Goal: Download file/media

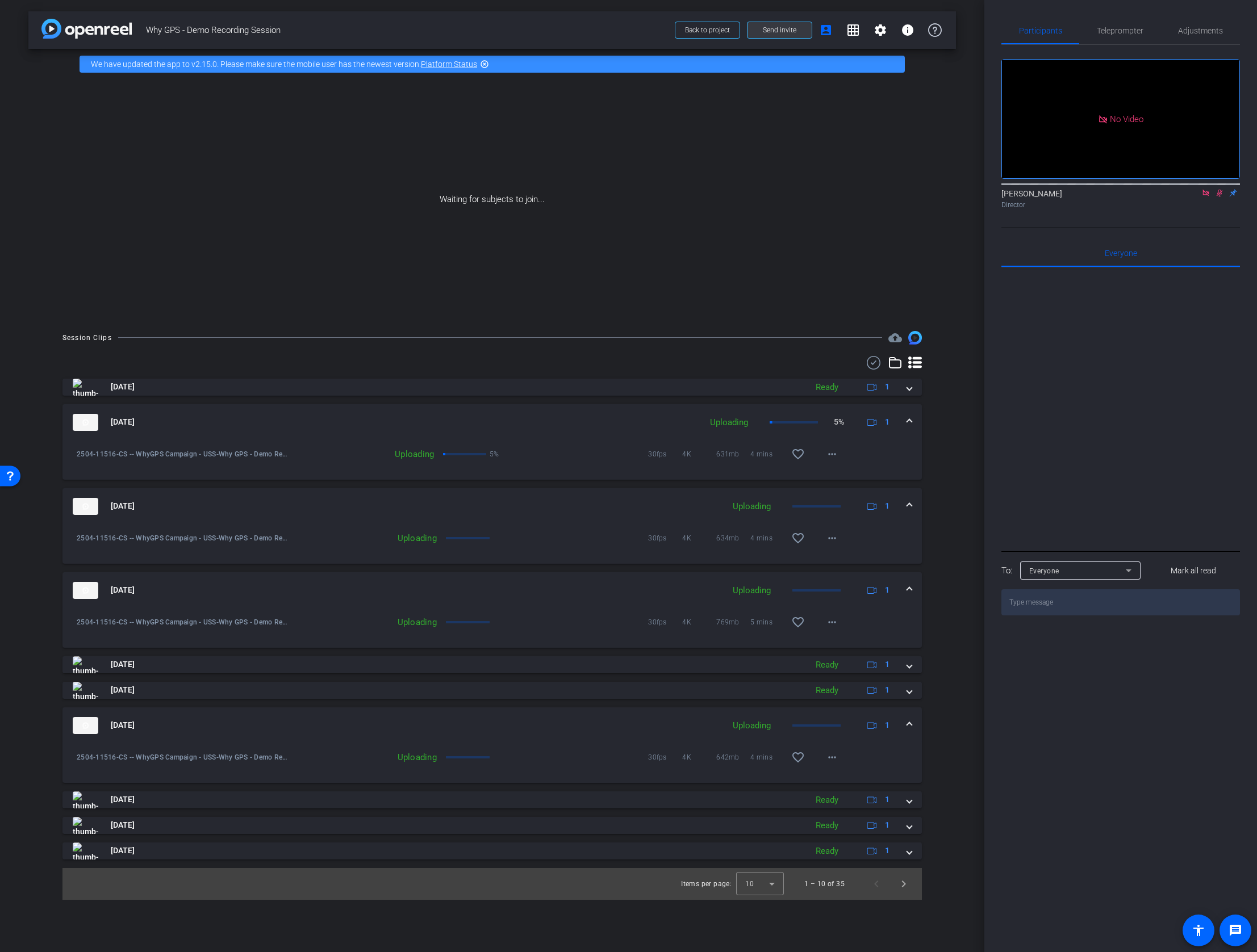
click at [779, 30] on span "Send invite" at bounding box center [779, 30] width 33 height 9
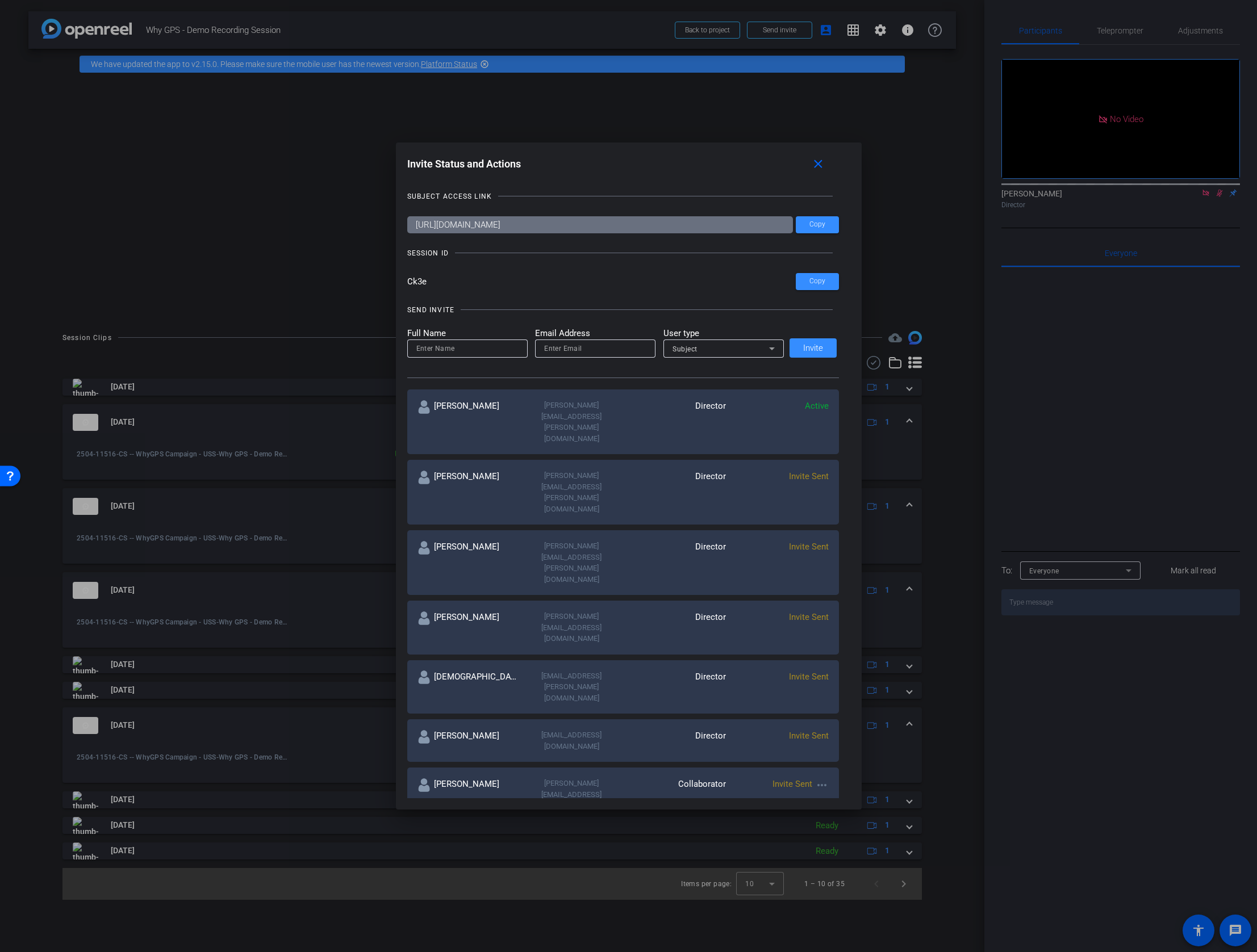
click at [54, 252] on div at bounding box center [628, 476] width 1257 height 952
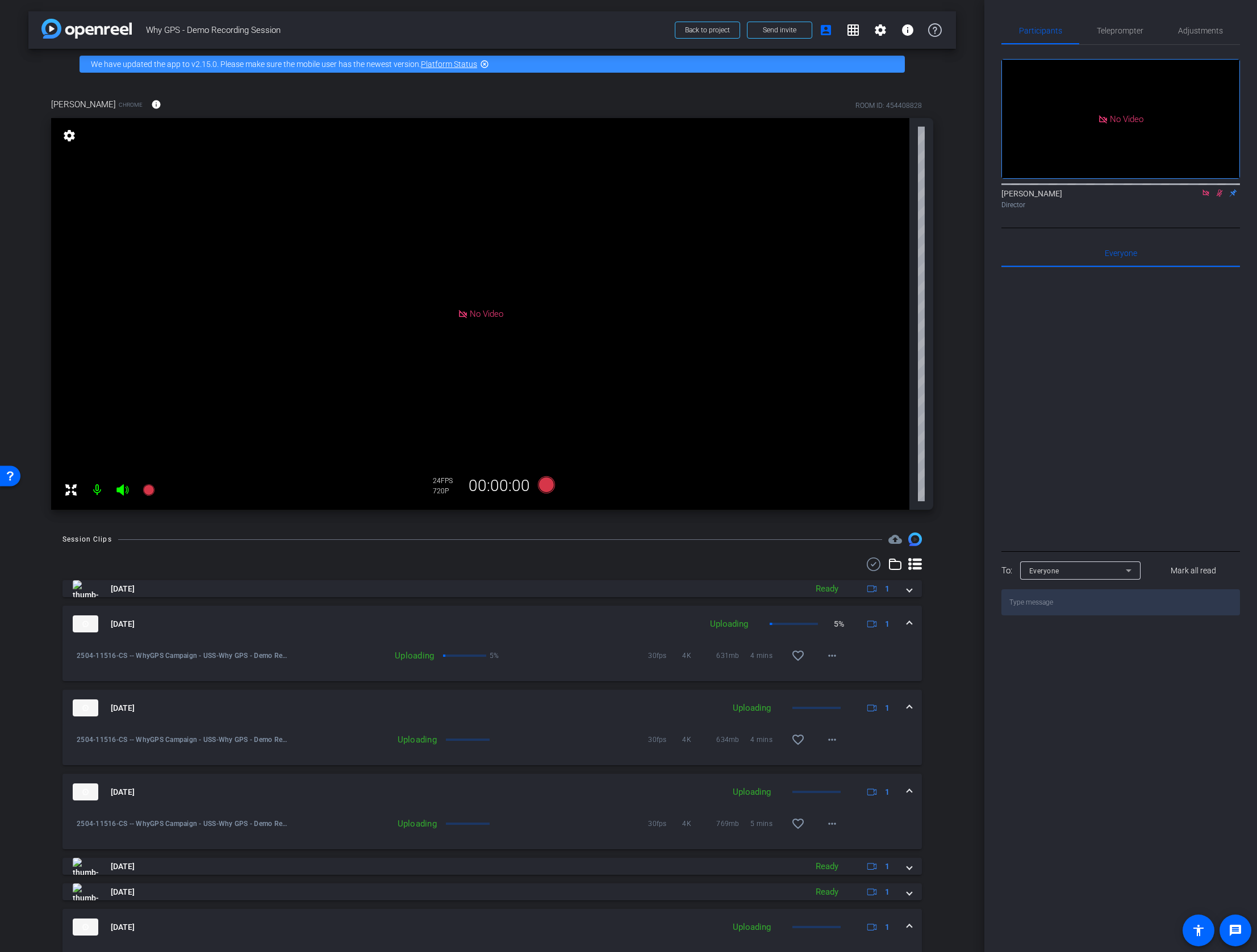
click at [1217, 197] on icon at bounding box center [1220, 193] width 6 height 8
click at [769, 27] on span "Send invite" at bounding box center [779, 30] width 33 height 9
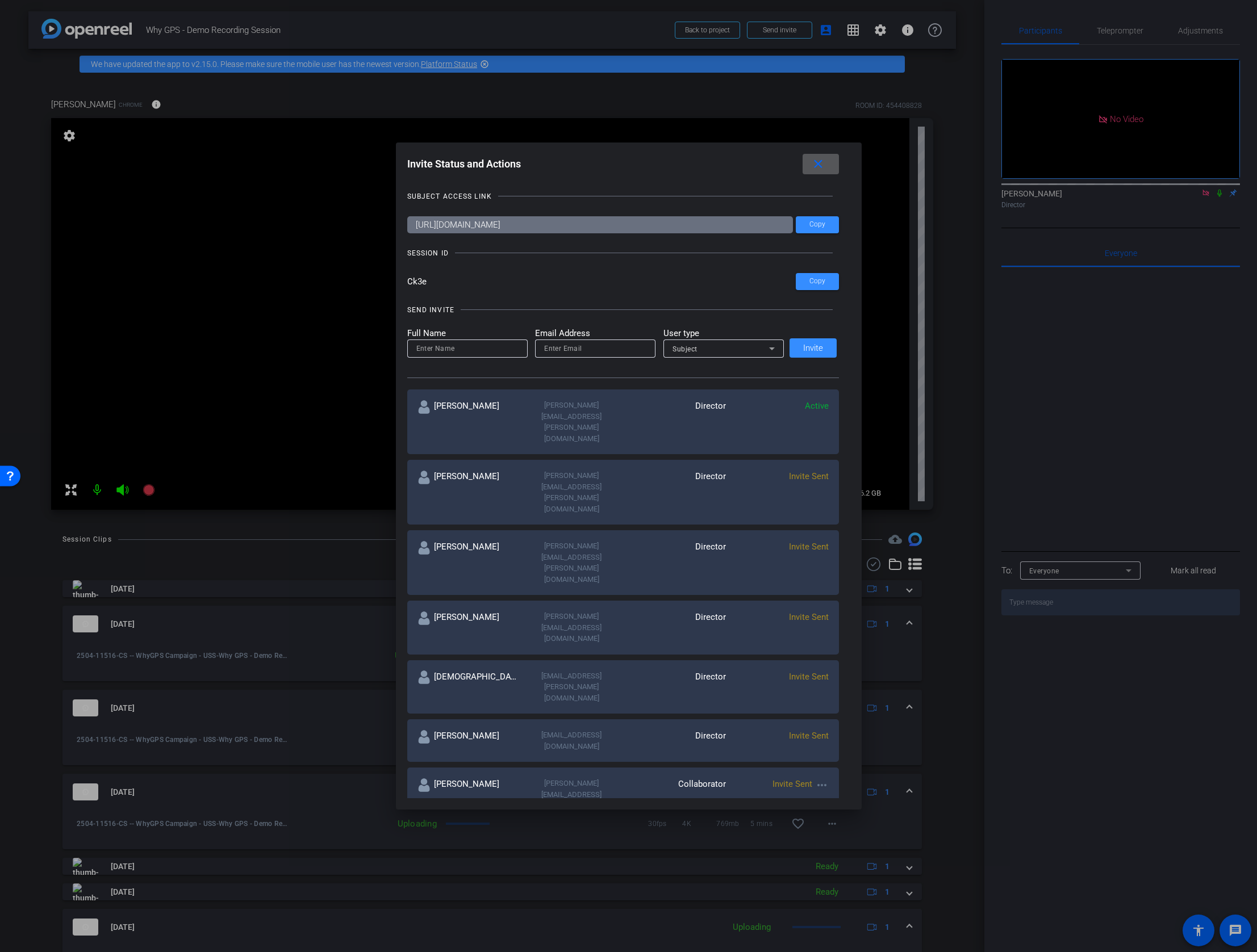
click at [955, 684] on div at bounding box center [628, 476] width 1257 height 952
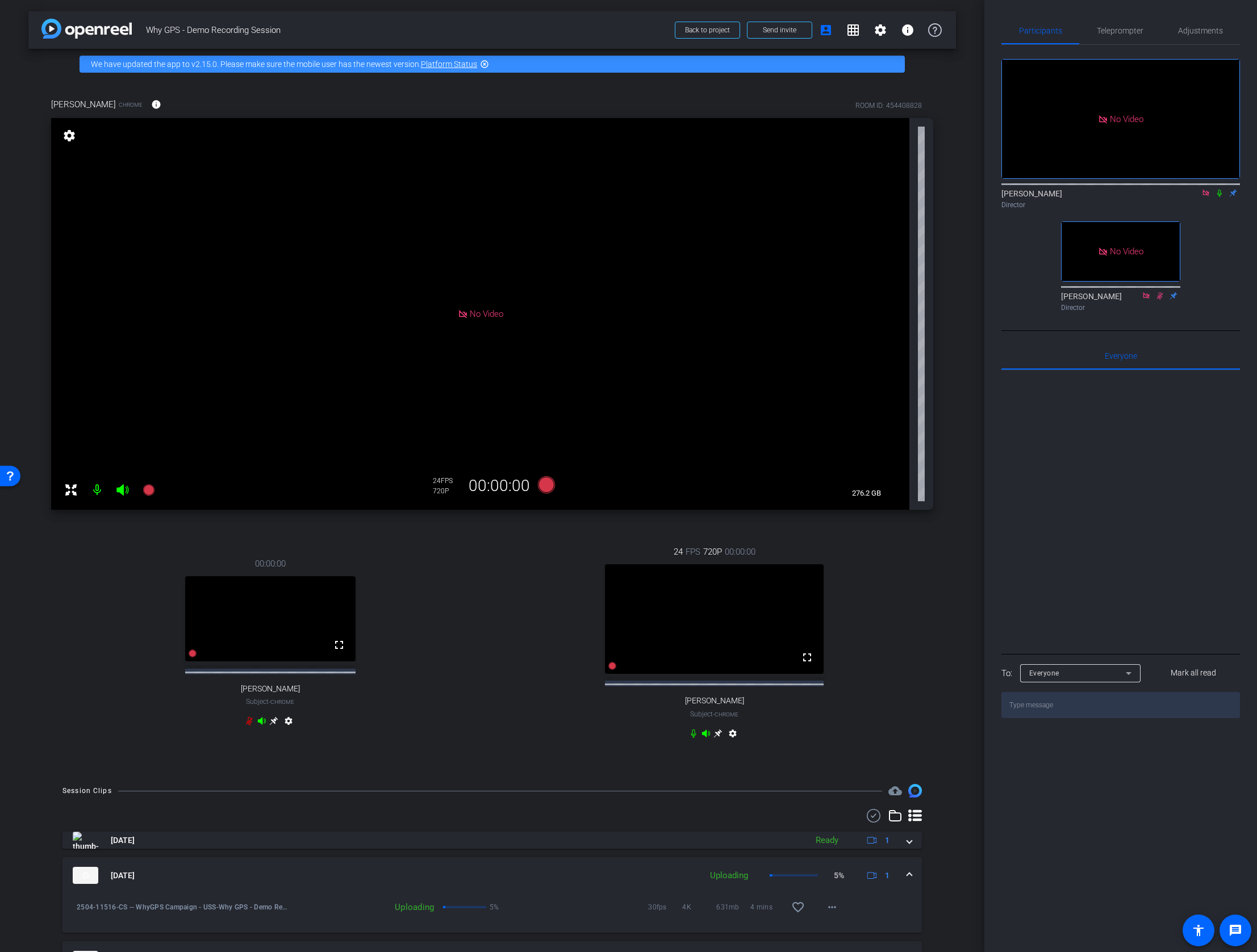
click at [716, 738] on icon at bounding box center [718, 734] width 9 height 9
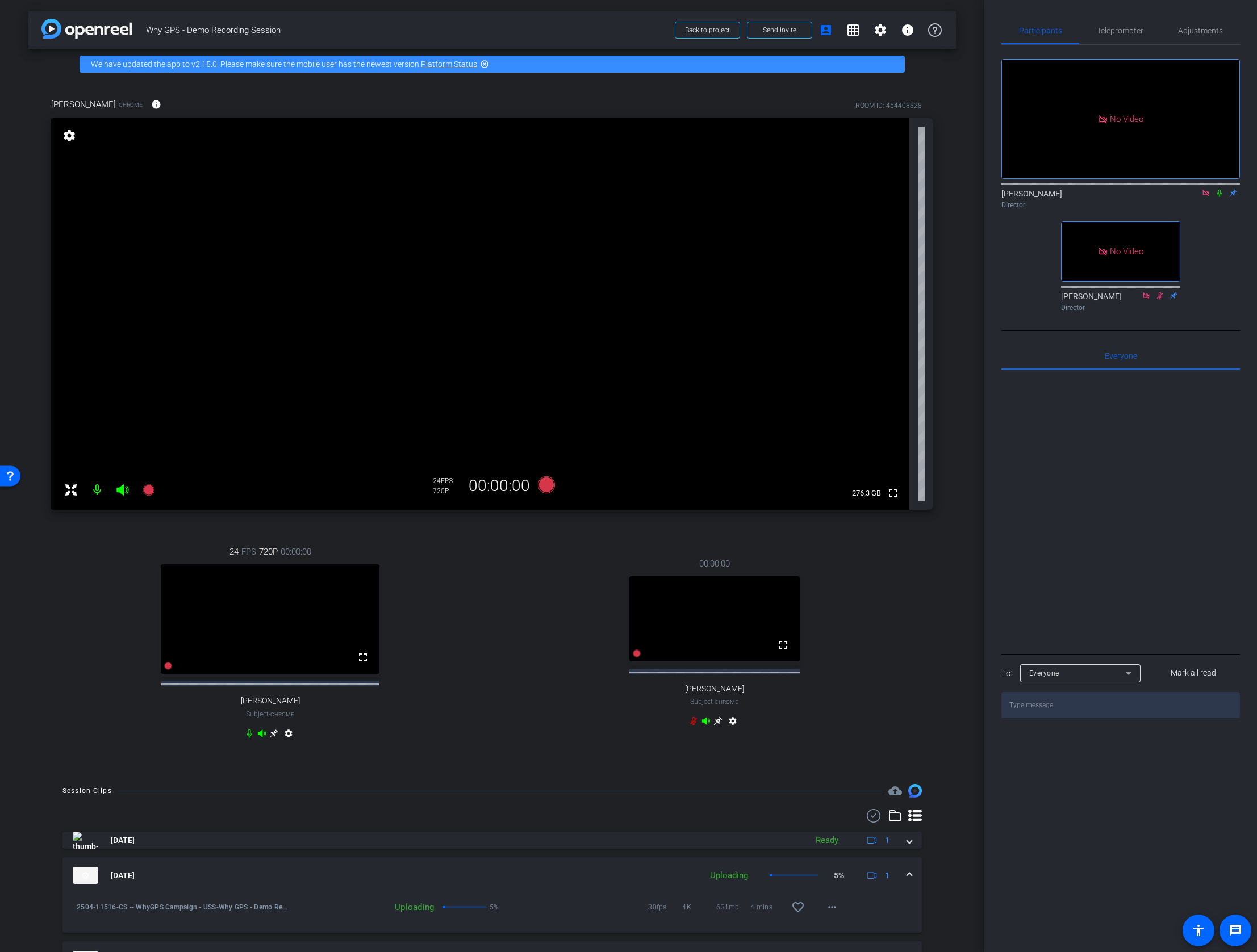
click at [68, 135] on mat-icon "settings" at bounding box center [69, 136] width 16 height 14
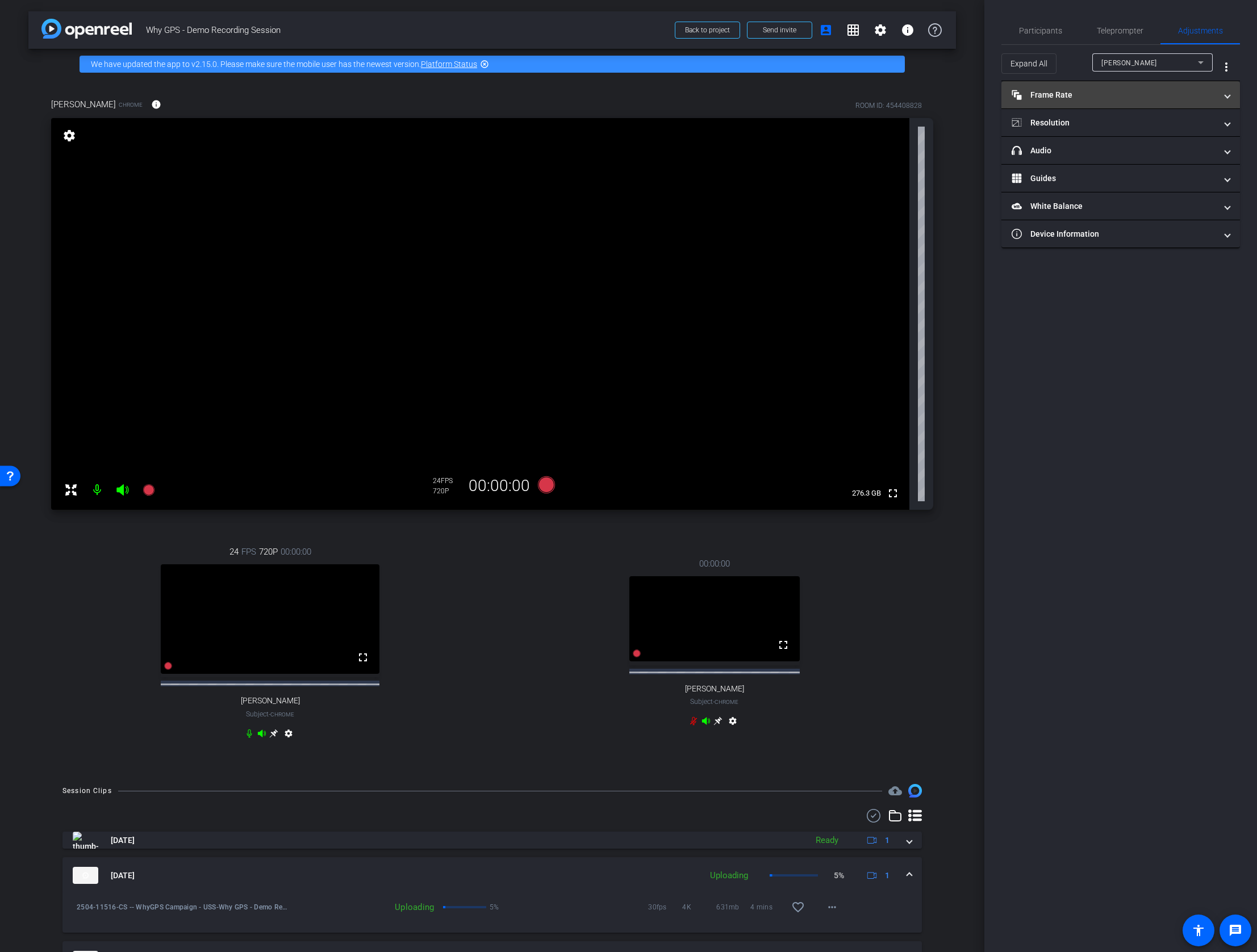
click at [1105, 92] on mat-panel-title "Frame Rate Frame Rate" at bounding box center [1113, 95] width 204 height 12
click at [1168, 127] on div "30" at bounding box center [1165, 128] width 30 height 19
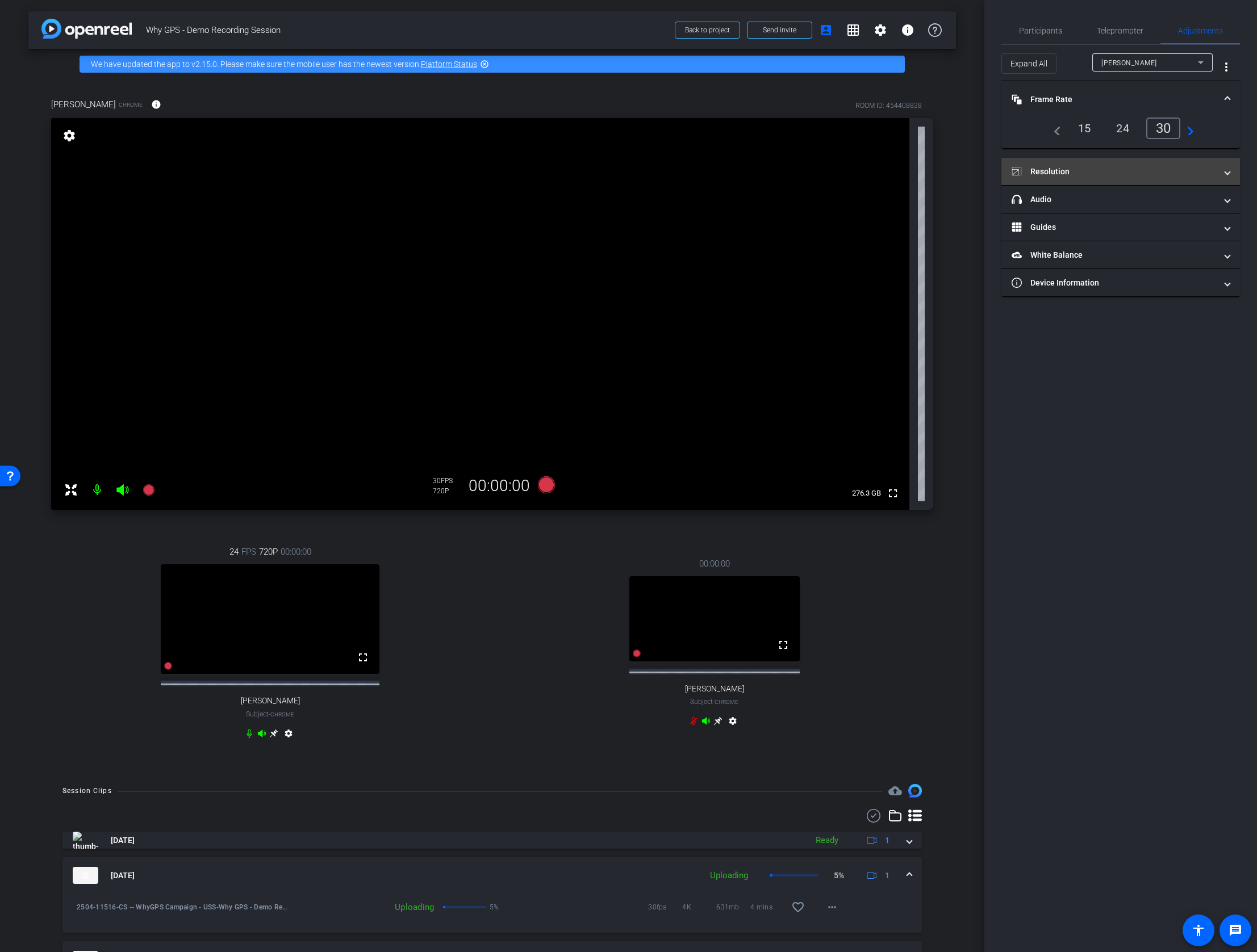
click at [1141, 165] on mat-panel-title "Resolution" at bounding box center [1113, 171] width 204 height 12
click at [1130, 205] on div "1080" at bounding box center [1130, 204] width 43 height 19
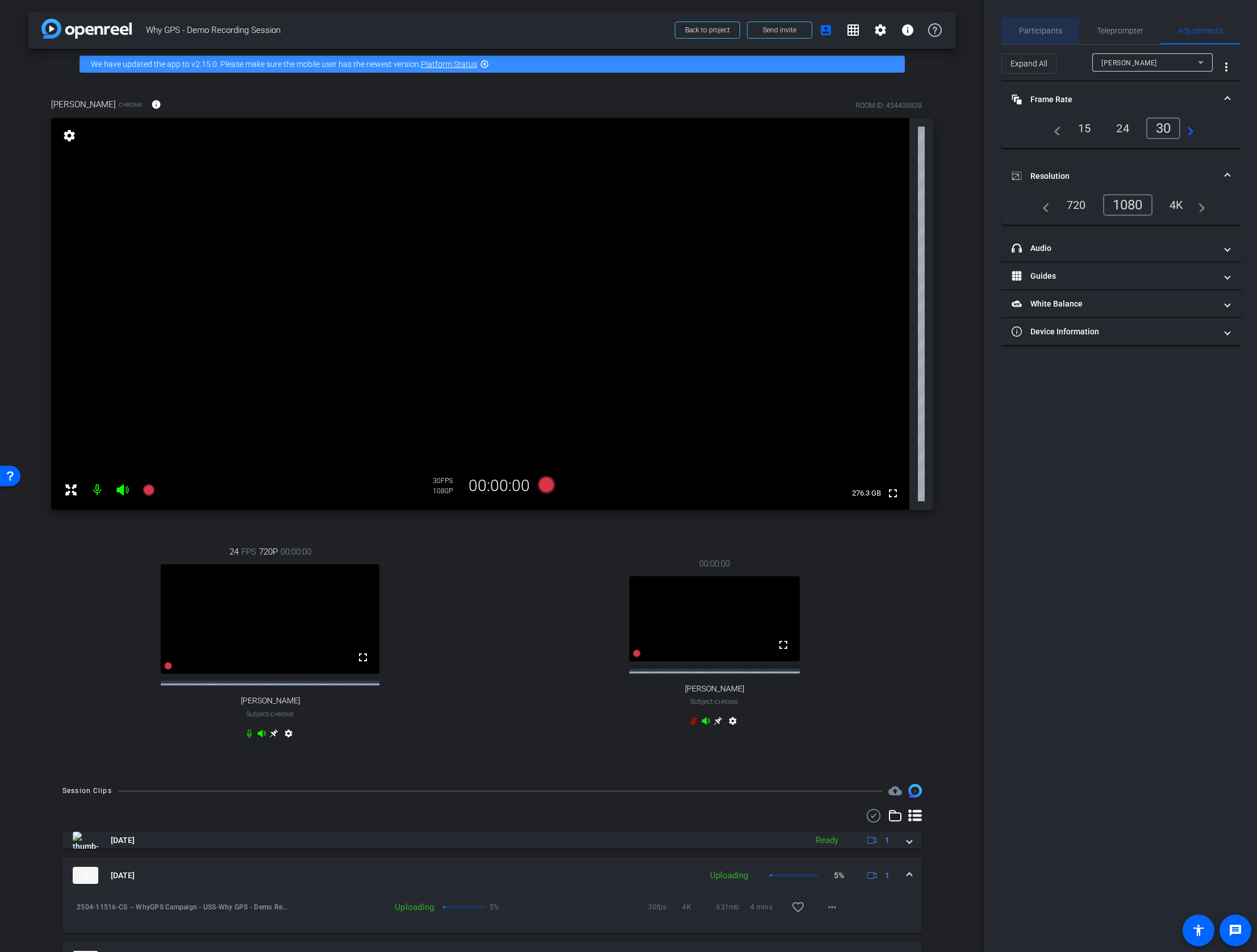
click at [1036, 27] on span "Participants" at bounding box center [1040, 30] width 44 height 8
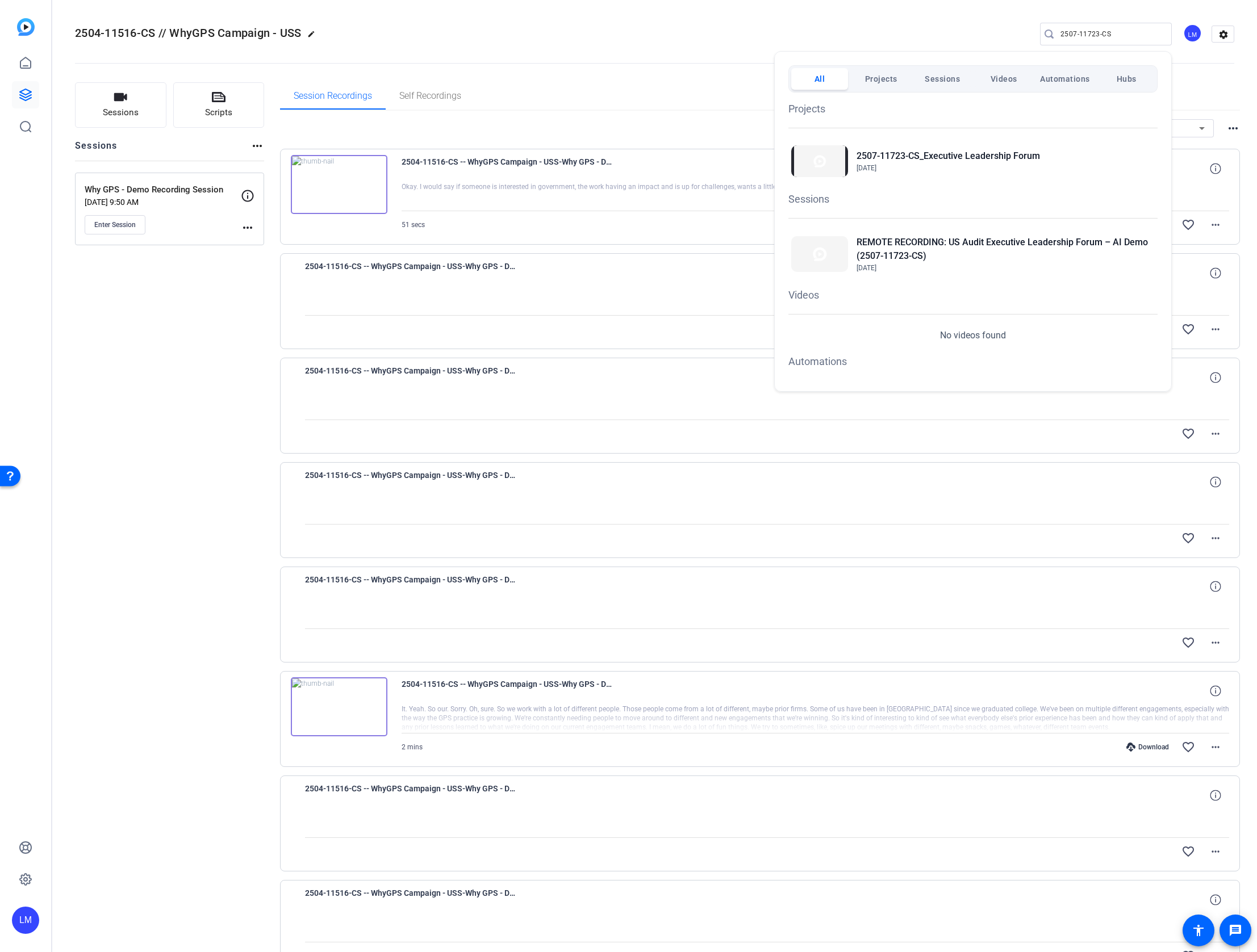
click at [246, 226] on div at bounding box center [628, 476] width 1257 height 952
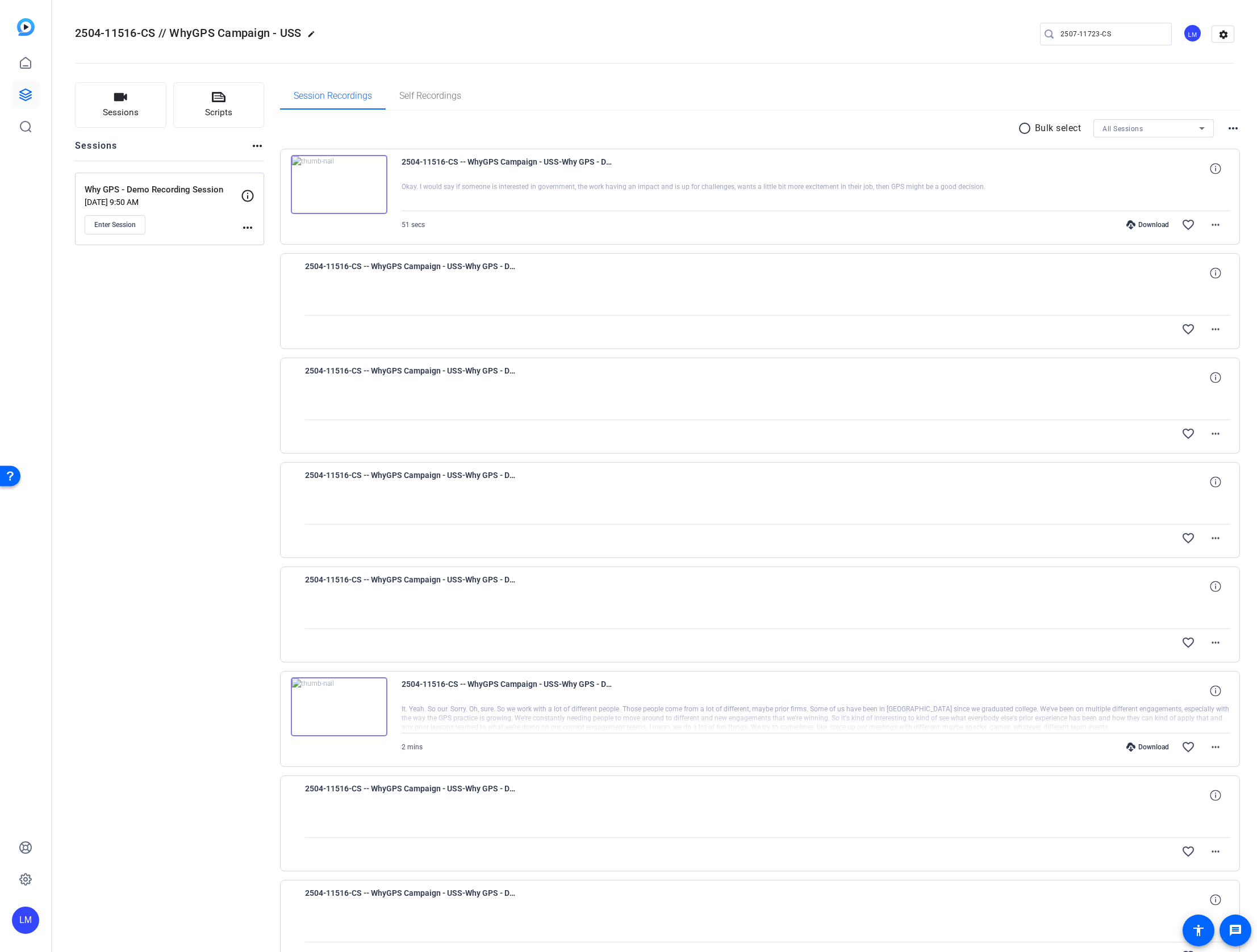
click at [249, 224] on mat-icon "more_horiz" at bounding box center [248, 228] width 14 height 14
click at [156, 387] on div at bounding box center [628, 476] width 1257 height 952
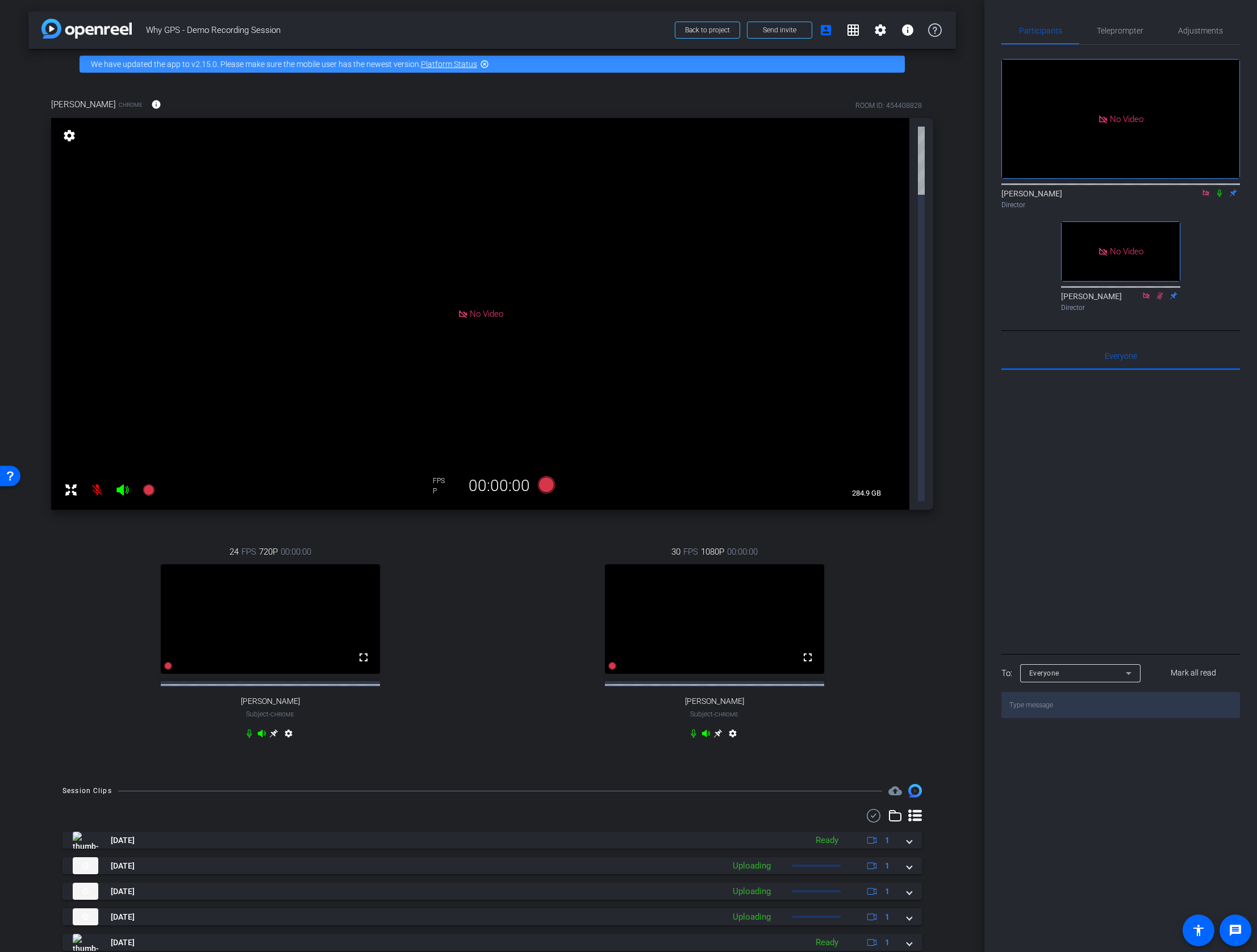
click at [718, 729] on icon at bounding box center [718, 733] width 9 height 9
click at [706, 737] on icon at bounding box center [705, 733] width 8 height 8
click at [719, 738] on icon at bounding box center [718, 734] width 9 height 9
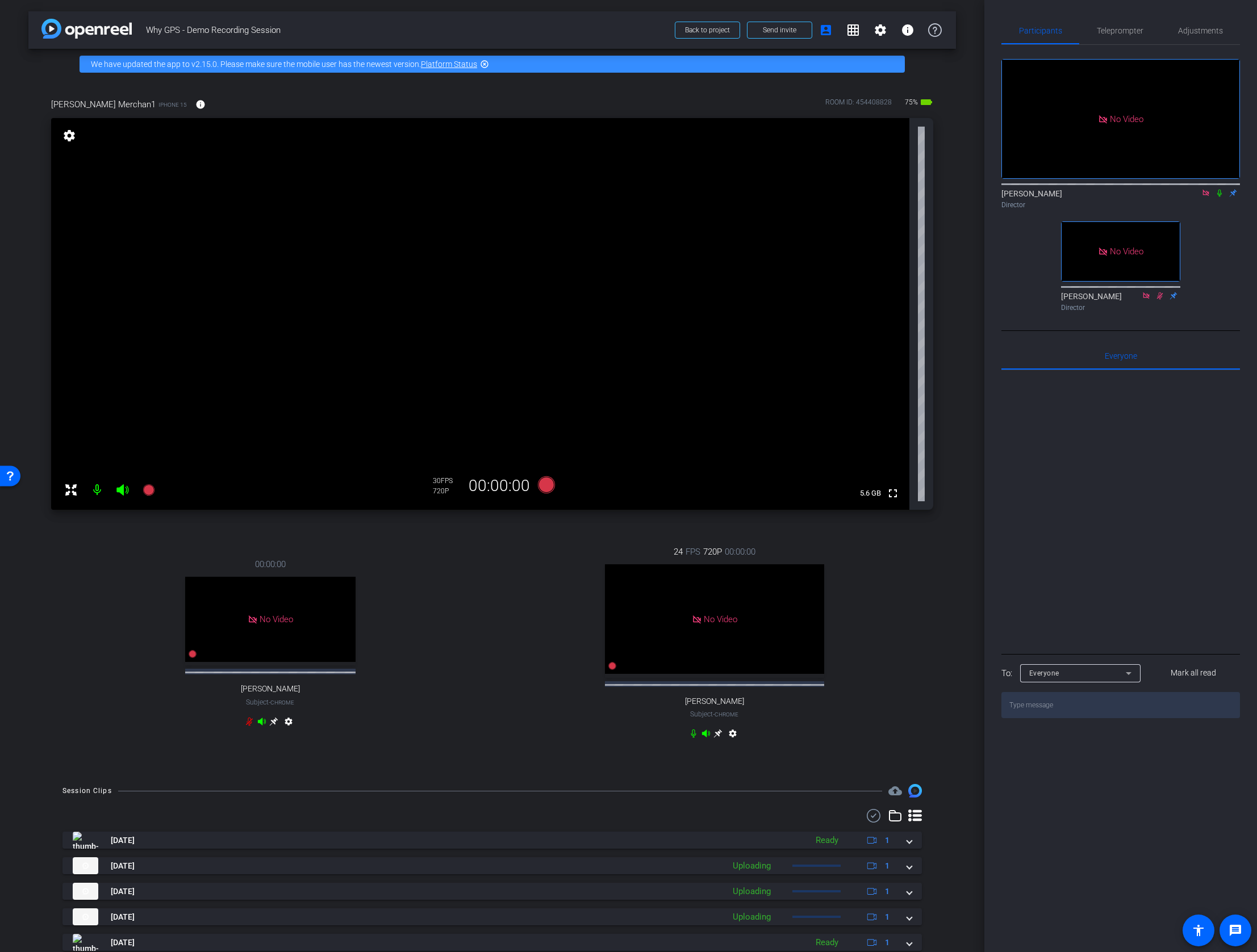
click at [68, 138] on mat-icon "settings" at bounding box center [69, 136] width 16 height 14
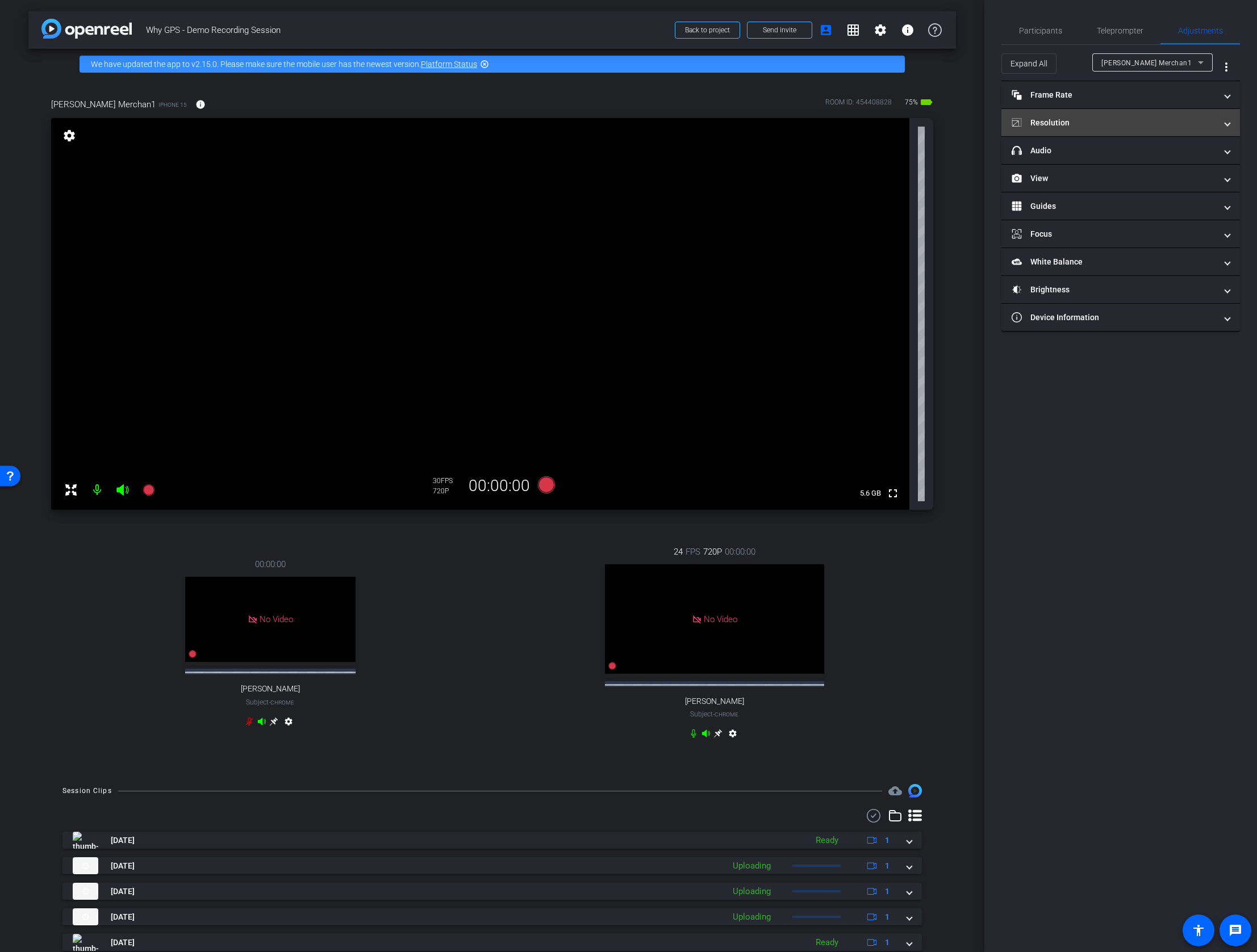
click at [1078, 119] on mat-panel-title "Resolution" at bounding box center [1113, 123] width 204 height 12
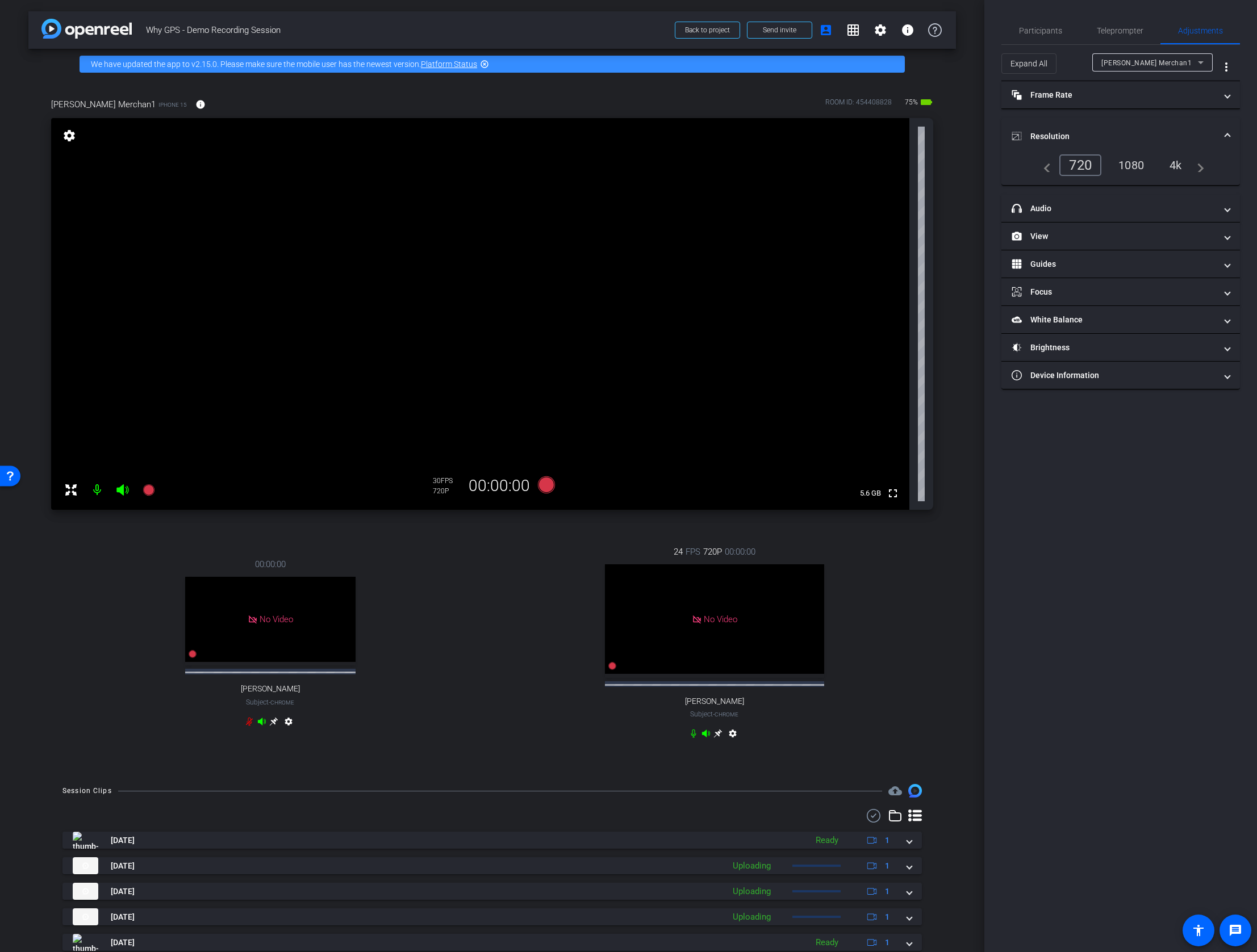
click at [1137, 165] on div "1080" at bounding box center [1130, 165] width 43 height 19
click at [1088, 380] on mat-panel-title "Device Information" at bounding box center [1113, 375] width 204 height 12
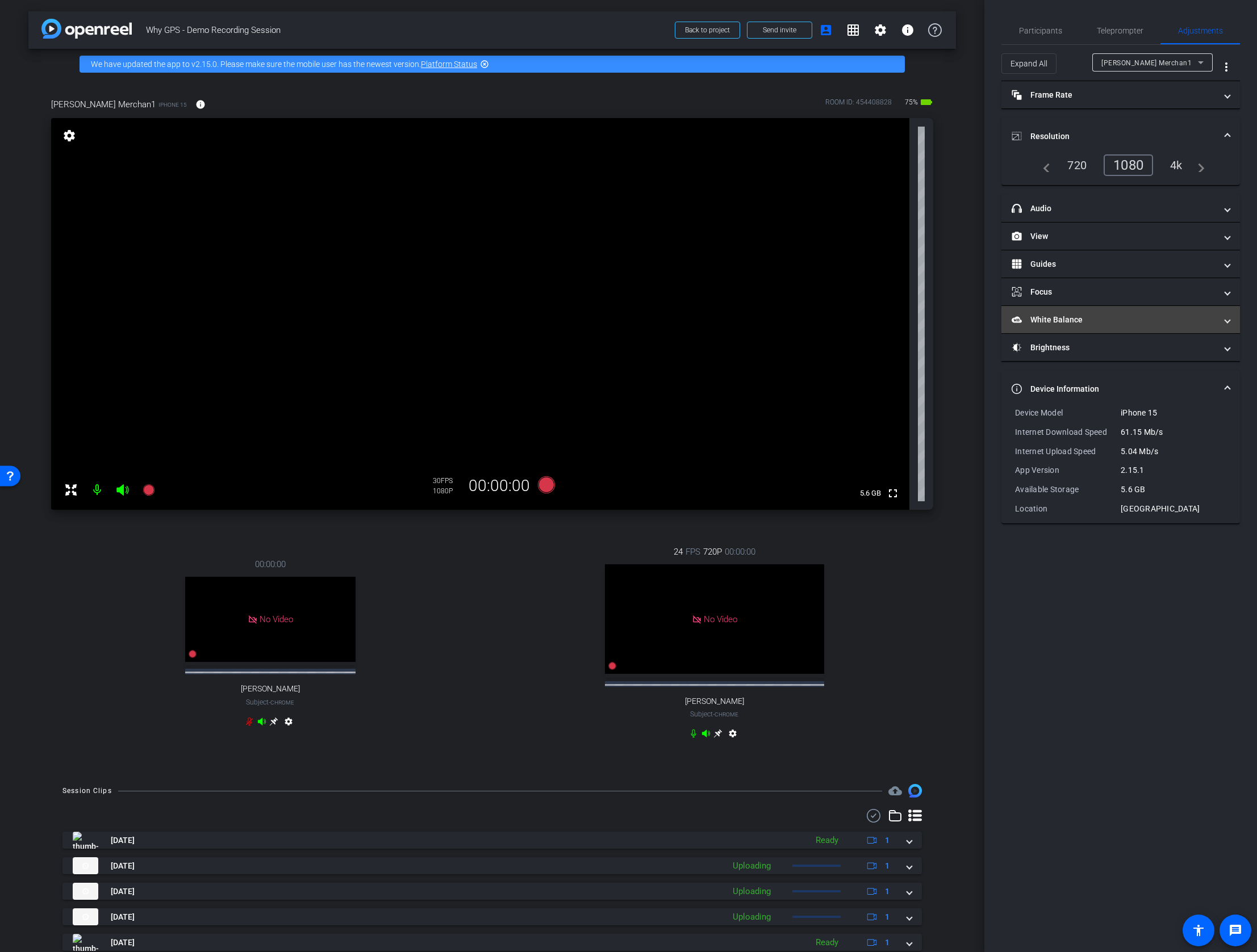
click at [1063, 320] on mat-panel-title "White Balance White Balance" at bounding box center [1113, 319] width 204 height 12
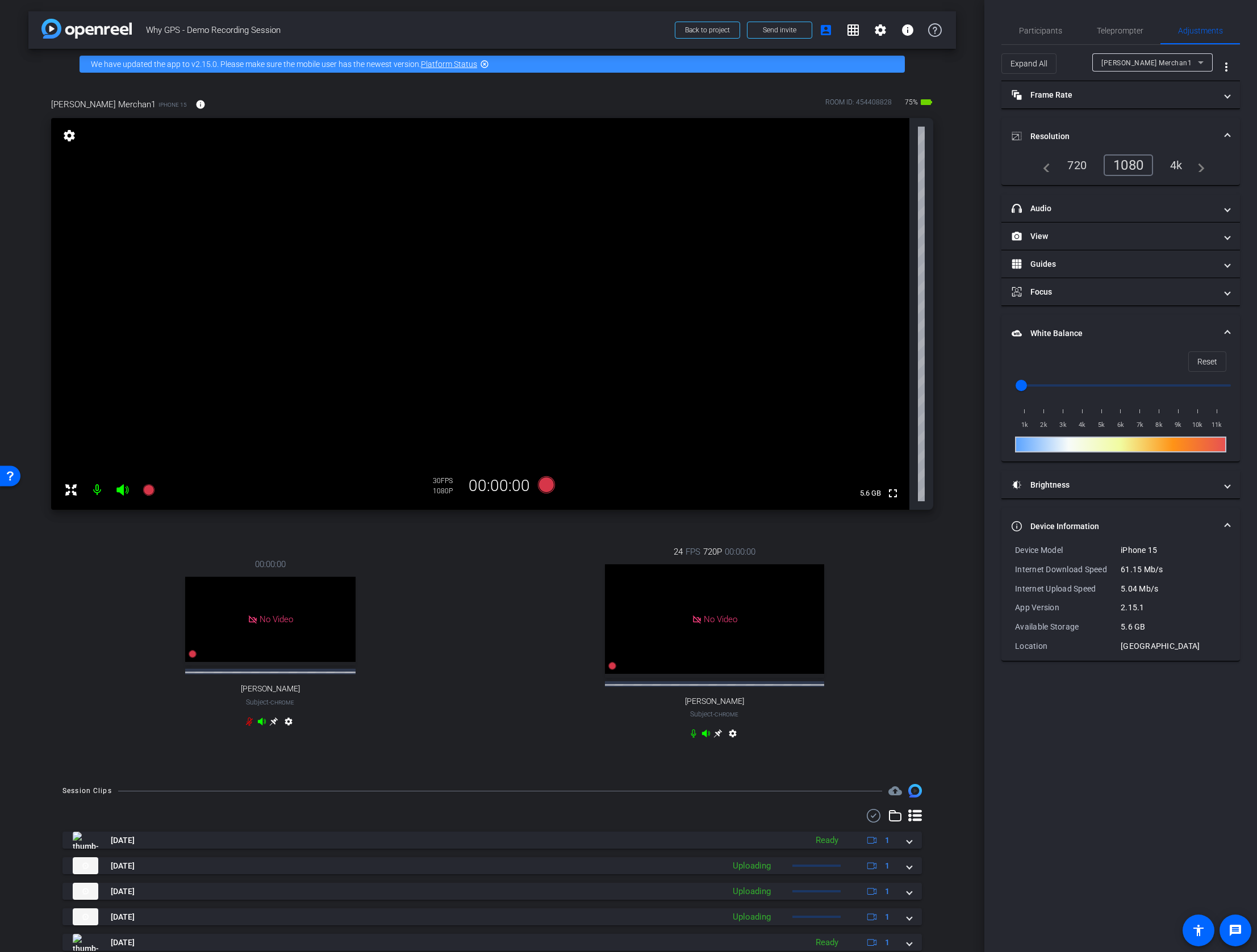
click at [1148, 387] on input "range" at bounding box center [1125, 385] width 235 height 25
click at [1113, 388] on input "range" at bounding box center [1125, 385] width 235 height 25
click at [1187, 382] on input "range" at bounding box center [1125, 385] width 235 height 25
click at [1210, 385] on input "range" at bounding box center [1125, 385] width 235 height 25
click at [1071, 388] on input "range" at bounding box center [1125, 385] width 235 height 25
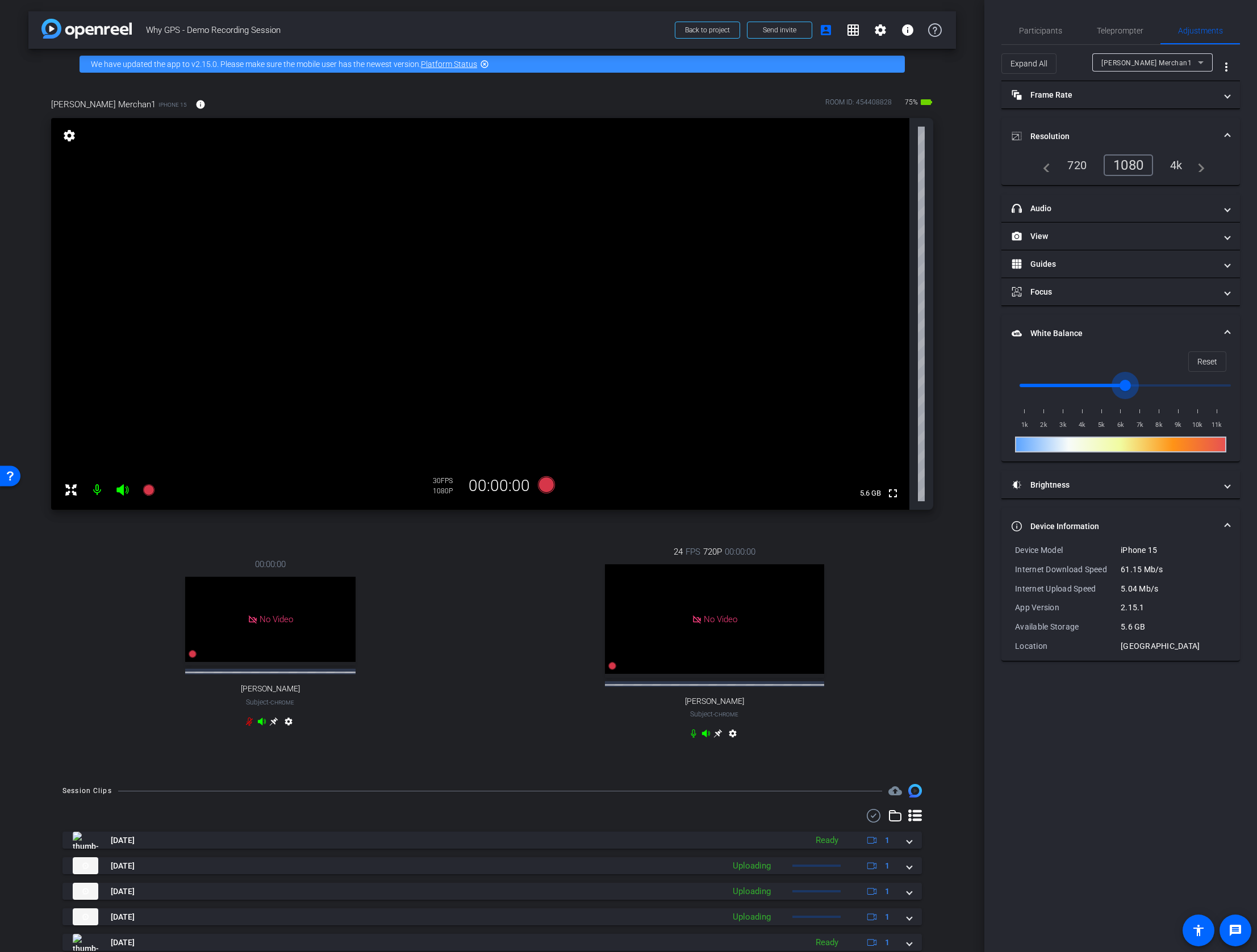
click at [1123, 385] on input "range" at bounding box center [1125, 385] width 235 height 25
click at [1166, 380] on input "range" at bounding box center [1125, 385] width 235 height 25
click at [1213, 355] on span "Reset" at bounding box center [1207, 362] width 20 height 22
type input "1000"
click at [1196, 235] on mat-panel-title "View" at bounding box center [1113, 236] width 204 height 12
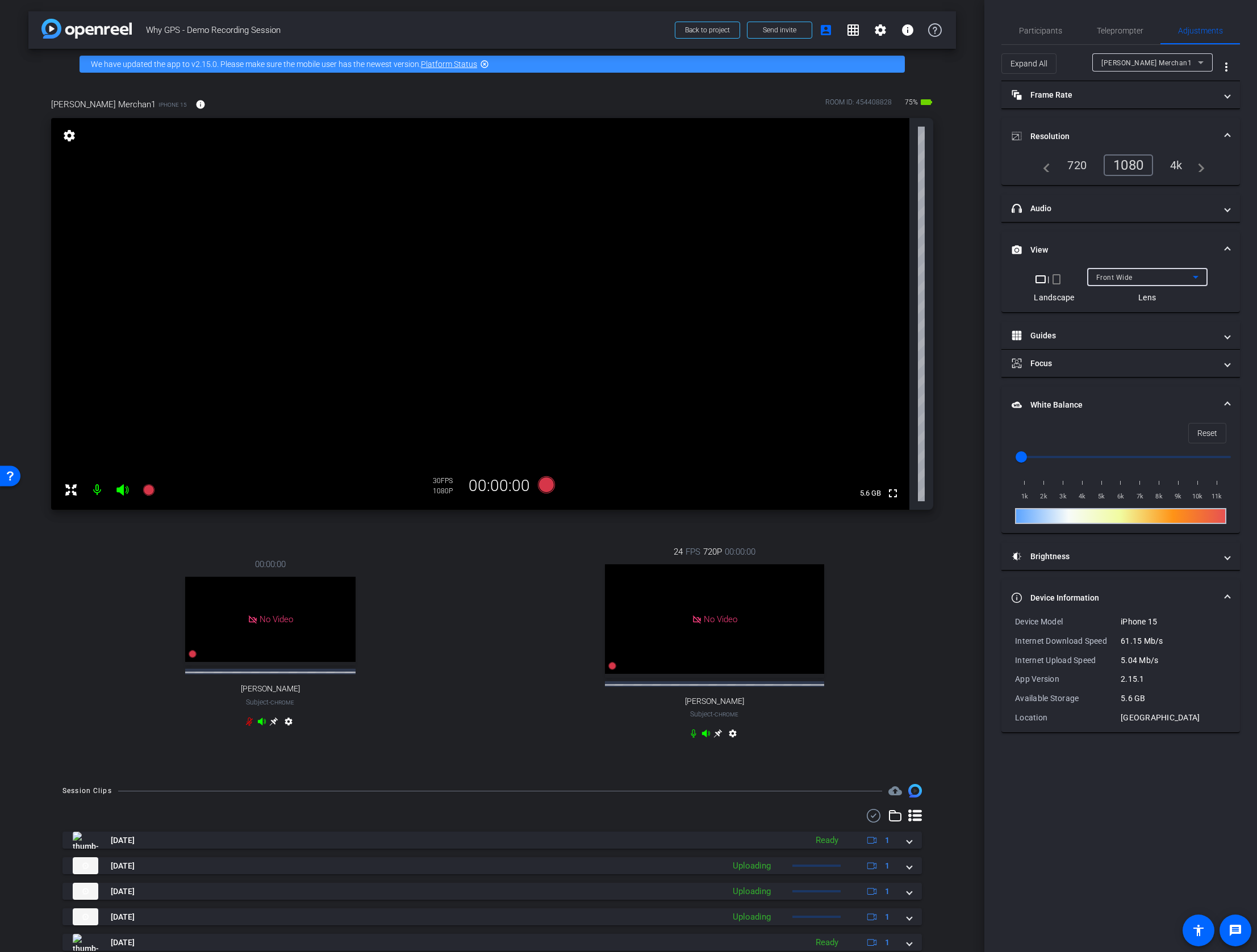
click at [1200, 280] on icon at bounding box center [1196, 277] width 14 height 14
click at [1239, 299] on div at bounding box center [628, 476] width 1257 height 952
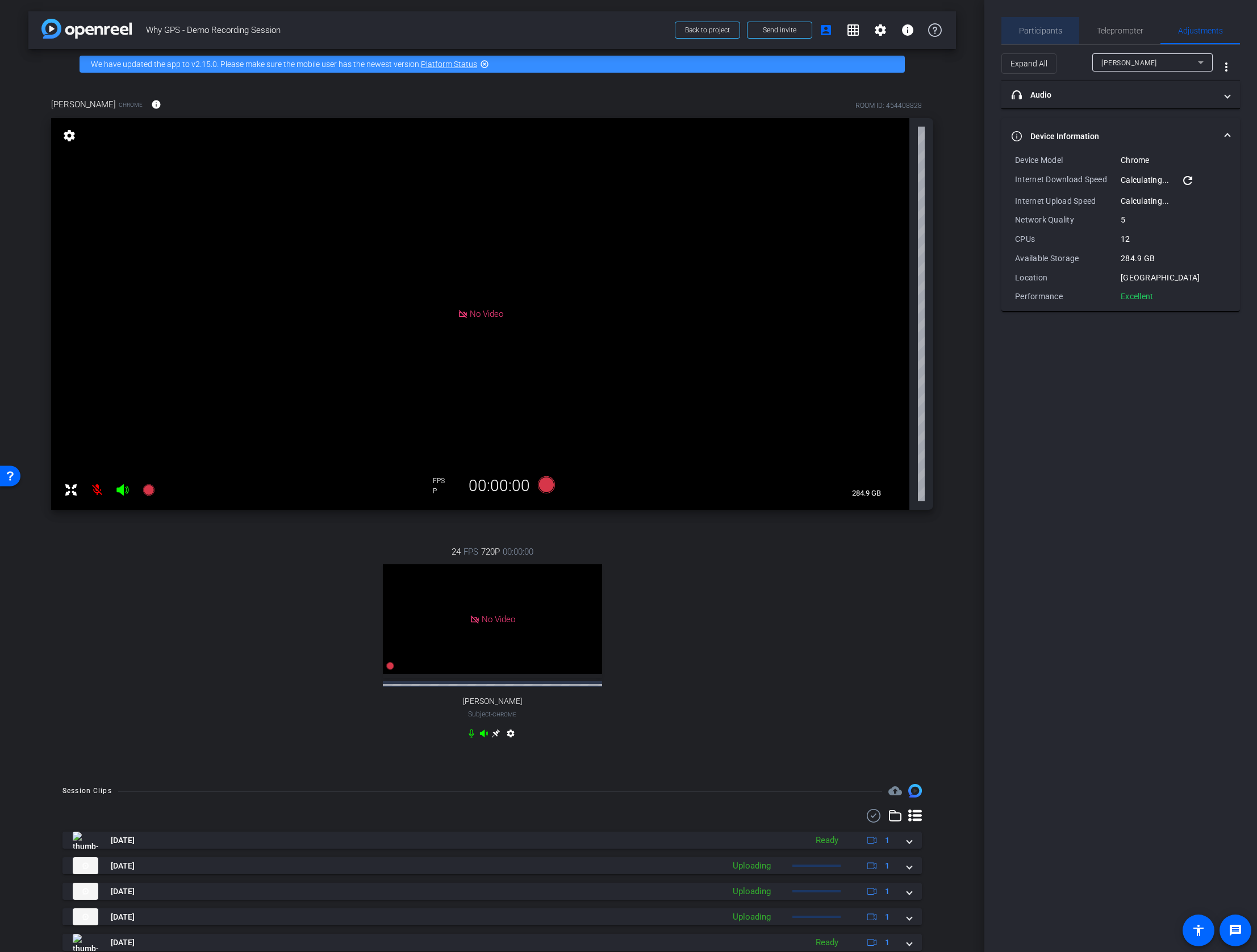
click at [1042, 30] on span "Participants" at bounding box center [1040, 30] width 44 height 8
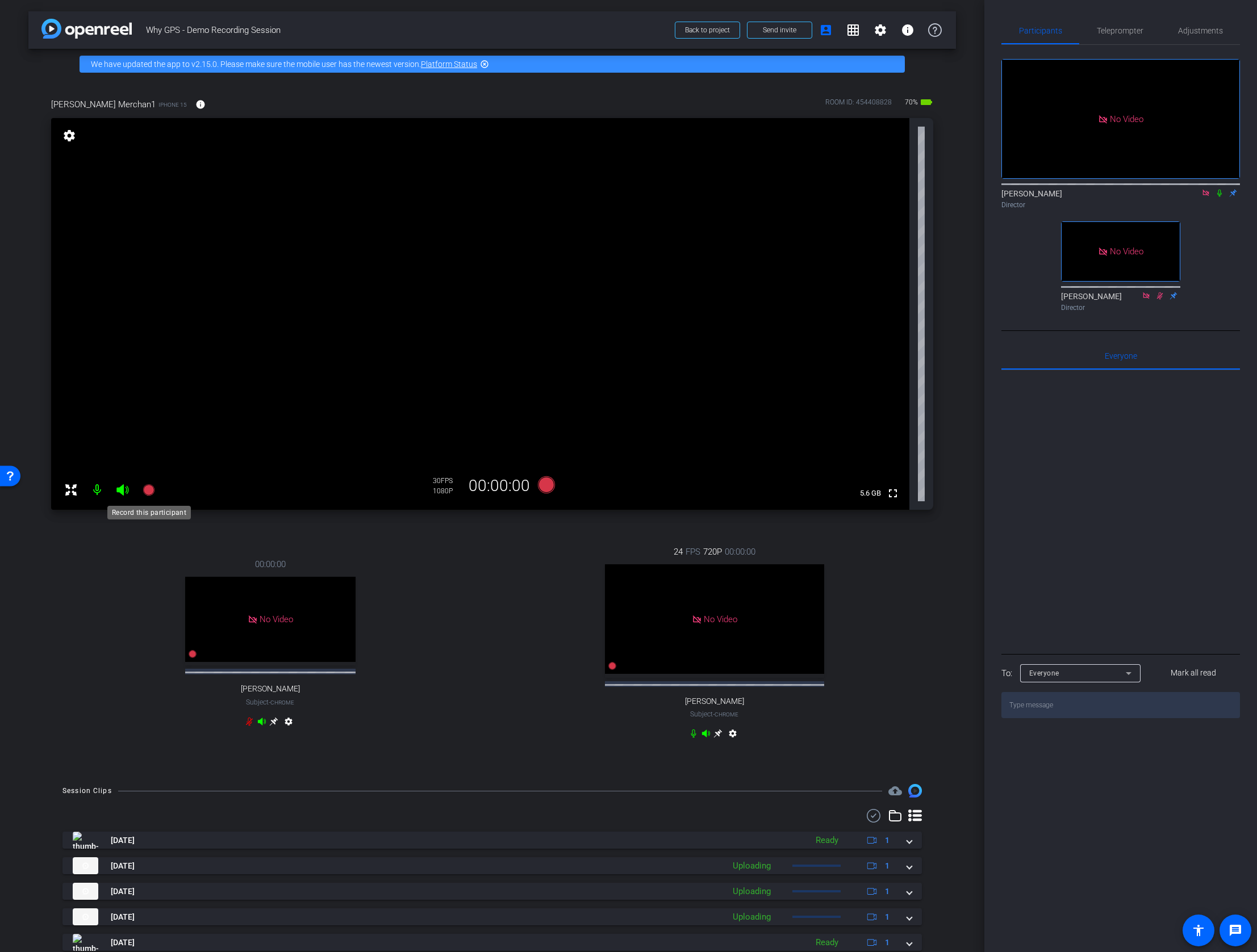
click at [150, 486] on icon at bounding box center [148, 490] width 12 height 12
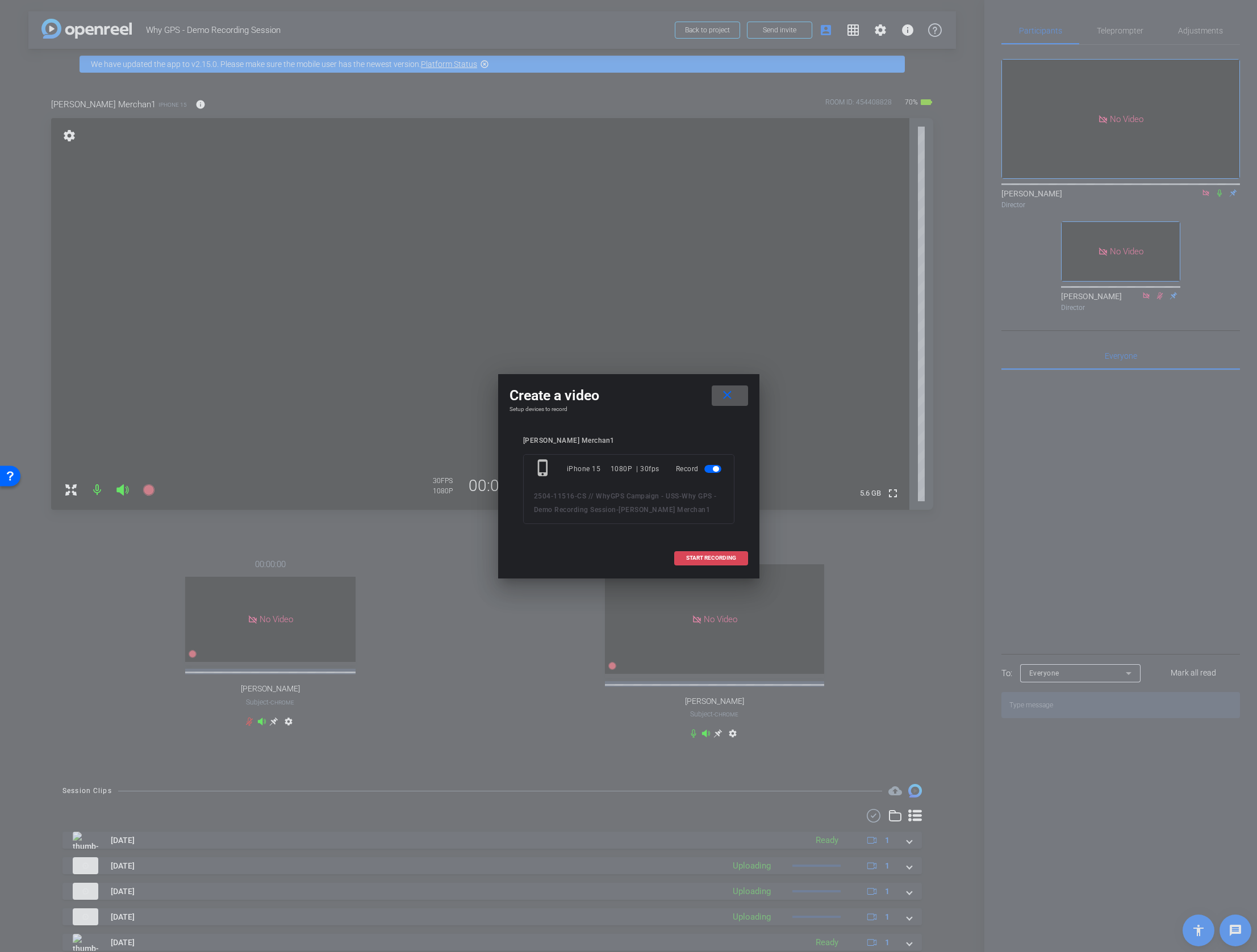
click at [707, 556] on span "START RECORDING" at bounding box center [711, 558] width 50 height 5
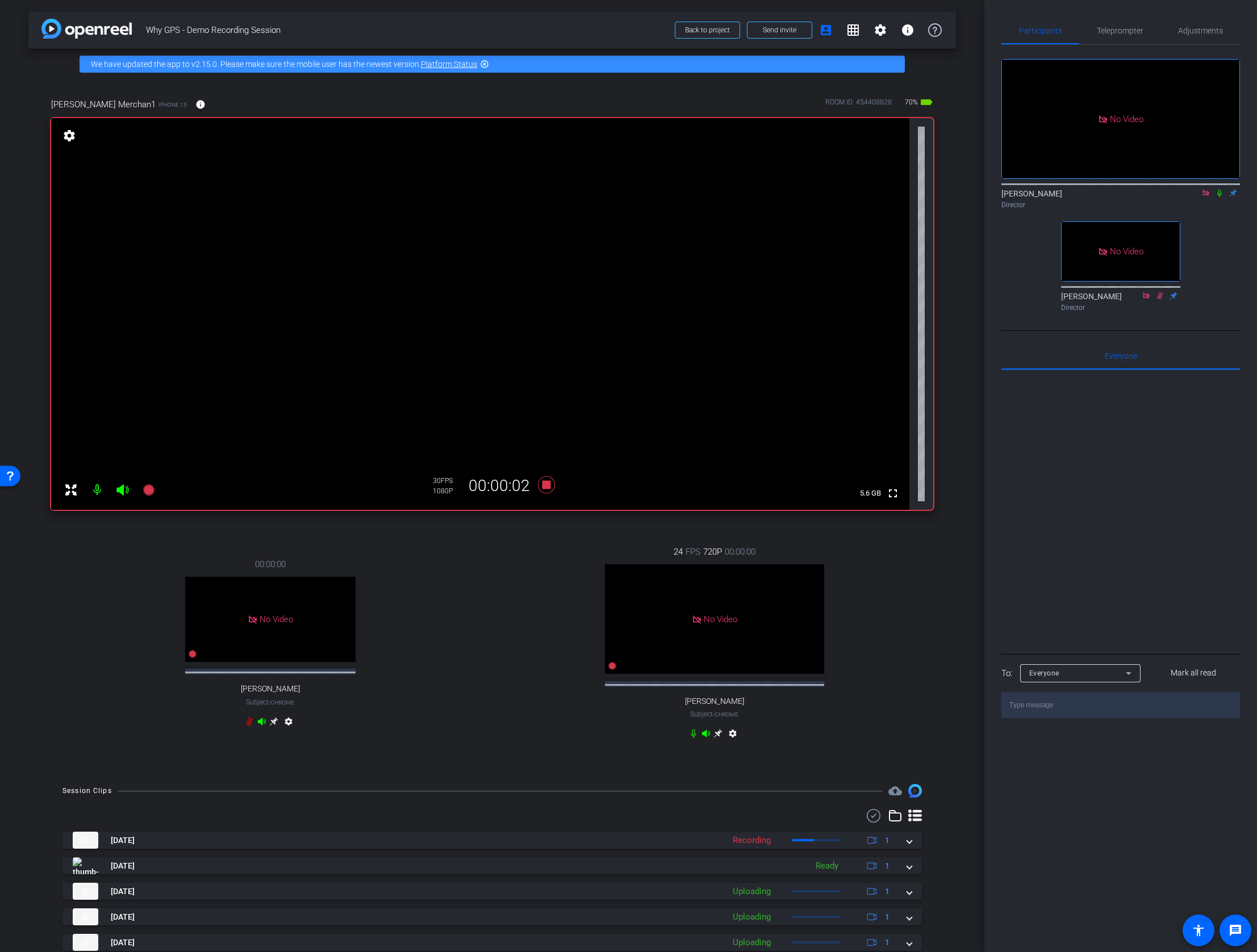
click at [1219, 189] on icon at bounding box center [1219, 193] width 5 height 8
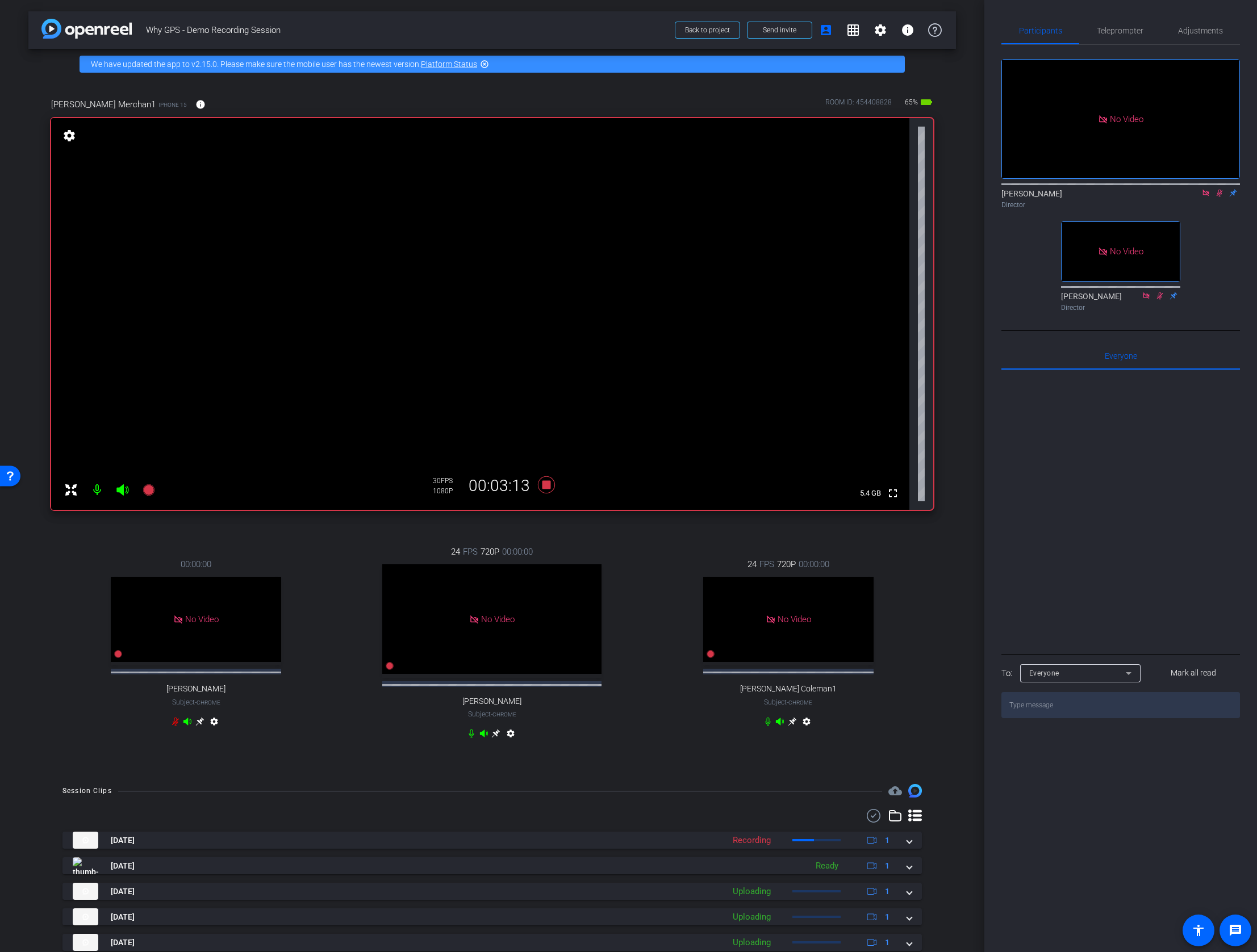
click at [1217, 189] on icon at bounding box center [1220, 193] width 9 height 8
click at [649, 362] on video at bounding box center [480, 314] width 858 height 391
click at [547, 482] on icon at bounding box center [546, 485] width 17 height 17
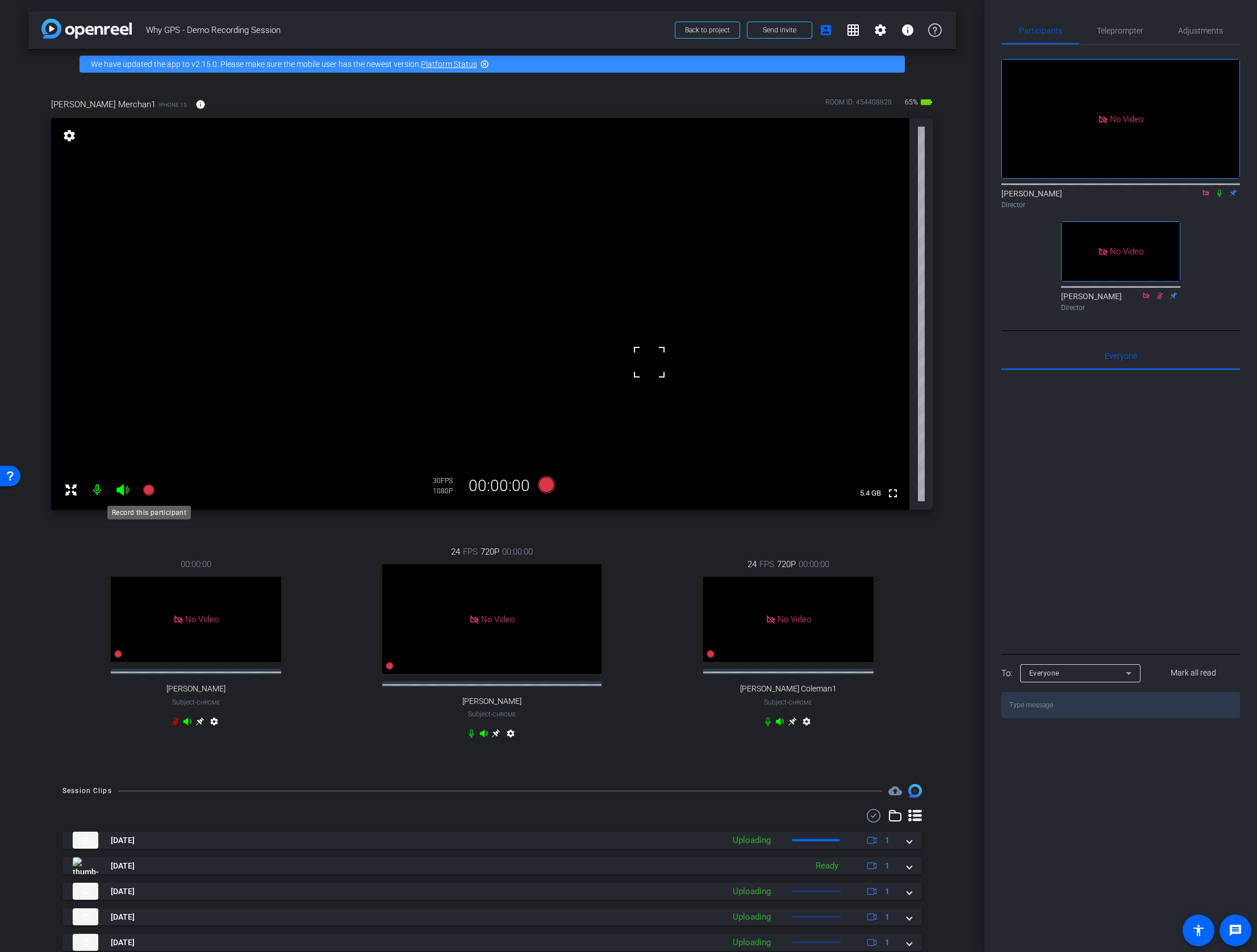
click at [145, 492] on icon at bounding box center [148, 490] width 12 height 12
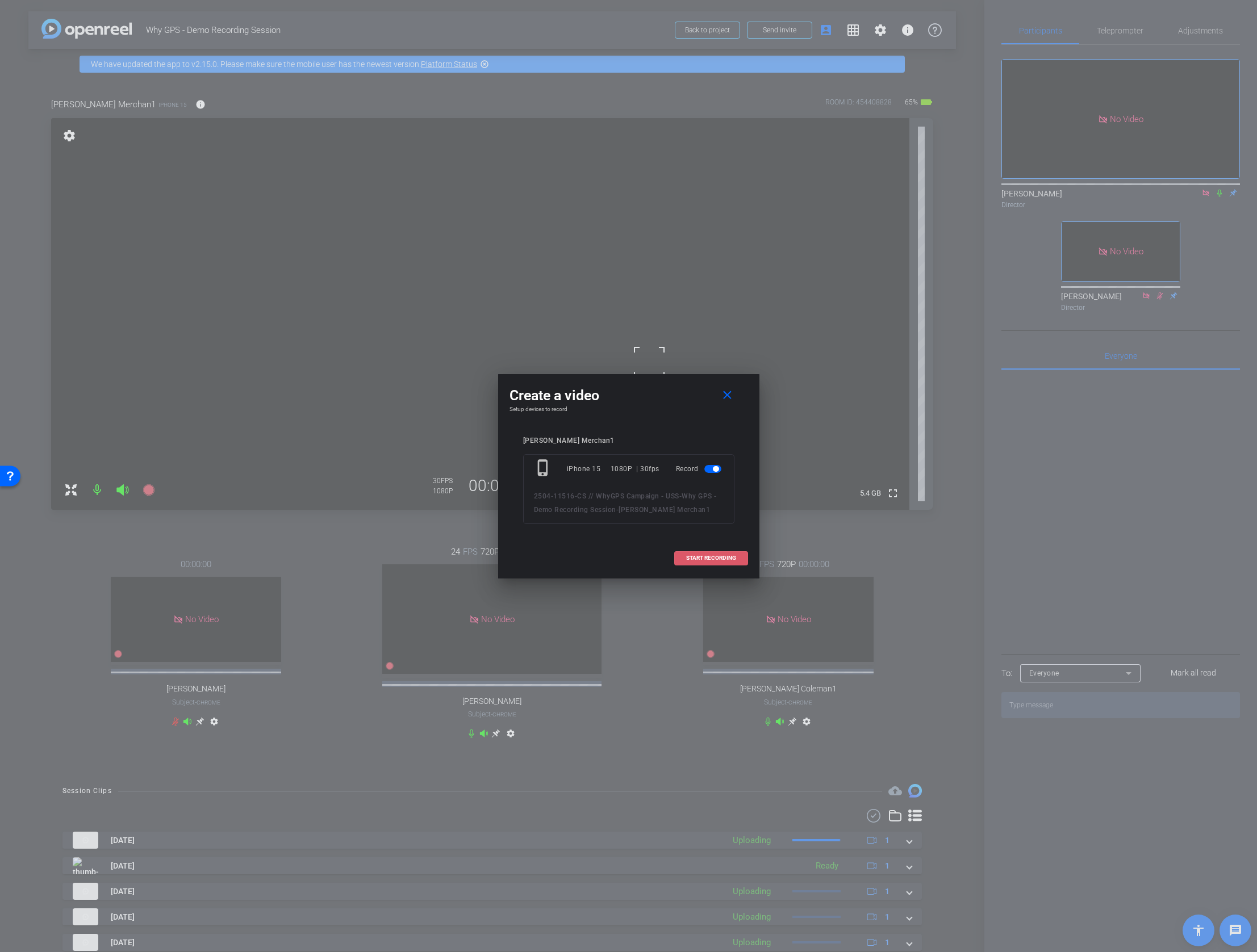
click at [691, 562] on span at bounding box center [711, 558] width 73 height 27
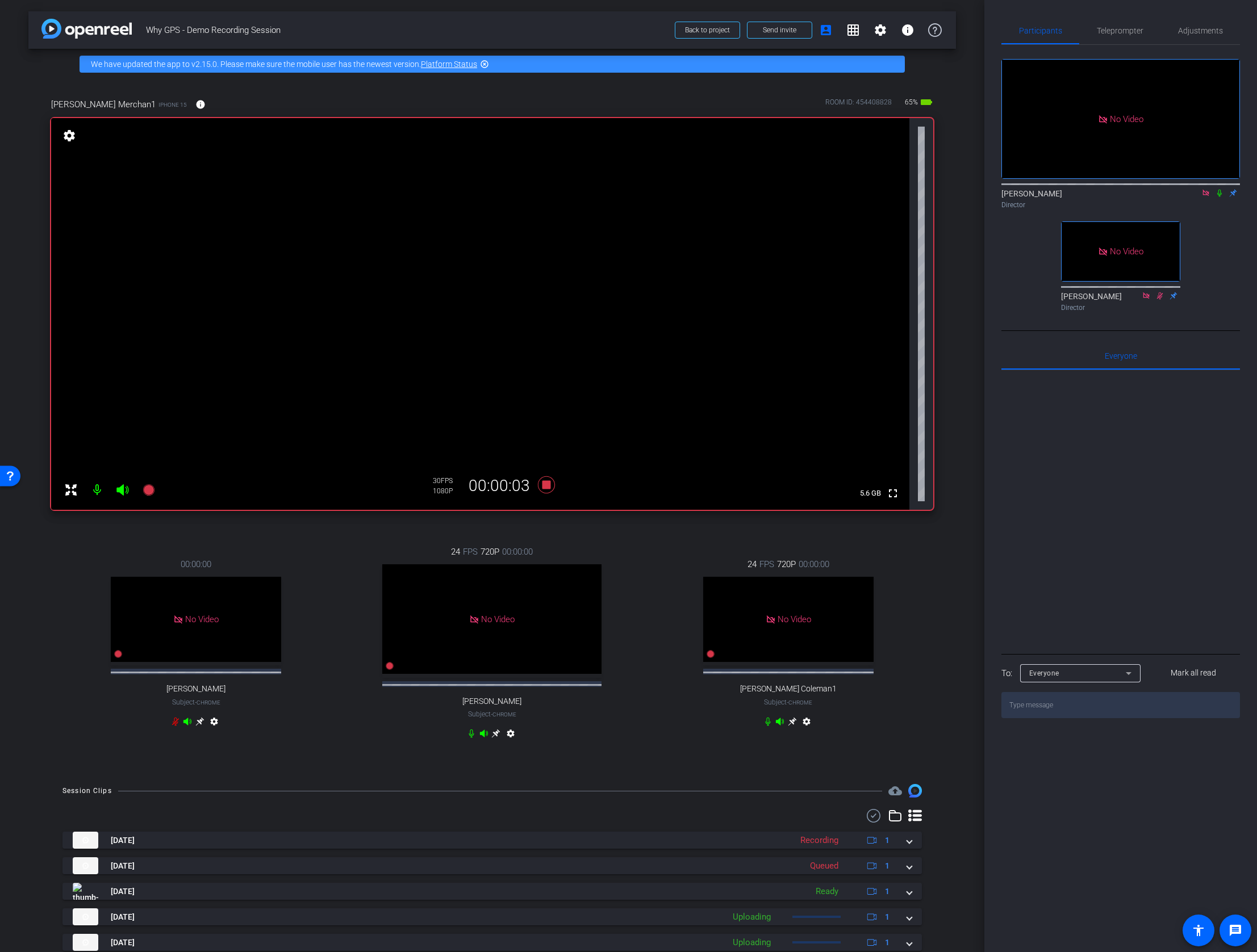
click at [1219, 189] on icon at bounding box center [1219, 193] width 5 height 8
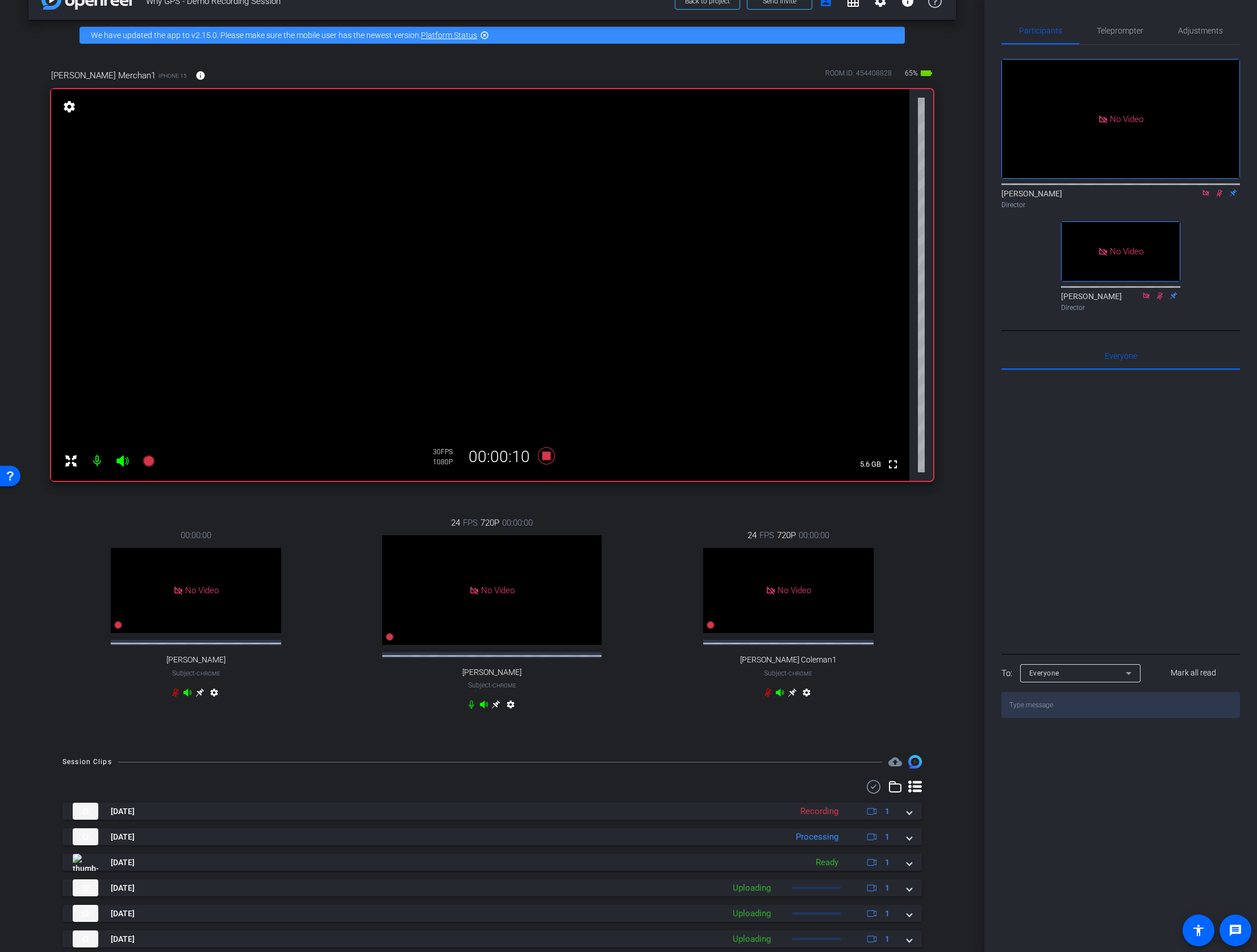
scroll to position [22, 0]
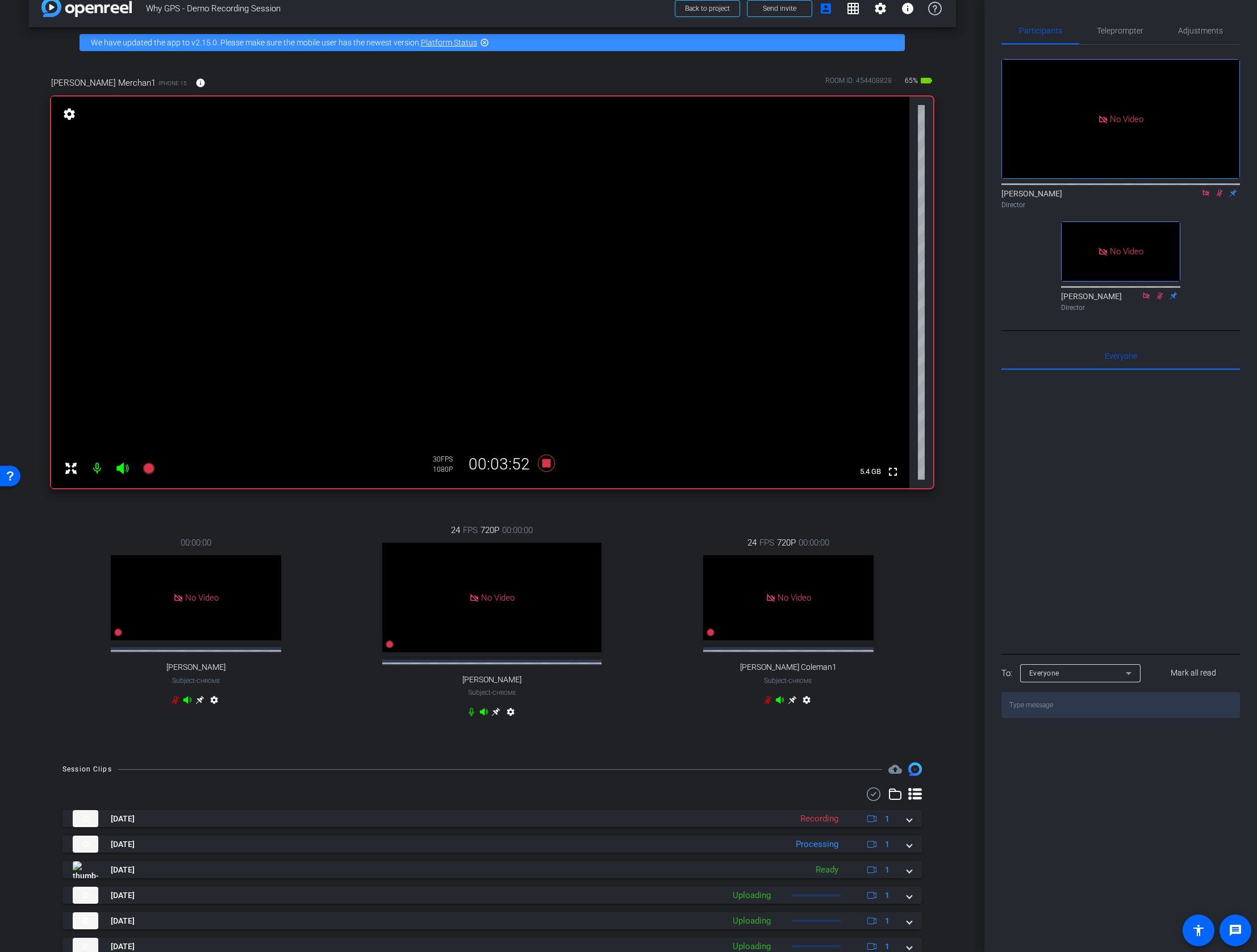
click at [1219, 179] on div "Lalo Moreno Director" at bounding box center [1120, 196] width 239 height 35
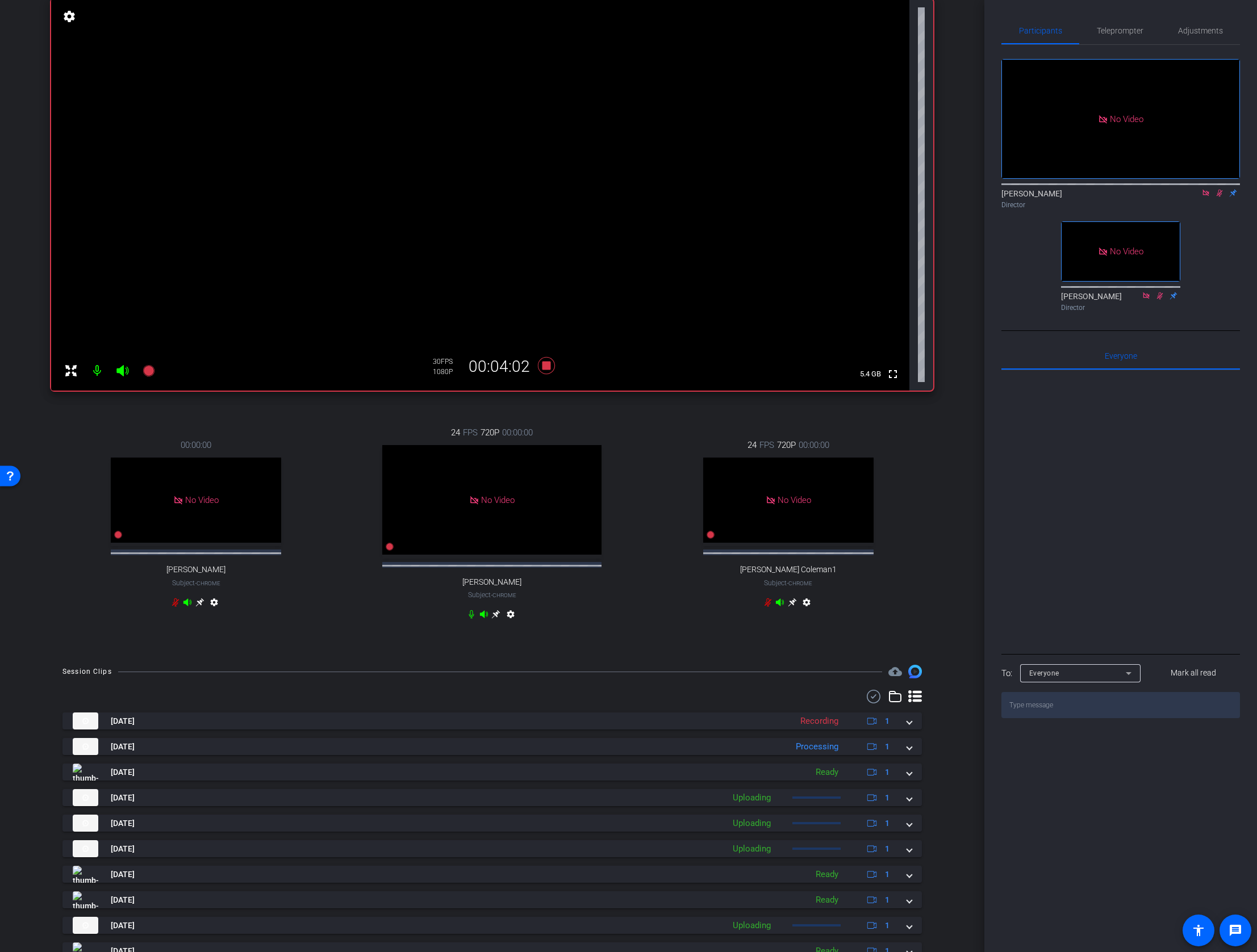
scroll to position [118, 0]
click at [1230, 200] on div "Director" at bounding box center [1120, 204] width 239 height 10
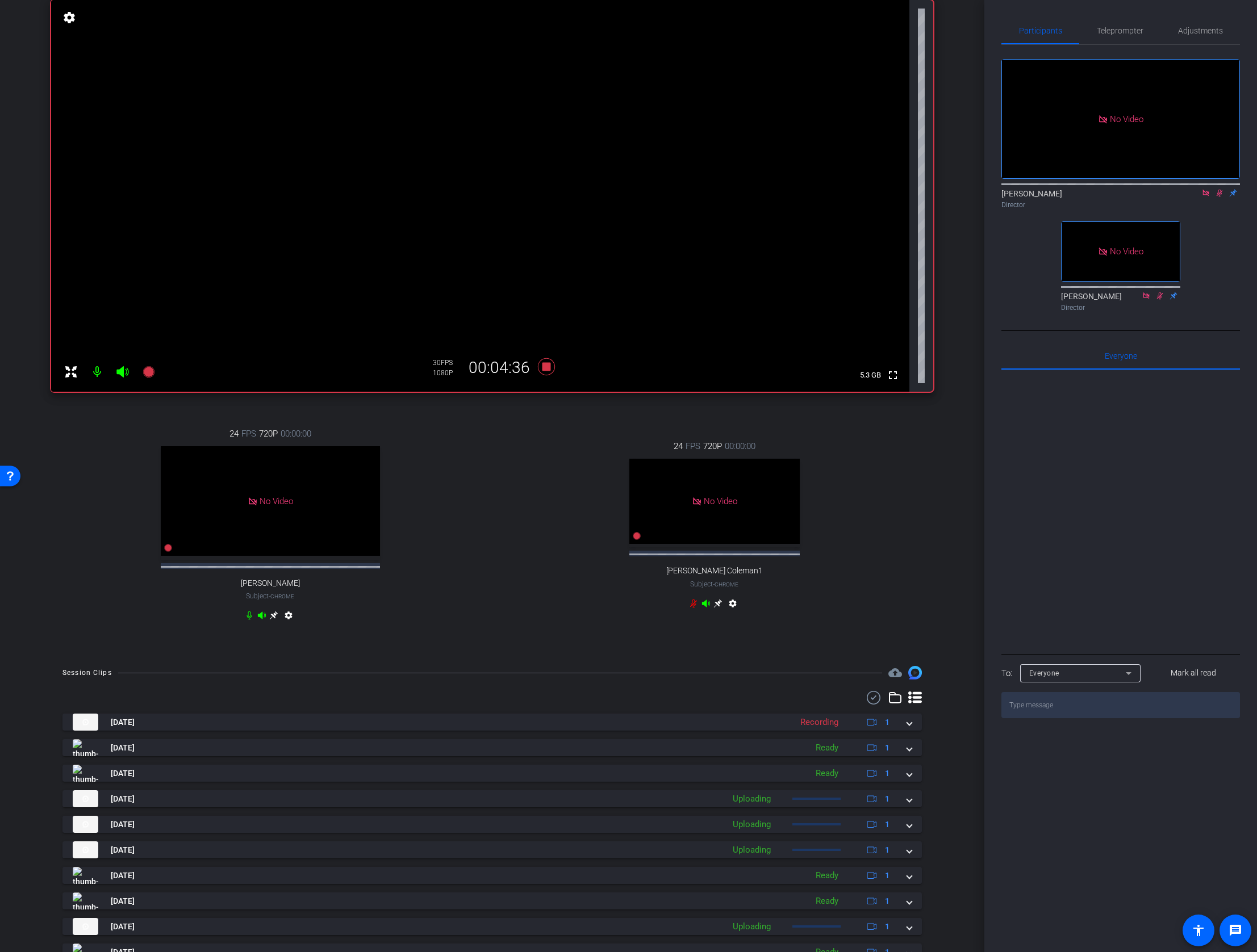
click at [1220, 189] on icon at bounding box center [1220, 193] width 9 height 8
click at [546, 370] on icon at bounding box center [546, 367] width 17 height 17
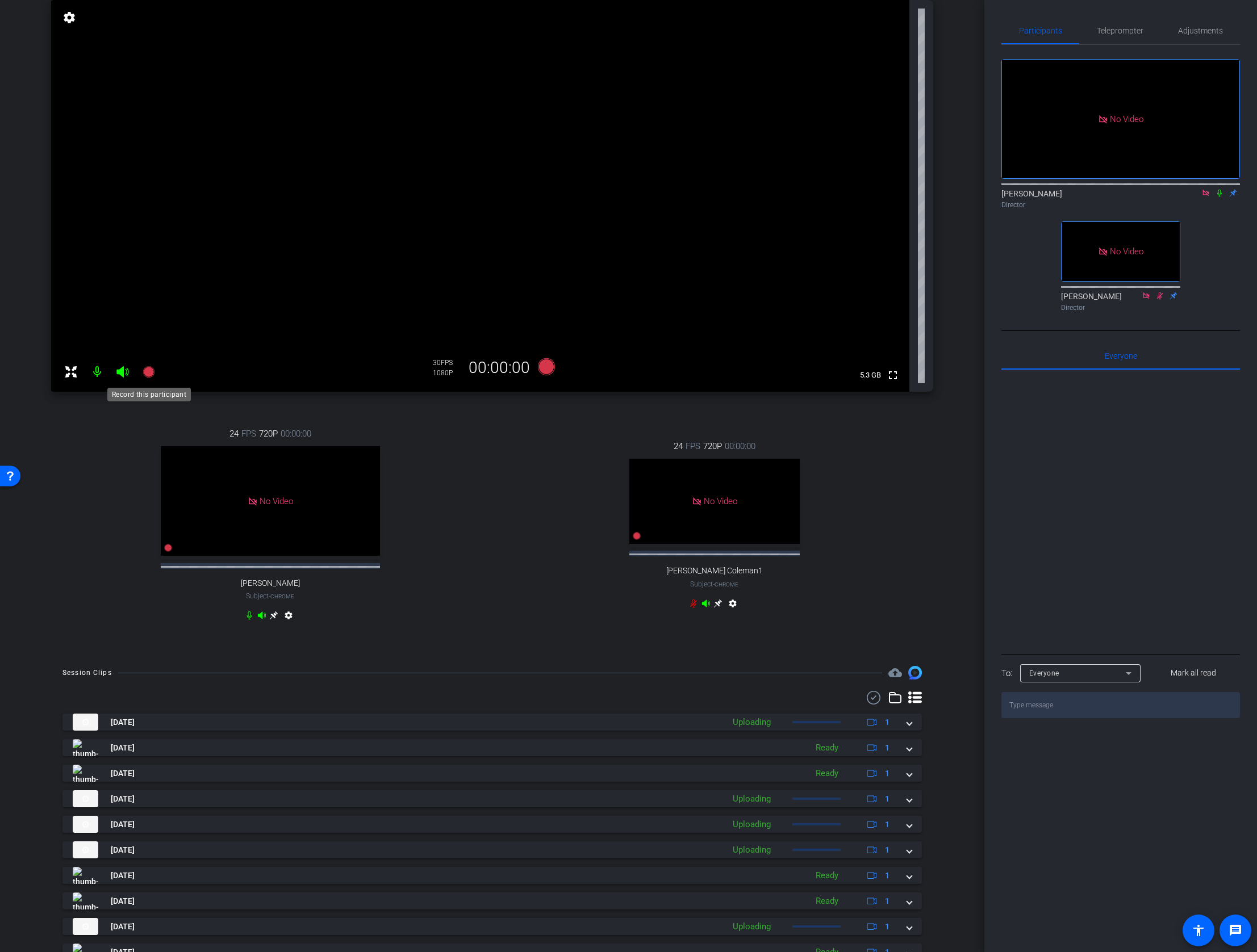
click at [148, 374] on icon at bounding box center [148, 371] width 12 height 12
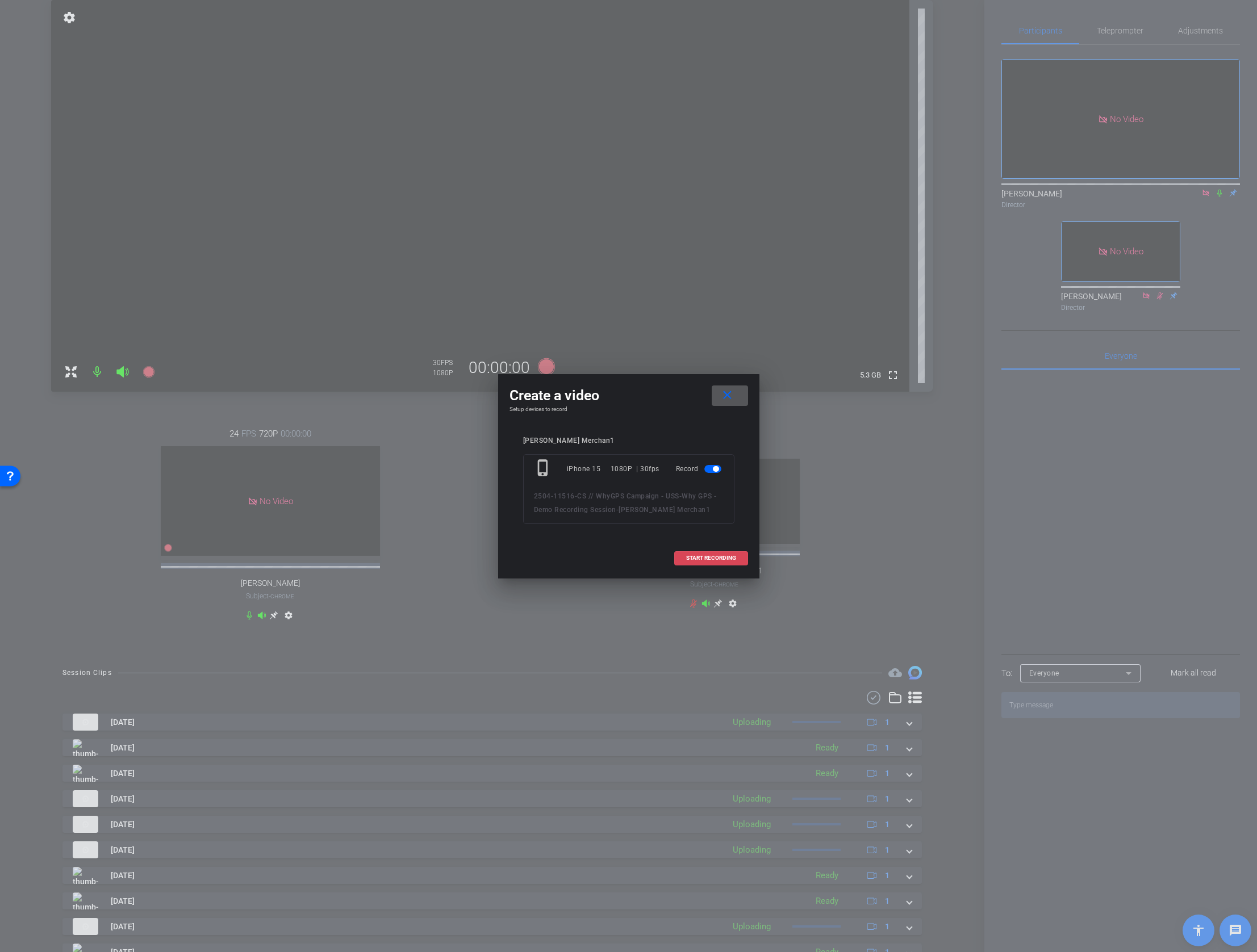
click at [700, 560] on span "START RECORDING" at bounding box center [711, 558] width 50 height 5
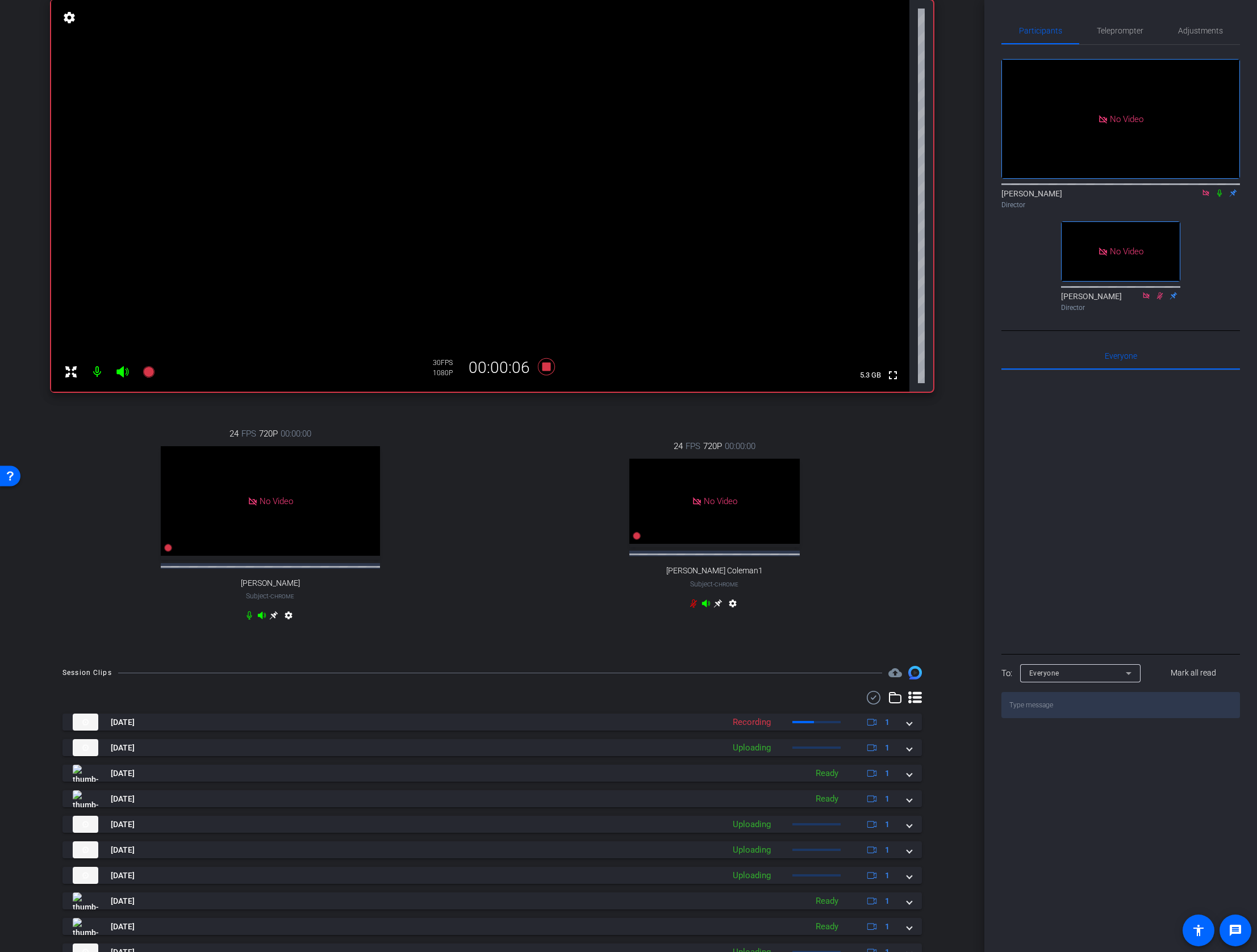
click at [1219, 189] on icon at bounding box center [1219, 193] width 5 height 8
click at [940, 488] on div "Janeth Merchan1 iPhone 15 info ROOM ID: 454408828 65% battery_std fullscreen se…" at bounding box center [493, 307] width 928 height 693
click at [1216, 200] on div "Director" at bounding box center [1120, 204] width 239 height 10
click at [1217, 189] on icon at bounding box center [1220, 193] width 6 height 8
click at [147, 372] on icon at bounding box center [148, 371] width 12 height 12
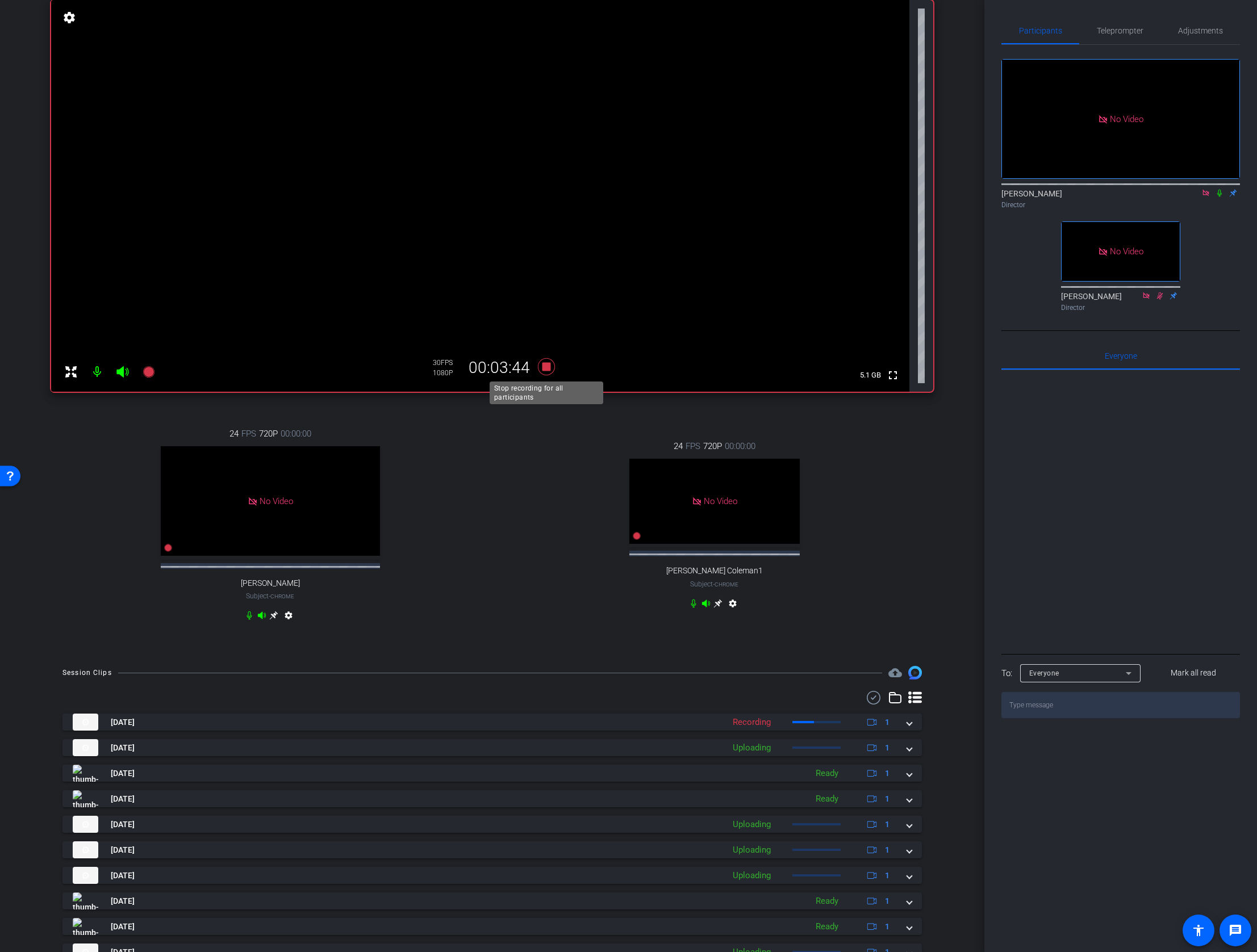
click at [541, 365] on icon at bounding box center [546, 367] width 27 height 20
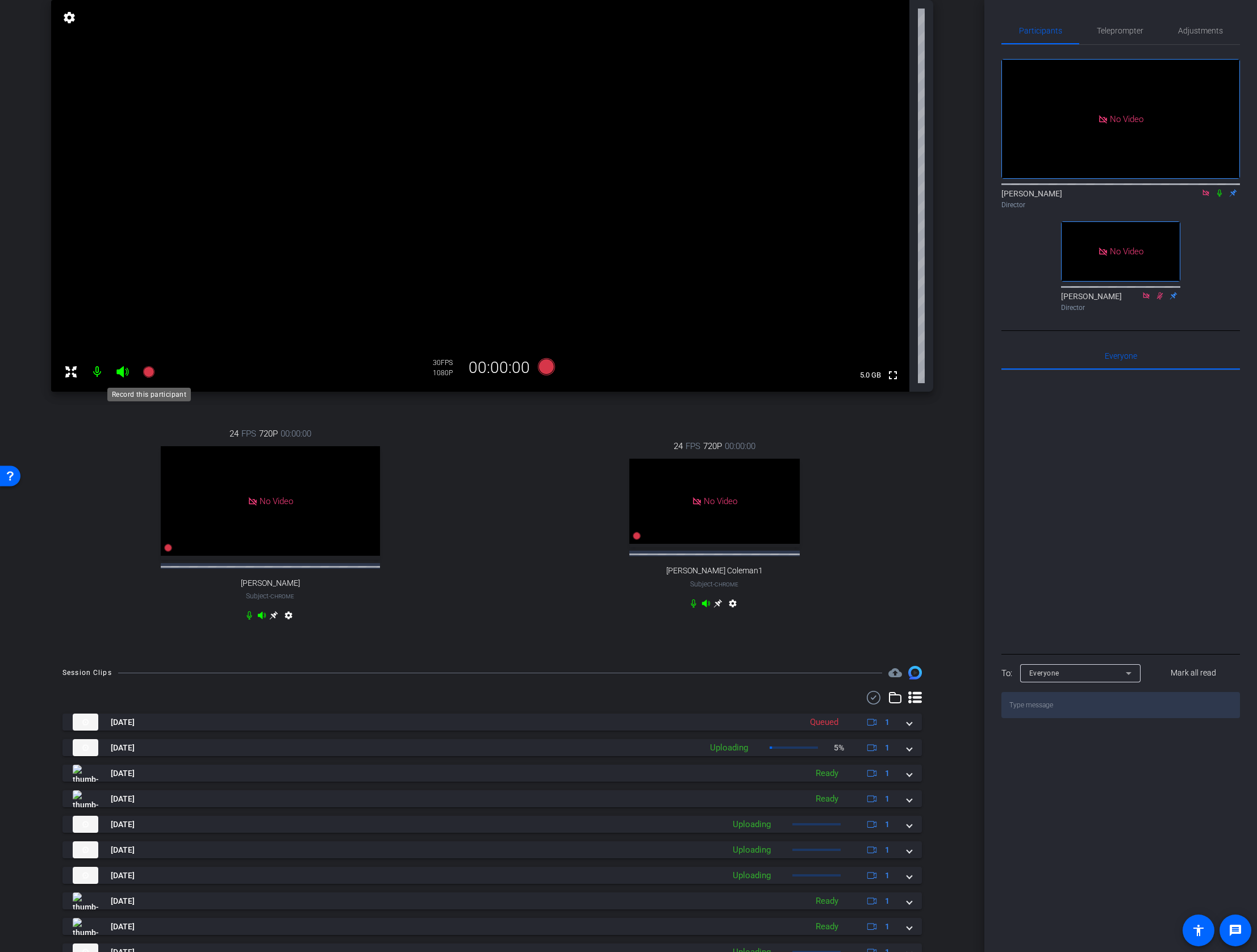
click at [151, 370] on icon at bounding box center [148, 371] width 12 height 12
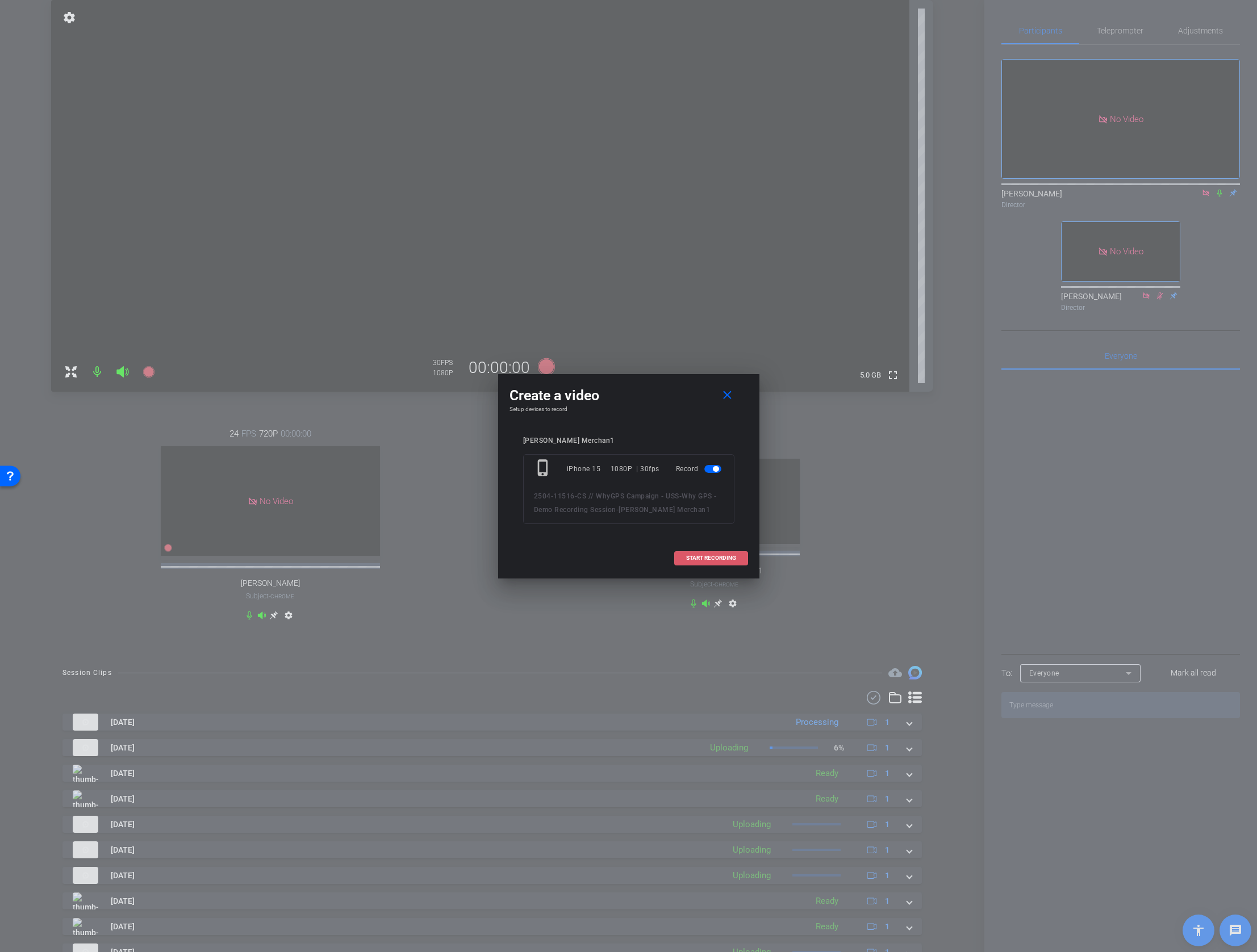
click at [704, 558] on span "START RECORDING" at bounding box center [711, 558] width 50 height 5
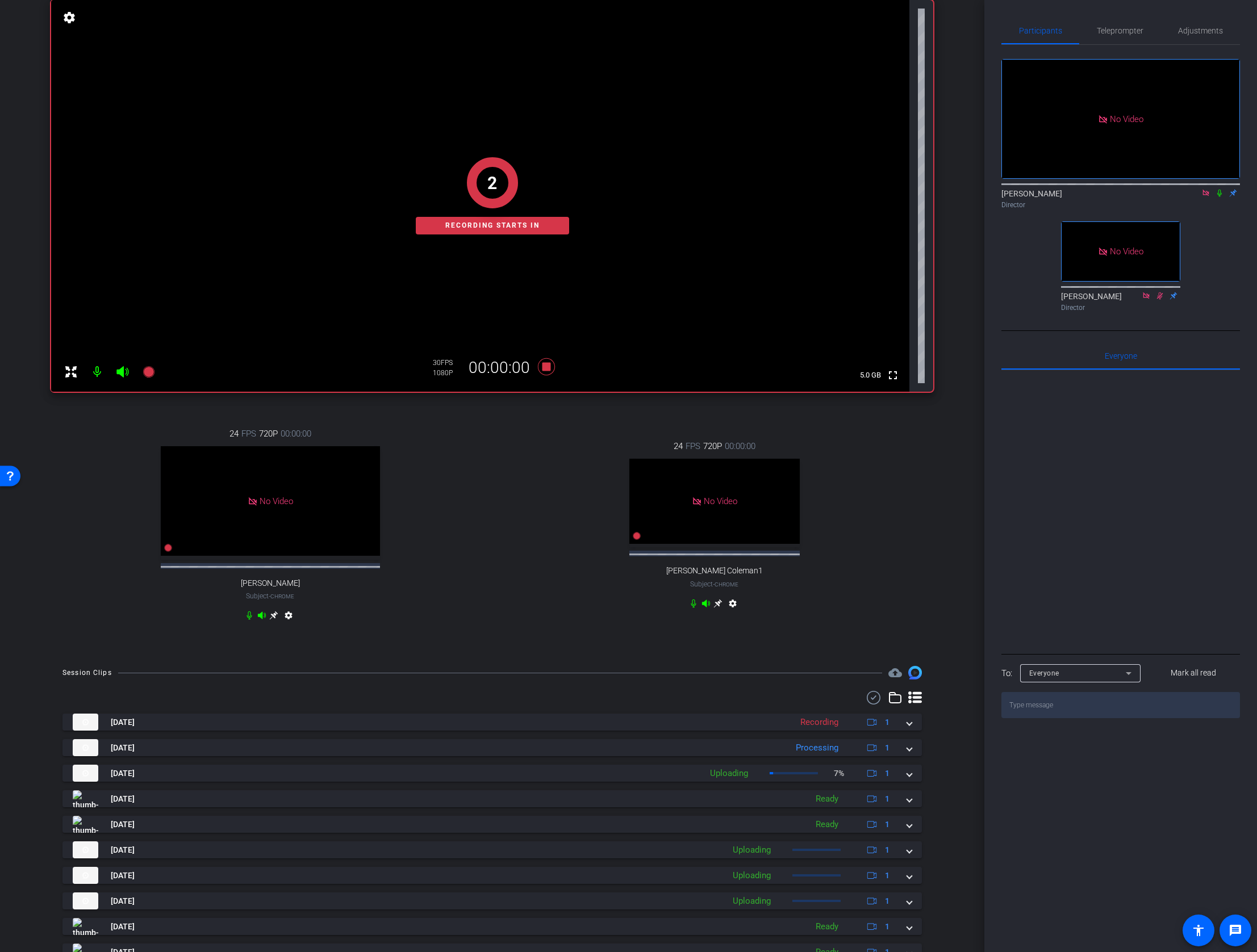
click at [1218, 189] on icon at bounding box center [1219, 193] width 5 height 8
click at [1217, 189] on icon at bounding box center [1220, 193] width 6 height 8
click at [545, 369] on icon at bounding box center [546, 367] width 17 height 17
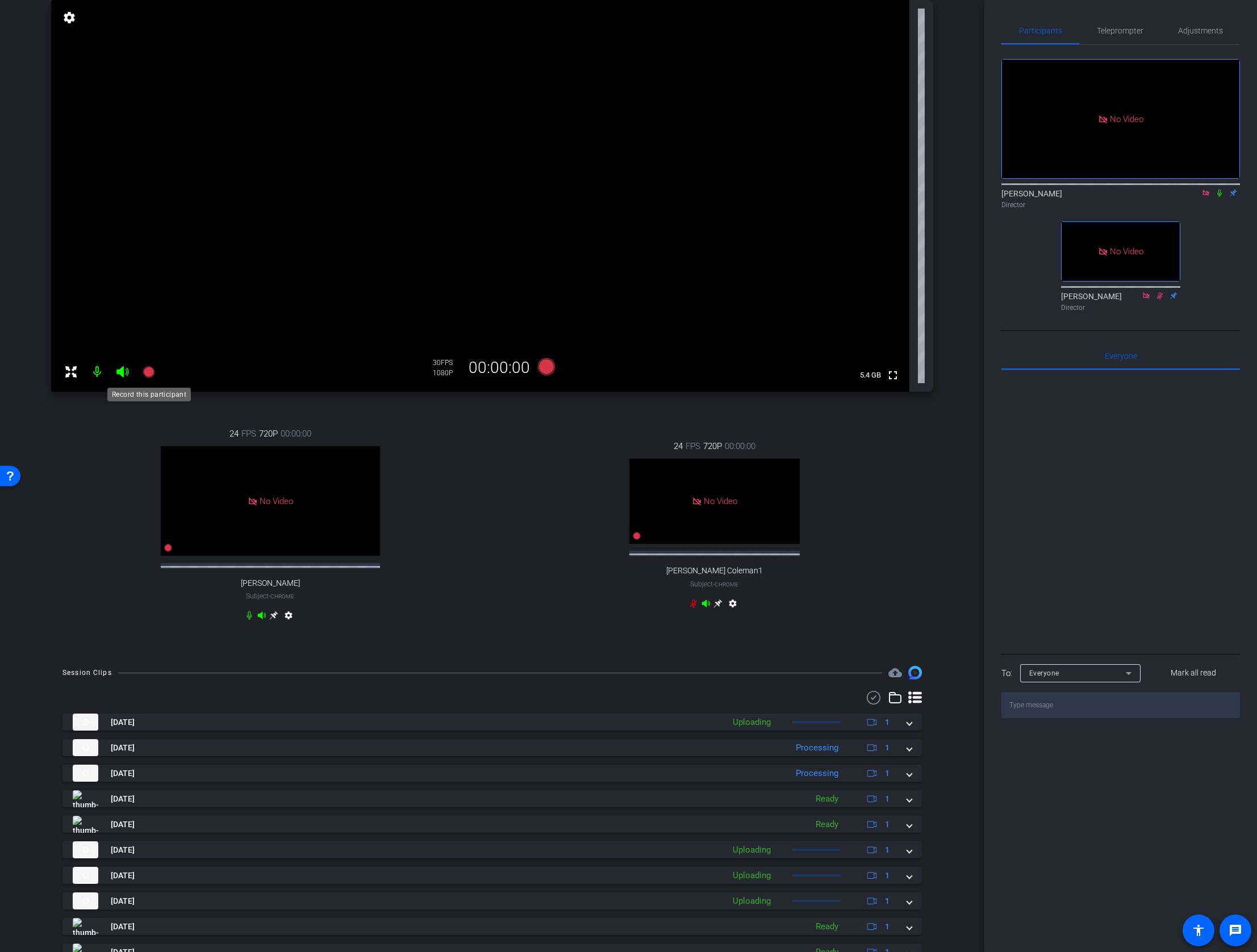
click at [151, 370] on icon at bounding box center [148, 371] width 12 height 12
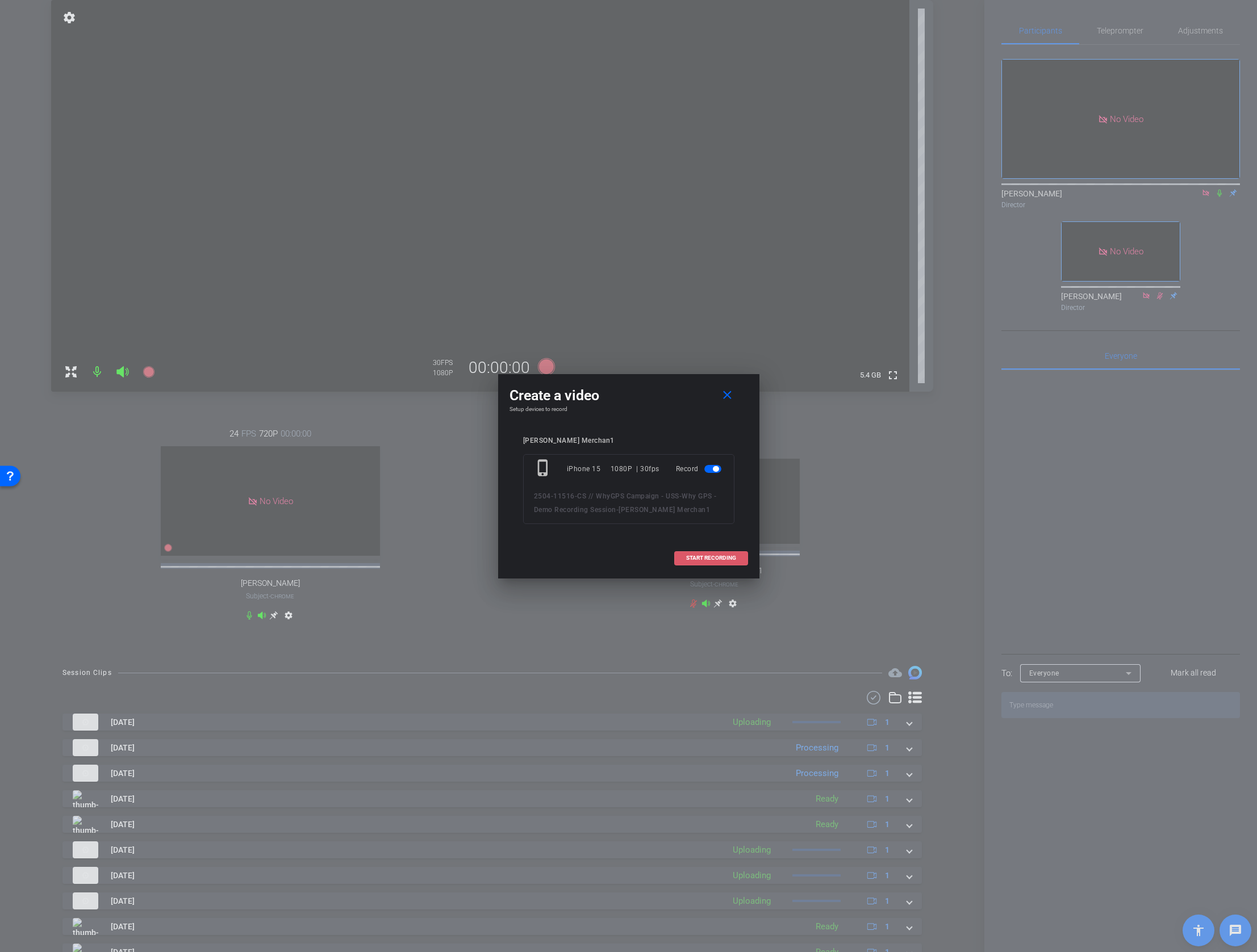
click at [703, 558] on span "START RECORDING" at bounding box center [711, 558] width 50 height 5
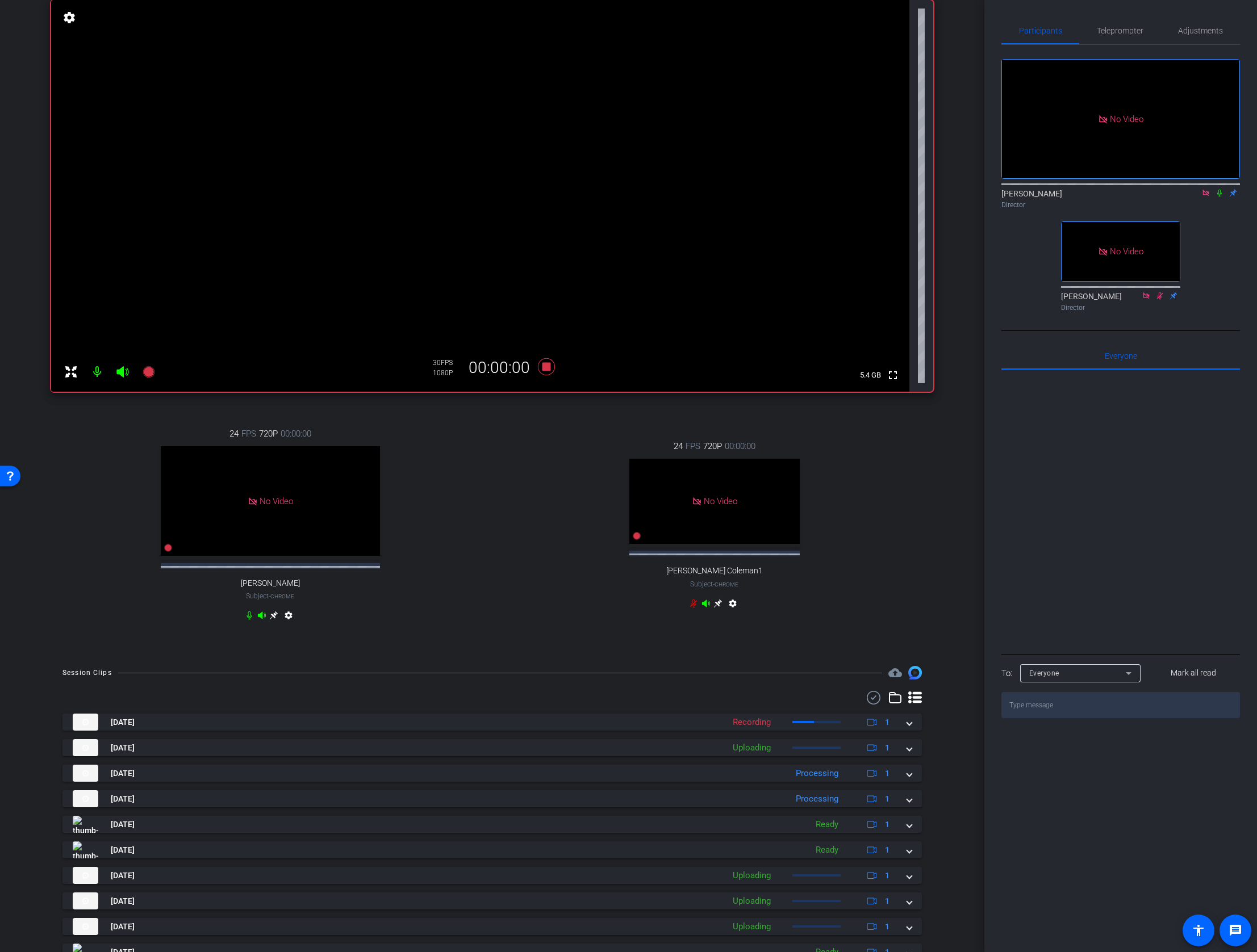
click at [1216, 189] on icon at bounding box center [1220, 193] width 9 height 8
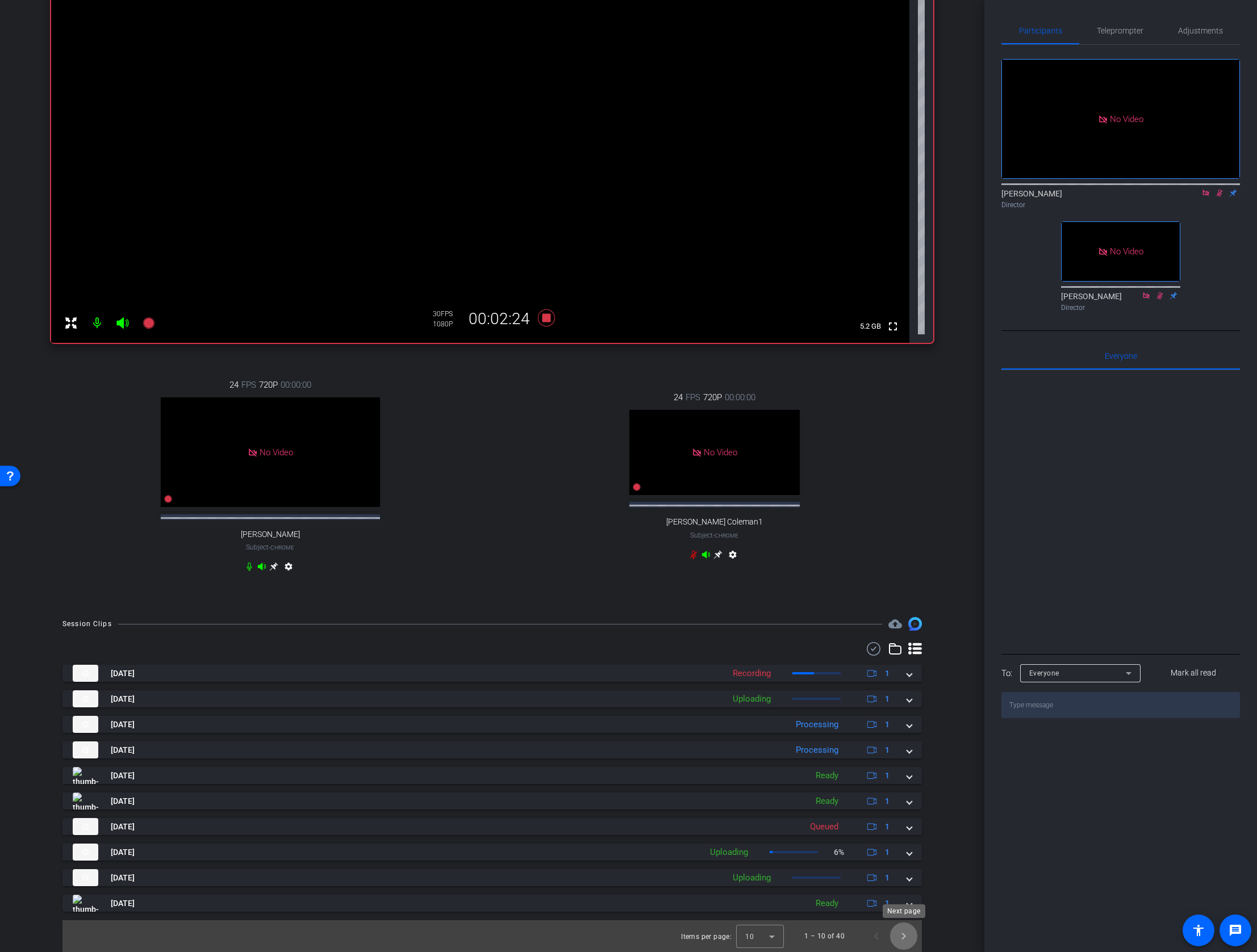
click at [902, 932] on span "Next page" at bounding box center [903, 936] width 27 height 27
click at [876, 936] on span "Previous page" at bounding box center [876, 936] width 27 height 27
click at [904, 936] on span "Next page" at bounding box center [903, 936] width 27 height 27
click at [873, 936] on span "Previous page" at bounding box center [876, 936] width 27 height 27
click at [1089, 186] on div "No Video Lalo Moreno Director No Video Shannon Feiszli Director" at bounding box center [1120, 180] width 239 height 271
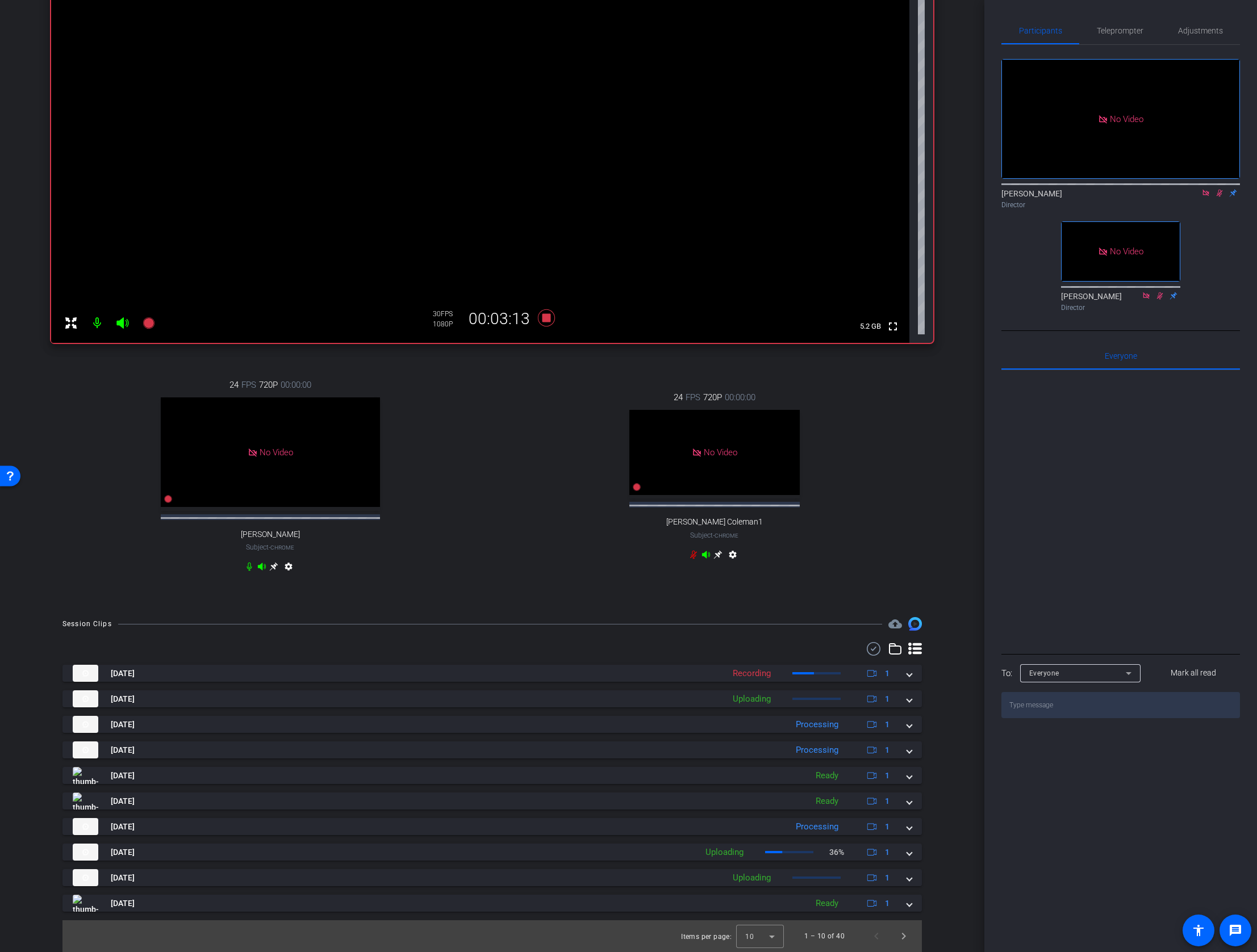
click at [1218, 189] on icon at bounding box center [1220, 193] width 9 height 8
click at [545, 313] on icon at bounding box center [546, 318] width 27 height 20
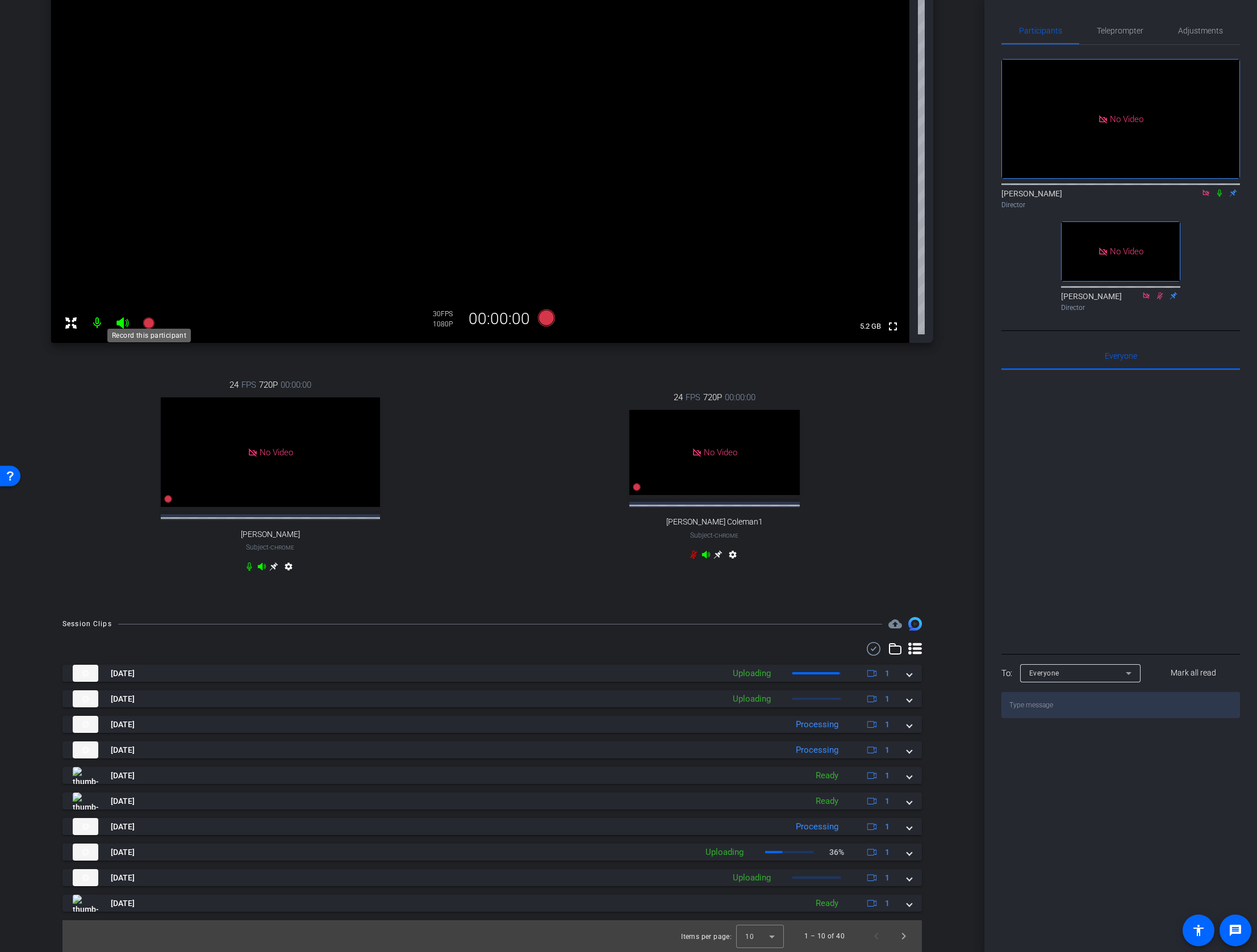
click at [151, 318] on icon at bounding box center [148, 323] width 12 height 12
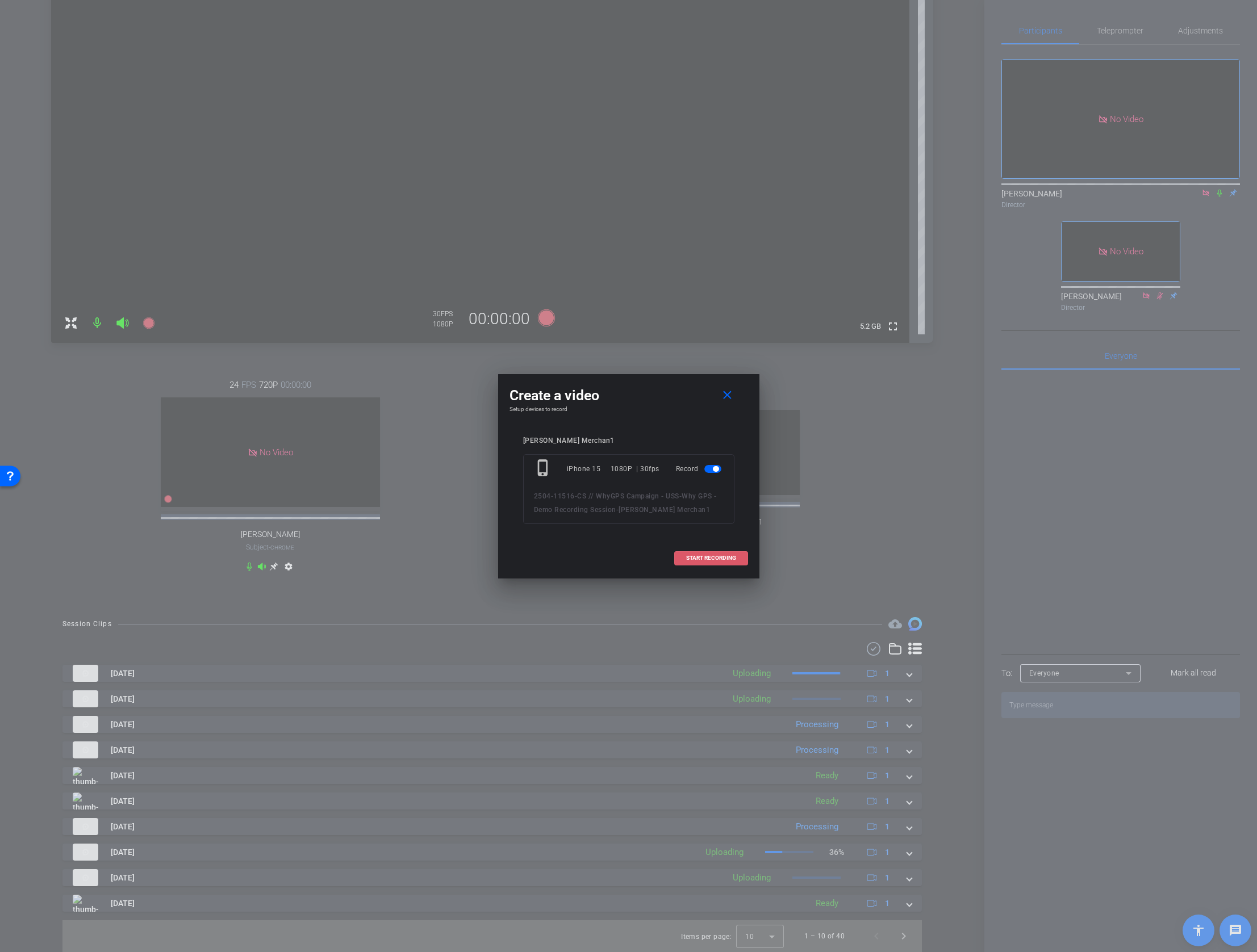
click at [698, 558] on span "START RECORDING" at bounding box center [711, 558] width 50 height 5
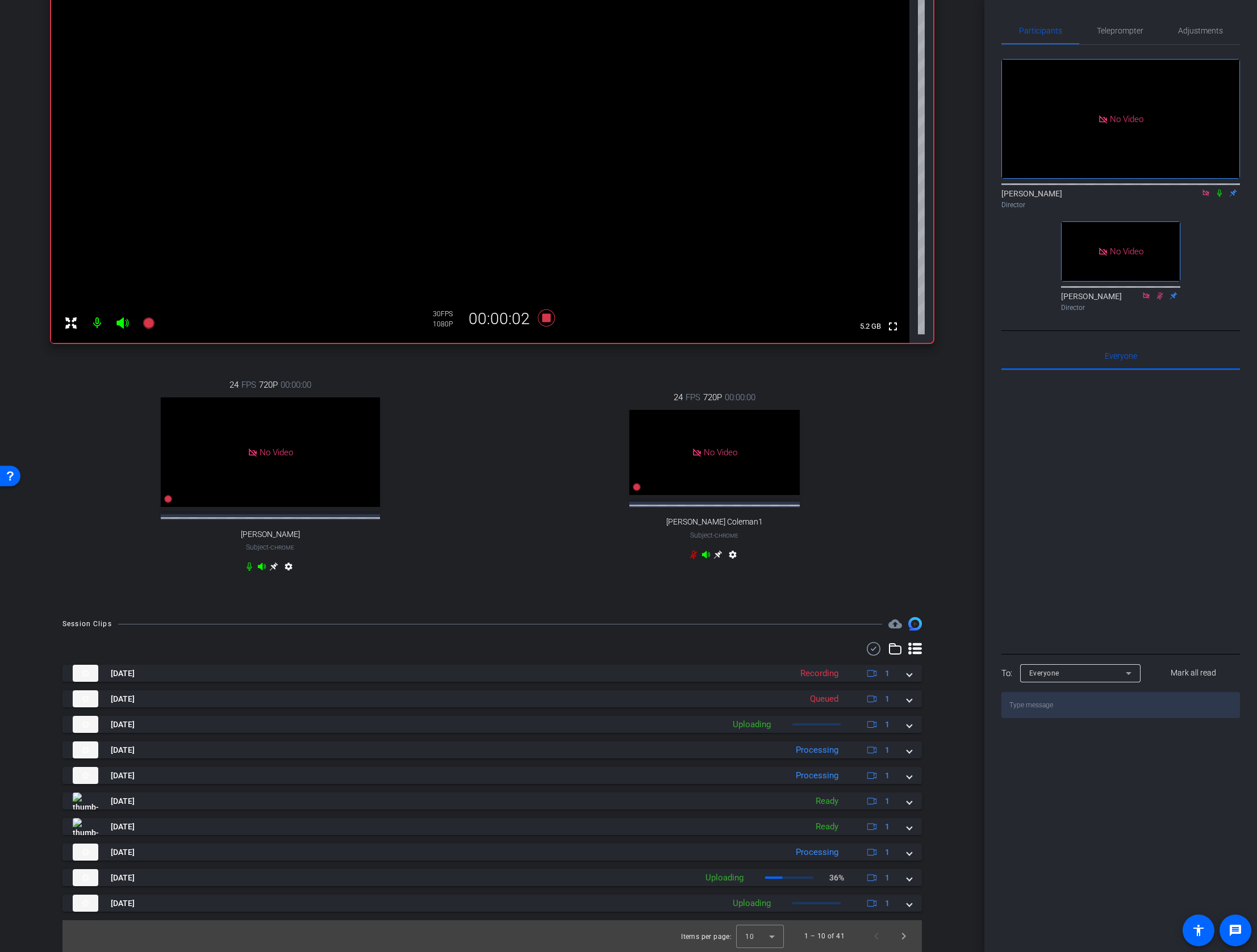
click at [1219, 189] on icon at bounding box center [1220, 193] width 9 height 8
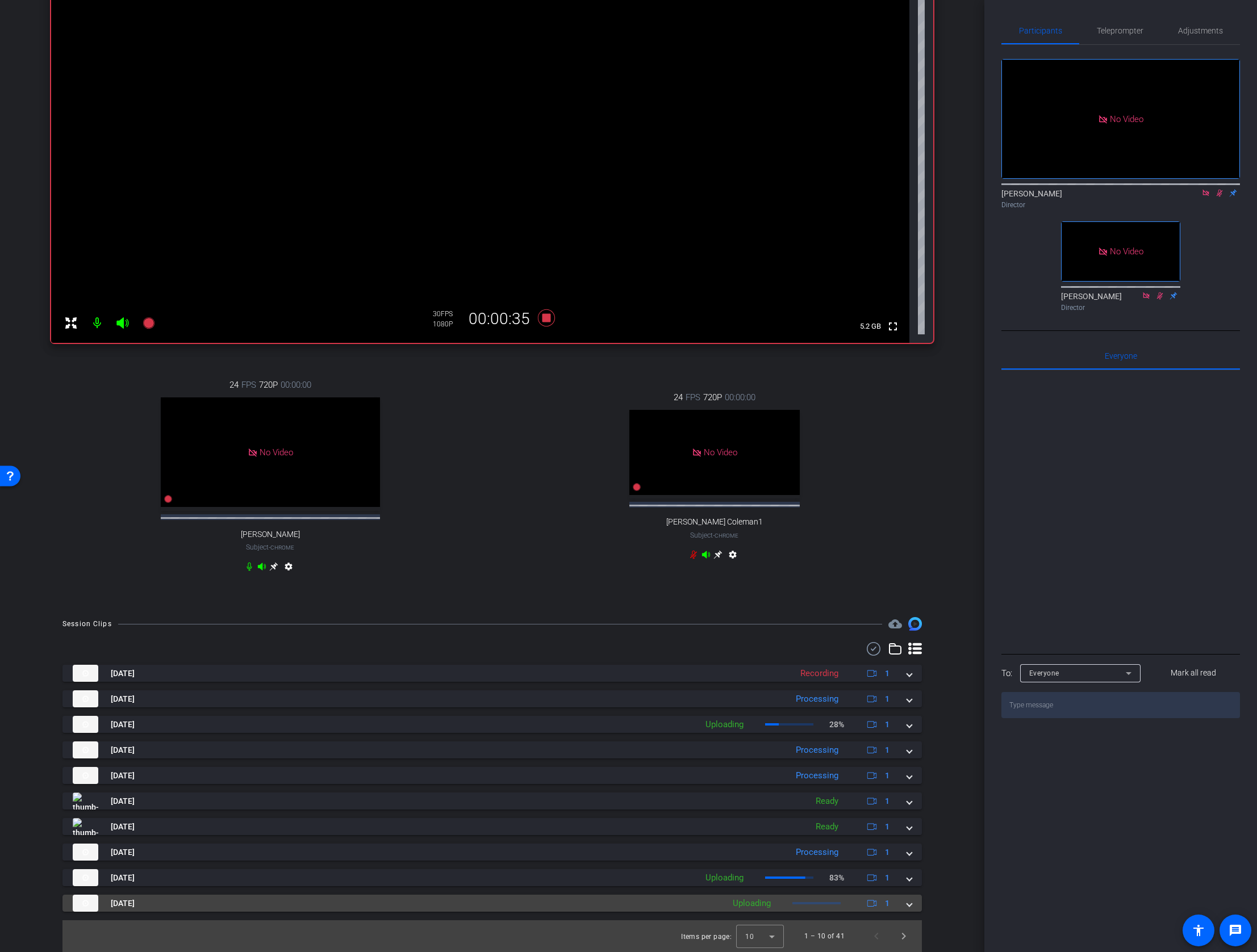
click at [907, 904] on span at bounding box center [909, 903] width 5 height 12
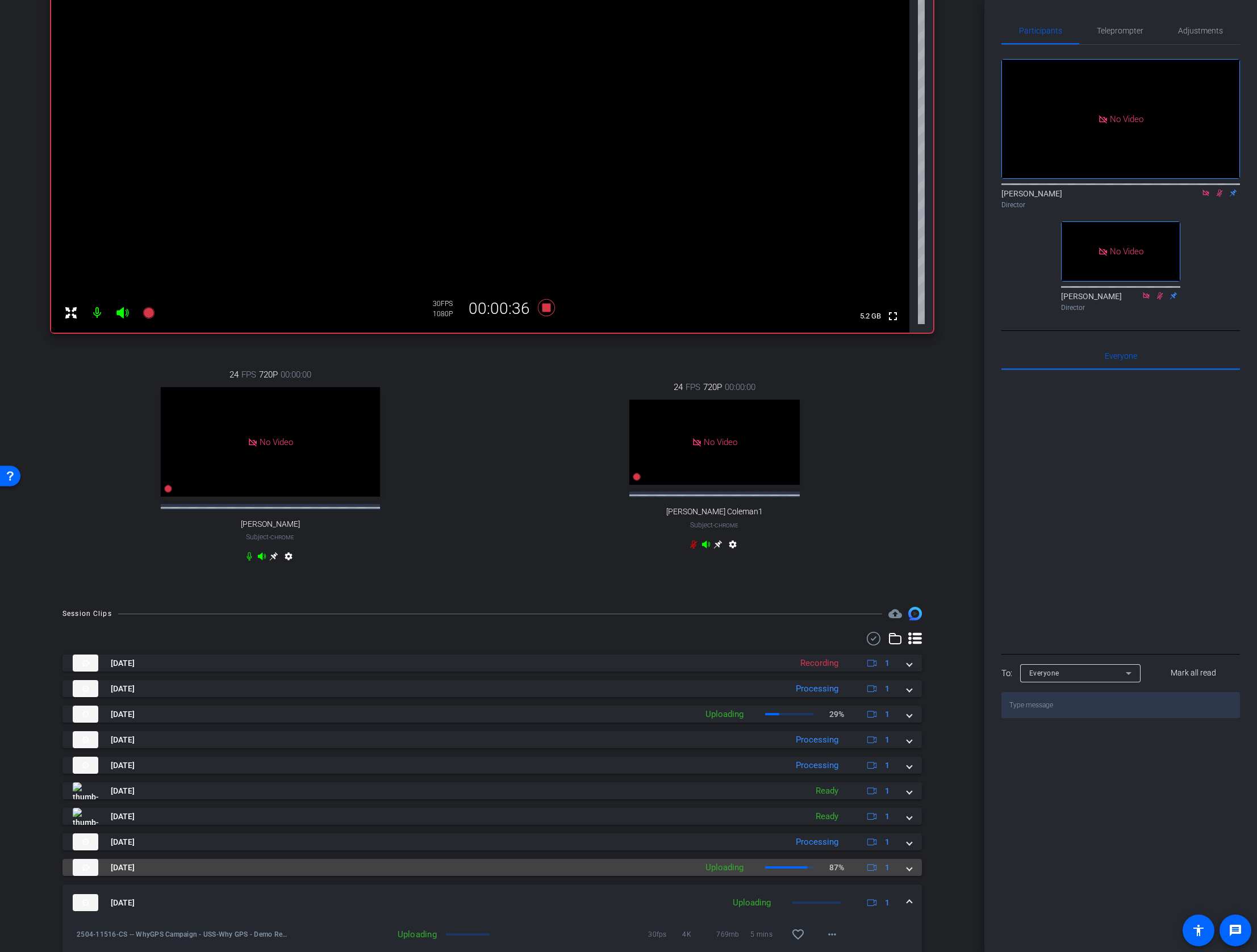
click at [909, 874] on span at bounding box center [909, 867] width 5 height 12
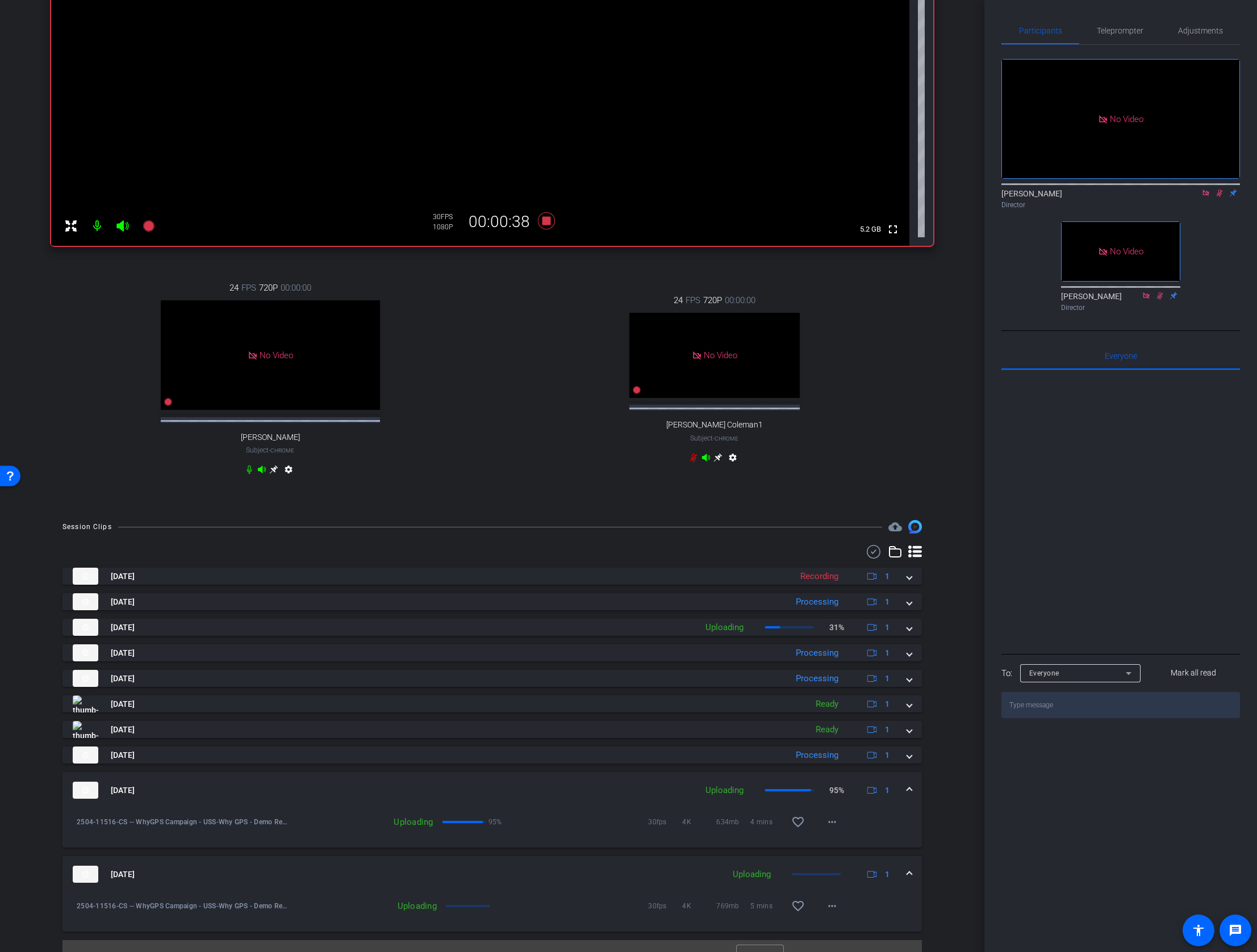
scroll to position [294, 0]
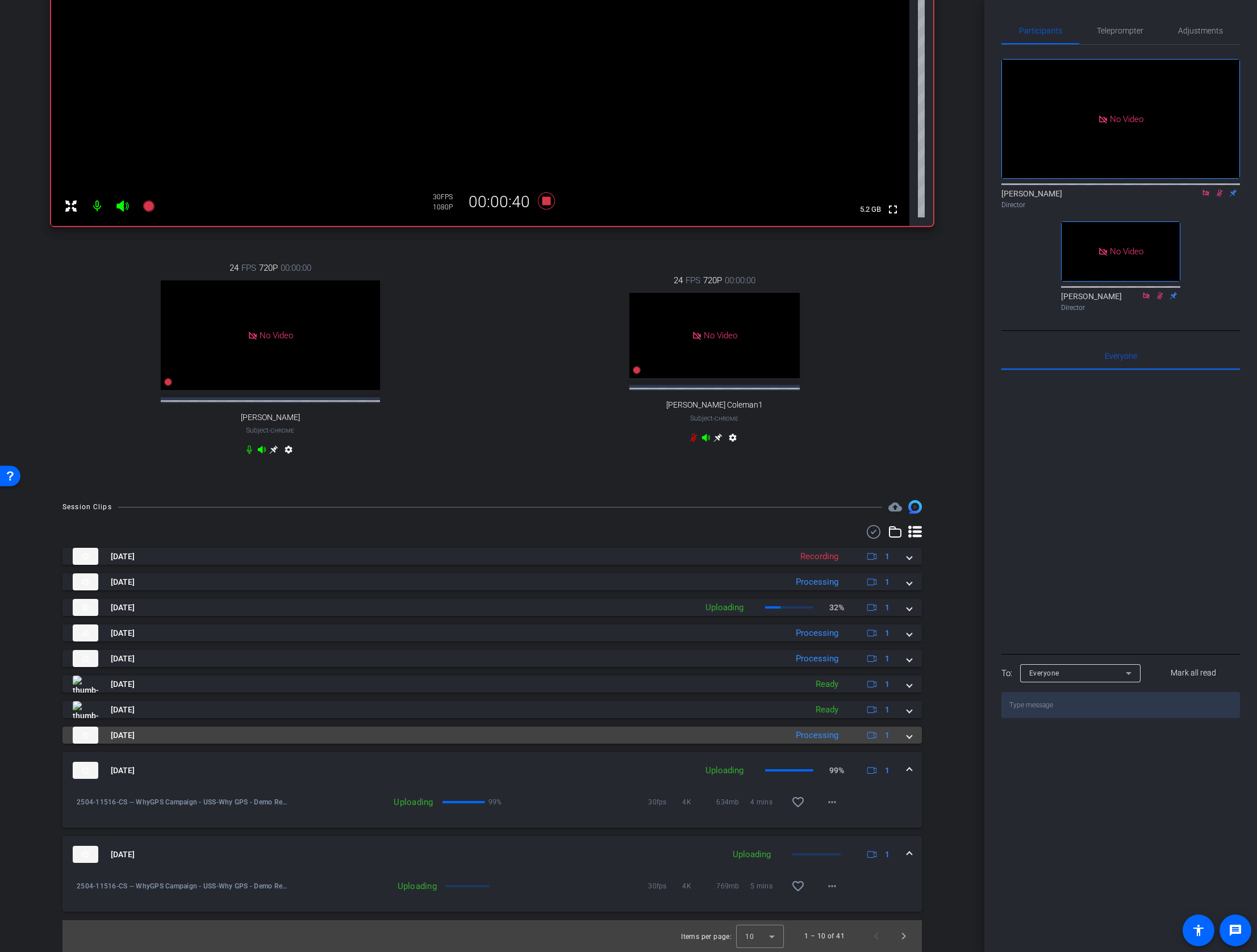
click at [911, 741] on mat-expansion-panel-header "Aug 26, 2025 Processing 1" at bounding box center [492, 735] width 859 height 17
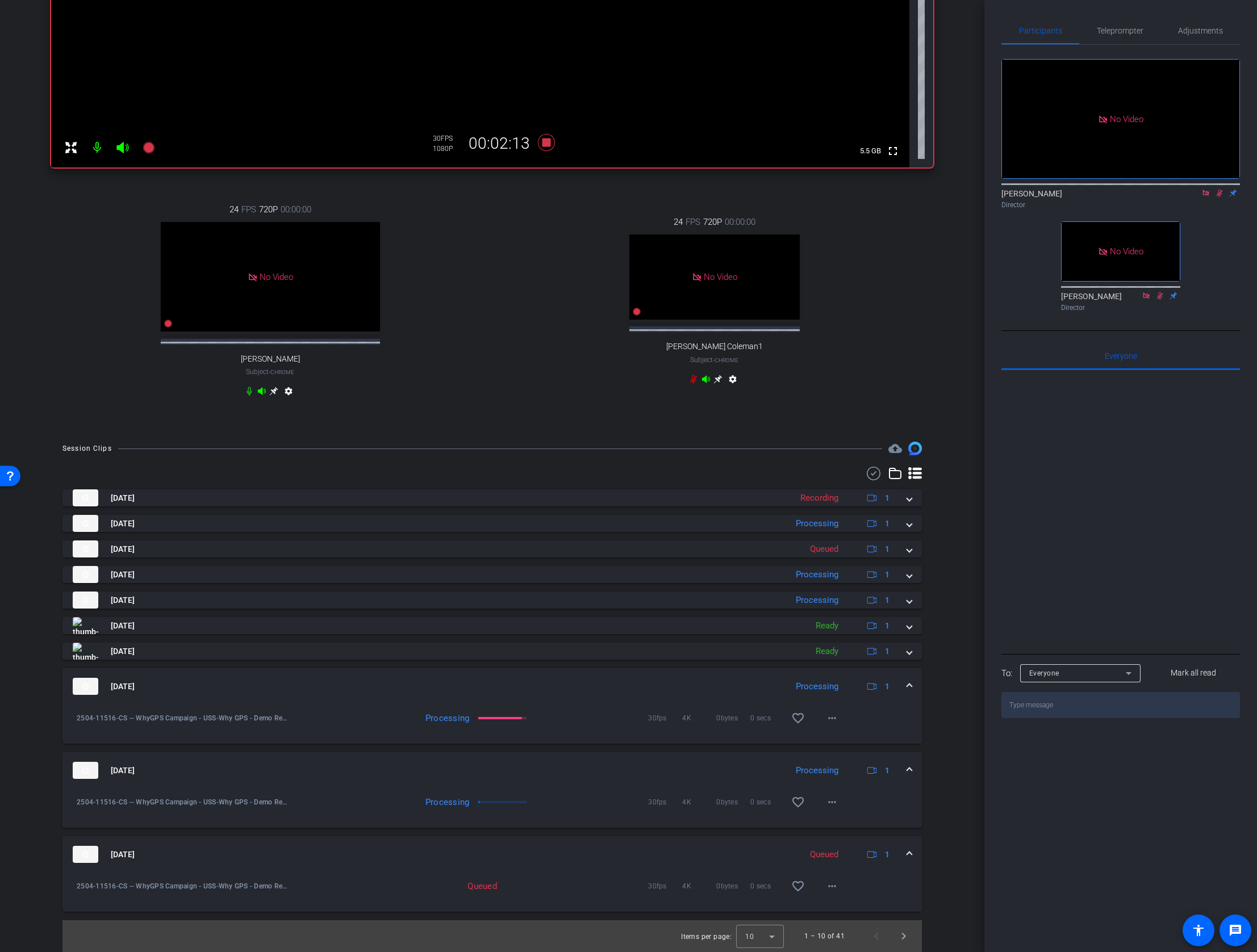
scroll to position [353, 0]
click at [904, 934] on span "Next page" at bounding box center [903, 936] width 27 height 27
click at [900, 936] on span "Next page" at bounding box center [903, 936] width 27 height 27
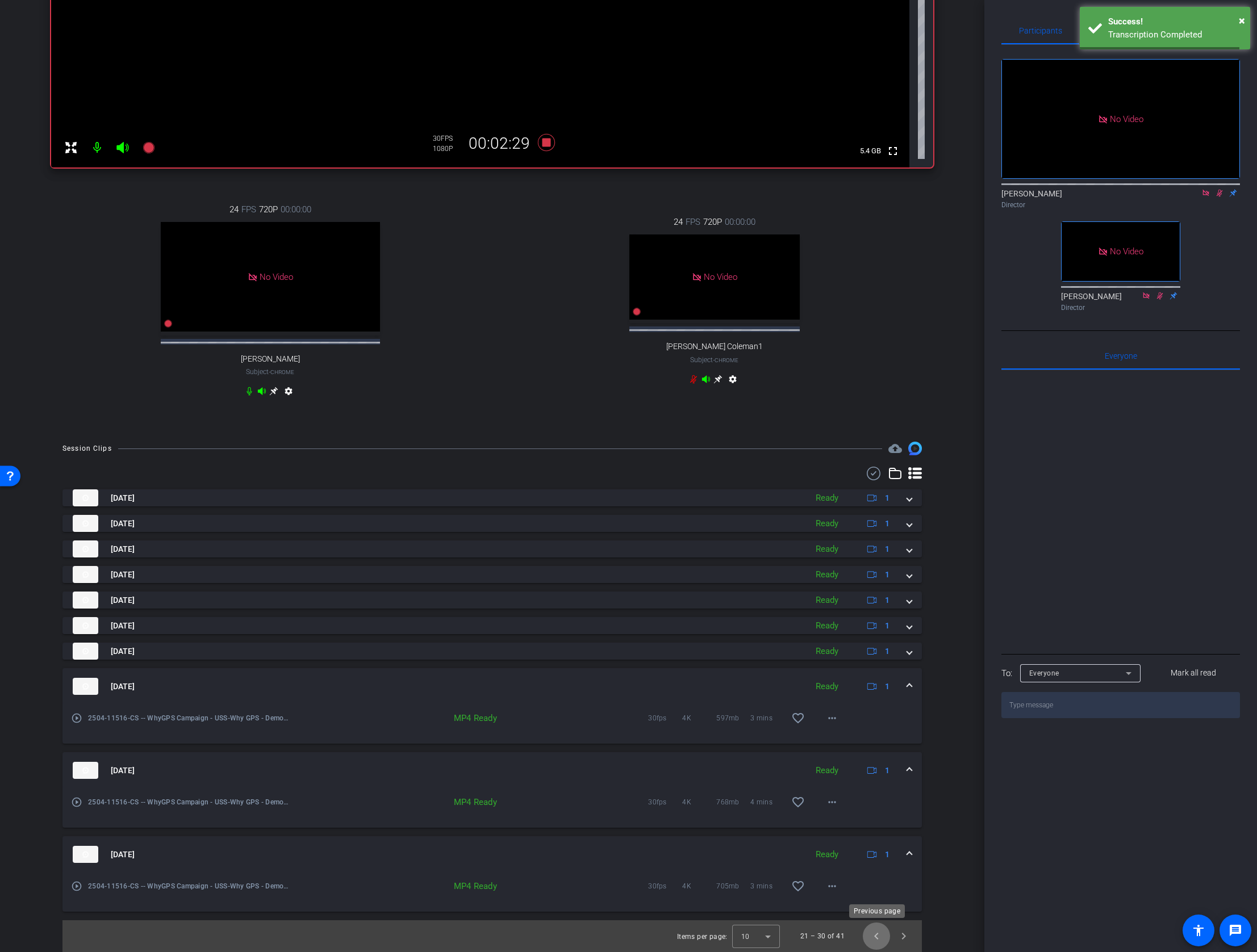
click at [876, 936] on span "Previous page" at bounding box center [876, 936] width 27 height 27
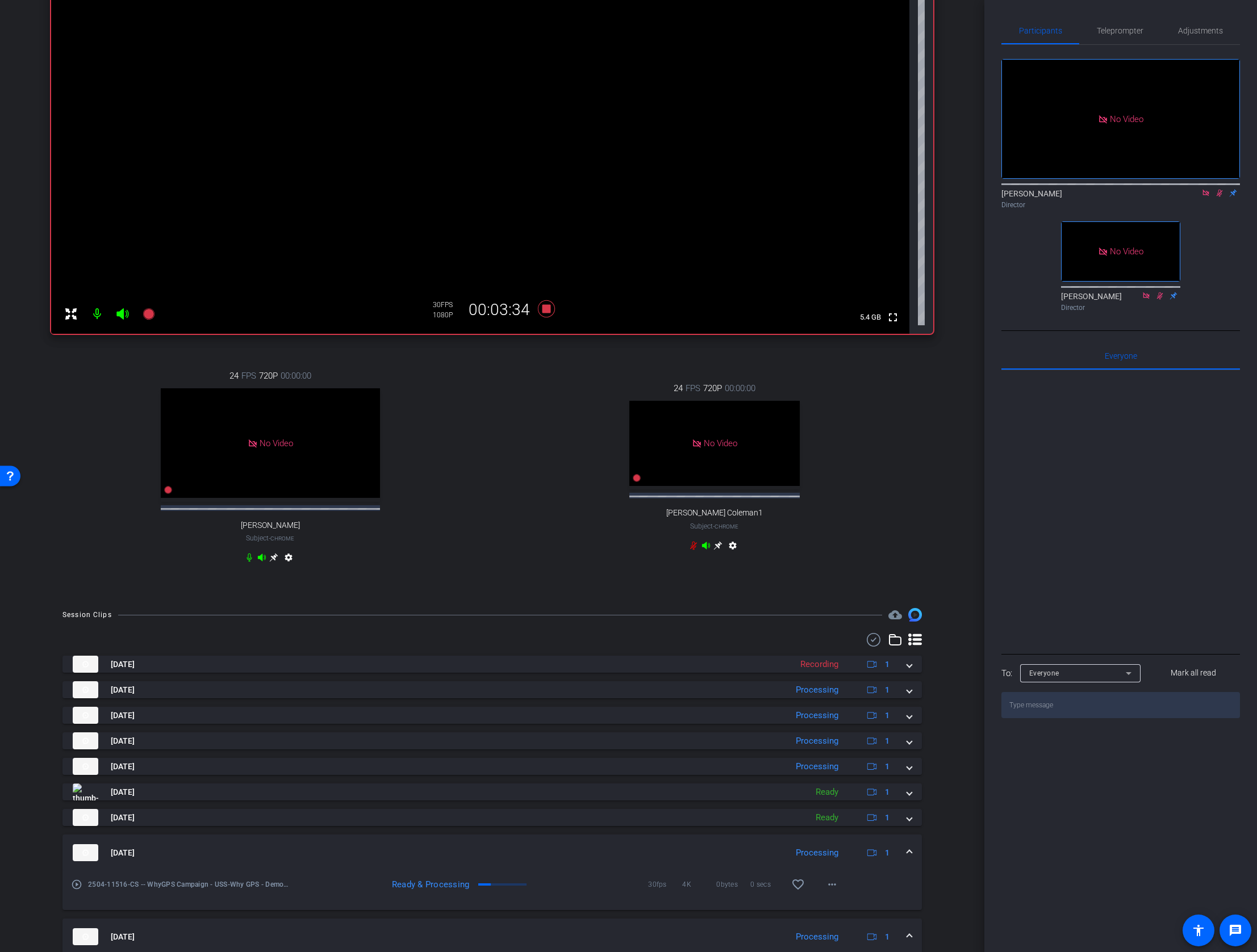
scroll to position [0, 0]
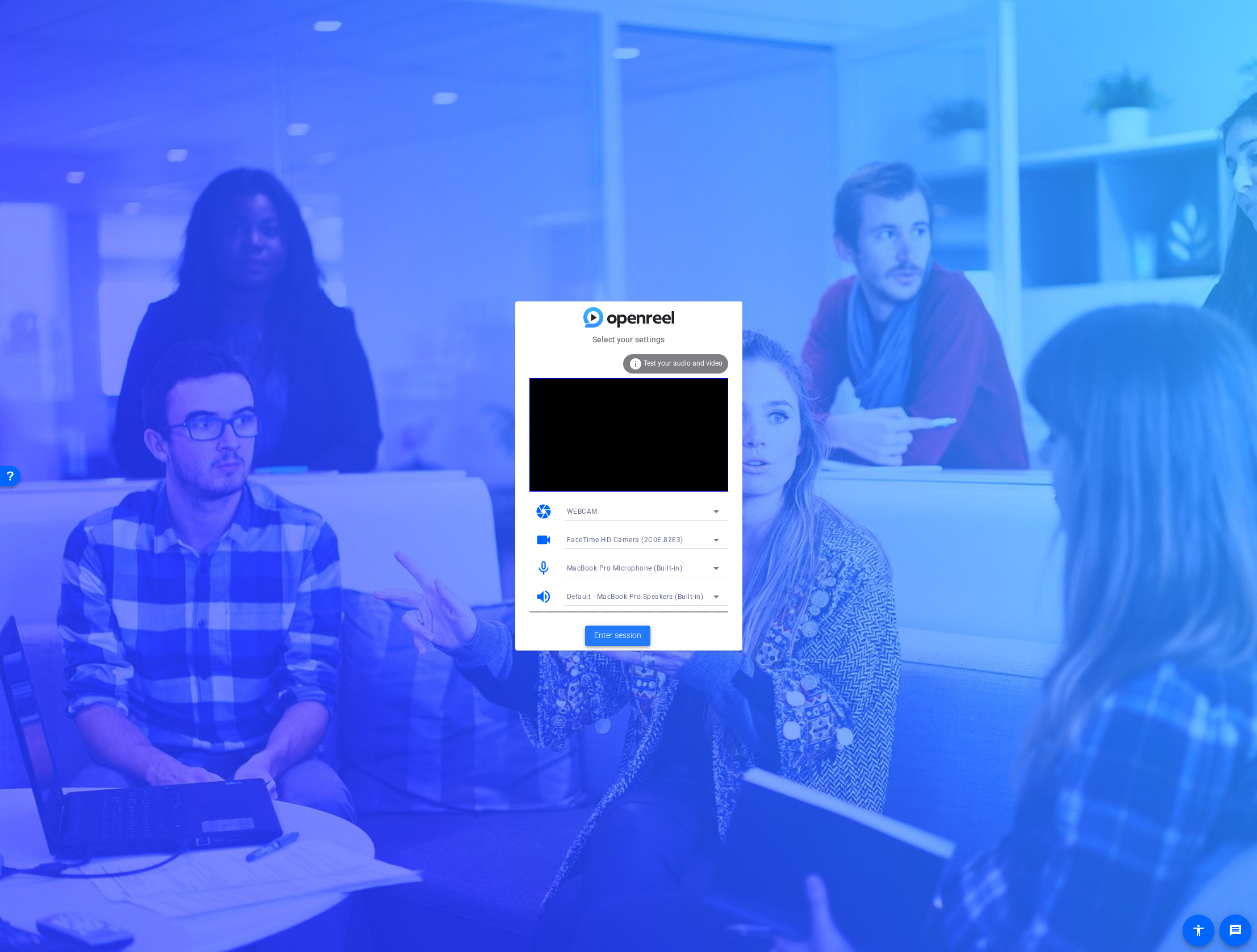
click at [609, 634] on span "Enter session" at bounding box center [618, 635] width 47 height 12
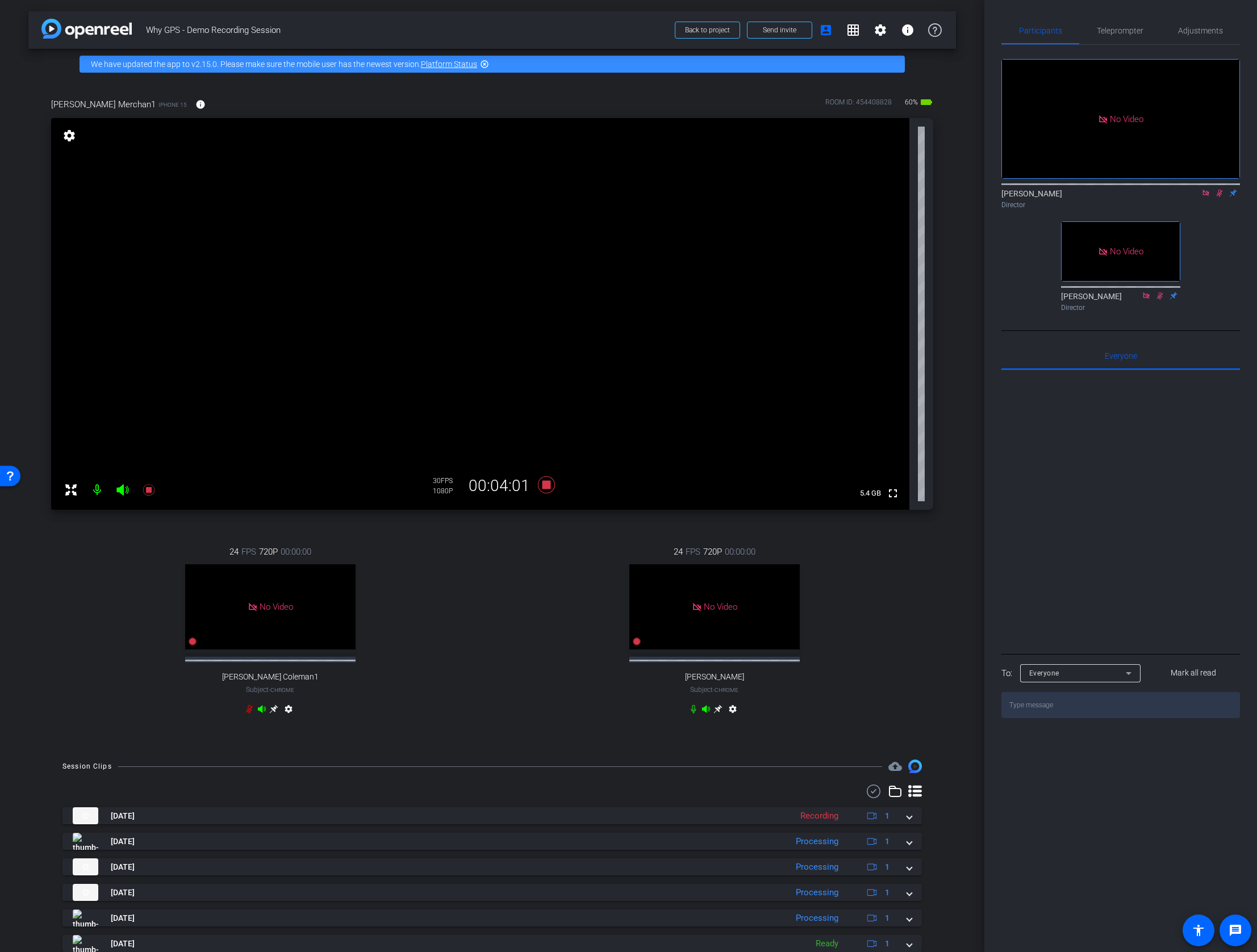
click at [1221, 197] on icon at bounding box center [1220, 193] width 9 height 8
click at [545, 488] on icon at bounding box center [546, 485] width 17 height 17
click at [1218, 197] on icon at bounding box center [1220, 193] width 9 height 8
click at [1219, 197] on icon at bounding box center [1220, 193] width 9 height 8
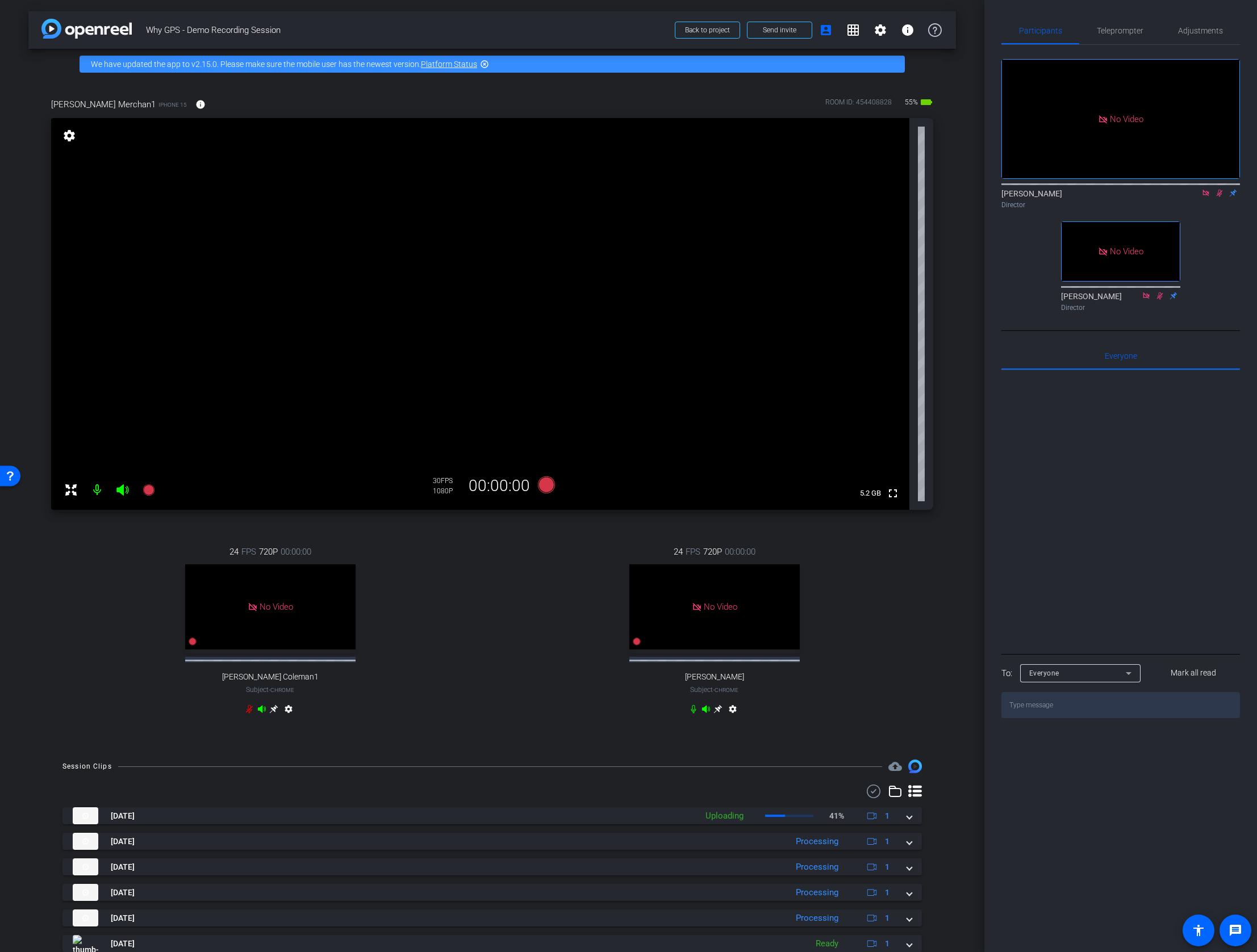
click at [1217, 197] on icon at bounding box center [1220, 193] width 9 height 8
click at [147, 486] on icon at bounding box center [148, 490] width 12 height 12
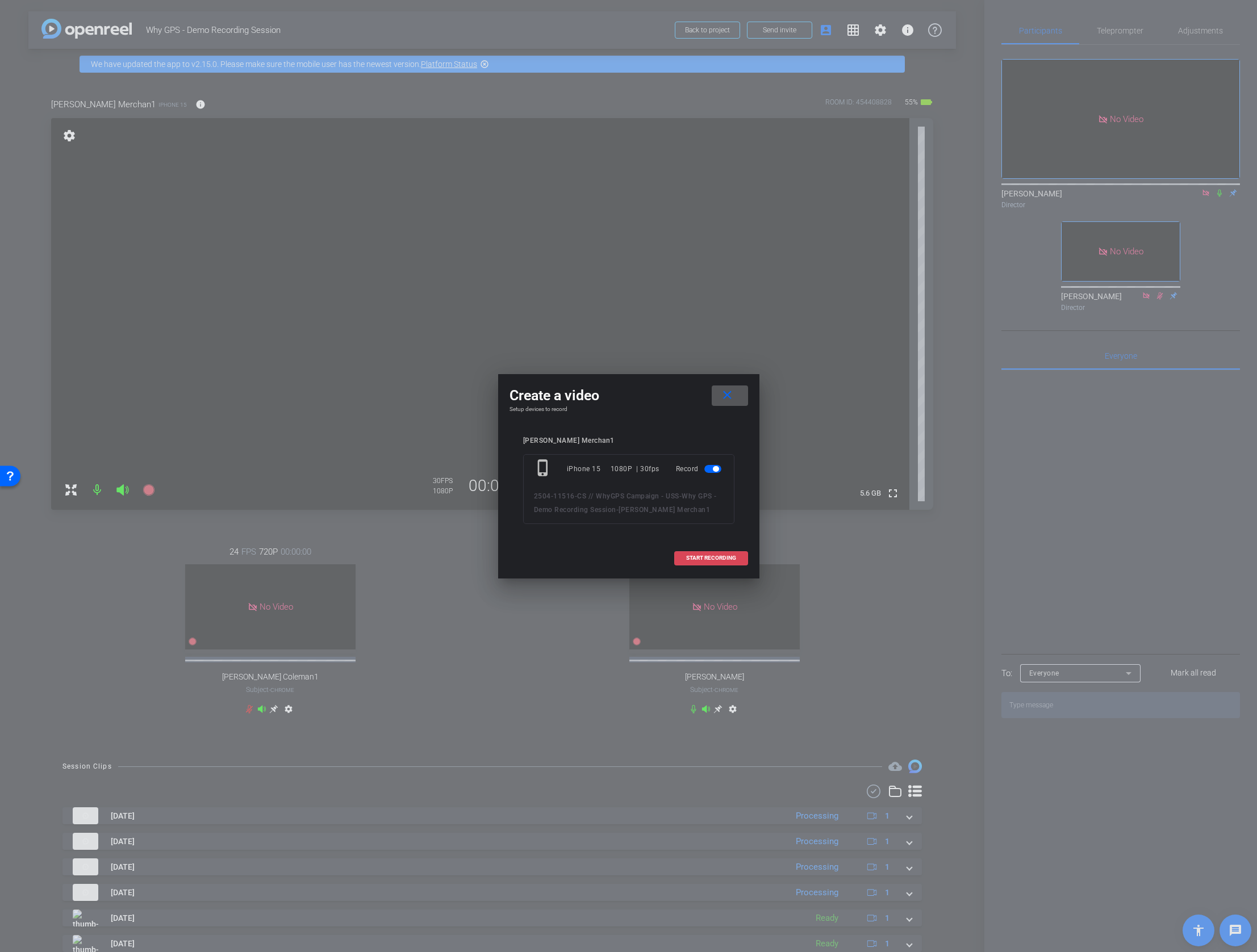
click at [699, 559] on span "START RECORDING" at bounding box center [711, 558] width 50 height 5
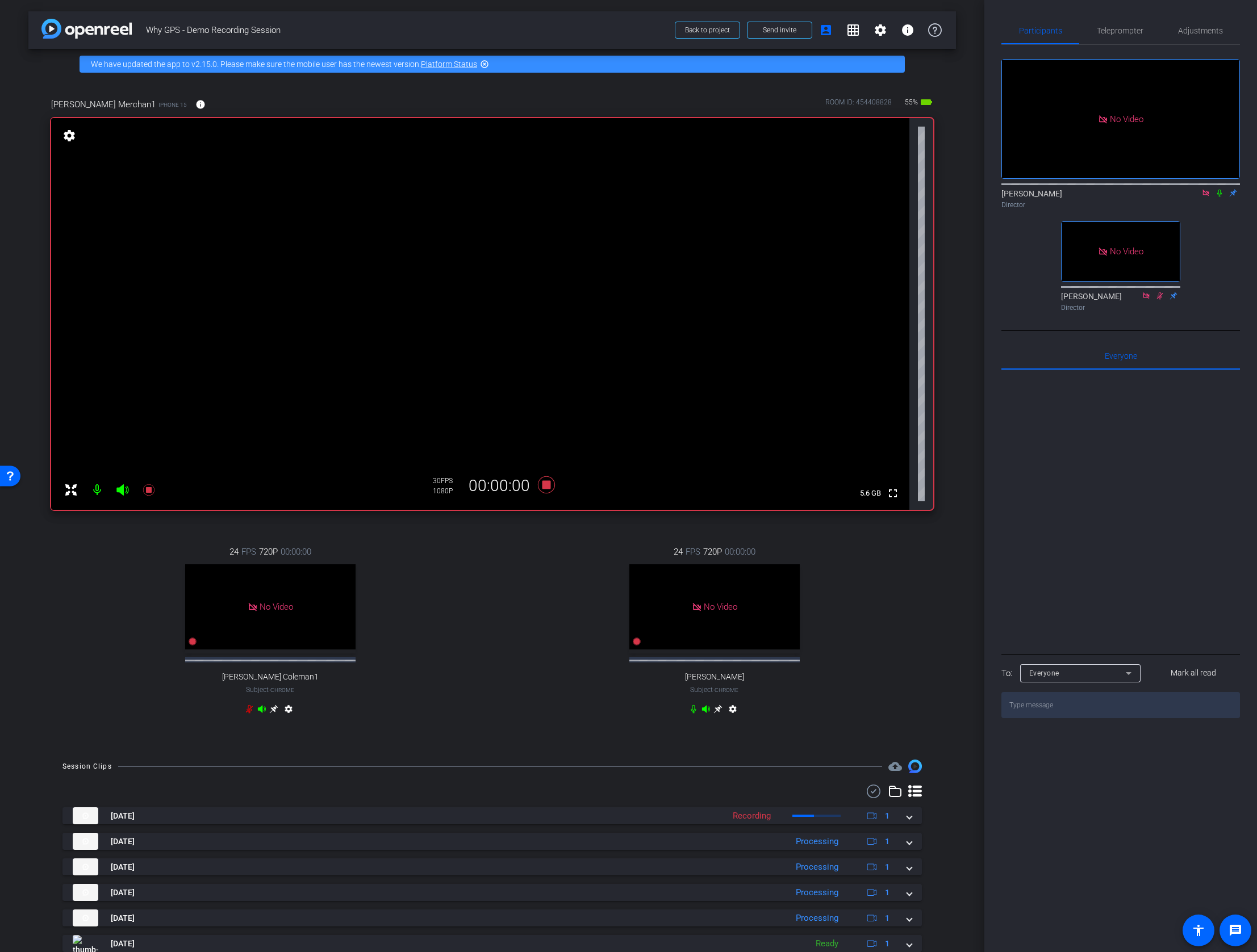
click at [1220, 197] on icon at bounding box center [1220, 193] width 9 height 8
click at [1219, 197] on icon at bounding box center [1220, 193] width 6 height 8
click at [546, 488] on icon at bounding box center [546, 485] width 17 height 17
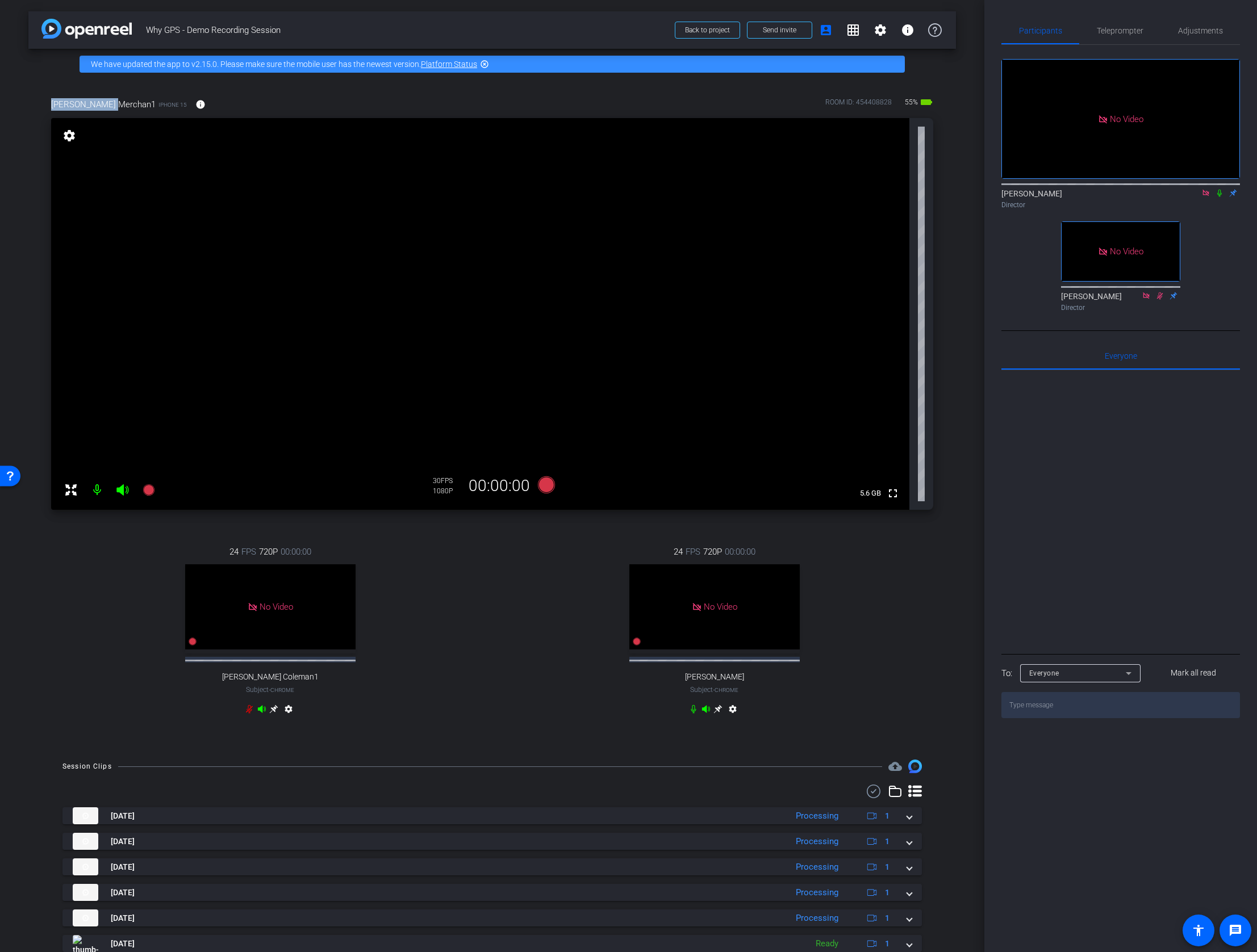
drag, startPoint x: 52, startPoint y: 100, endPoint x: 113, endPoint y: 104, distance: 61.1
click at [113, 104] on span "Janeth Merchan1" at bounding box center [103, 104] width 104 height 12
copy span "[PERSON_NAME]"
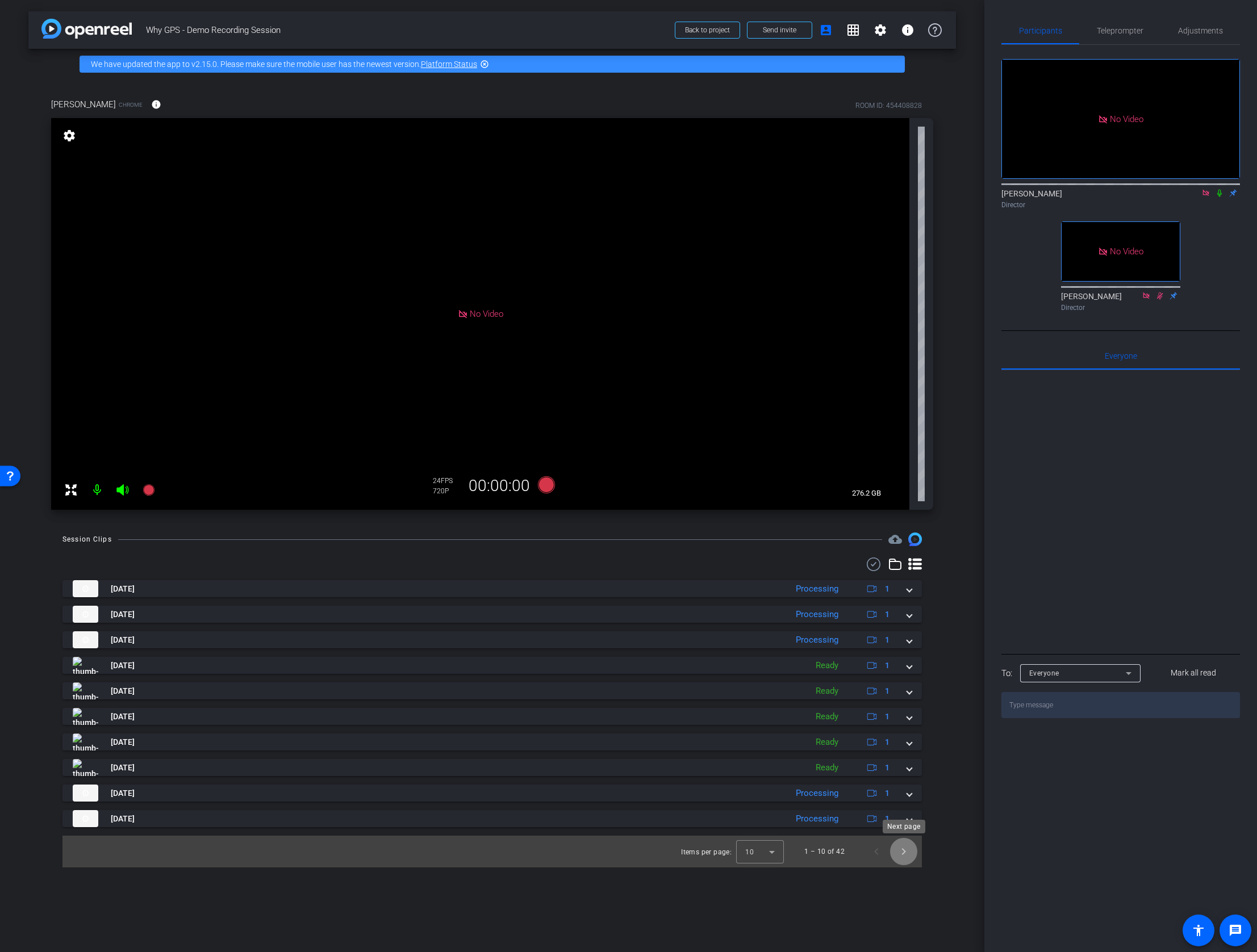
click at [903, 851] on span "Next page" at bounding box center [903, 851] width 27 height 27
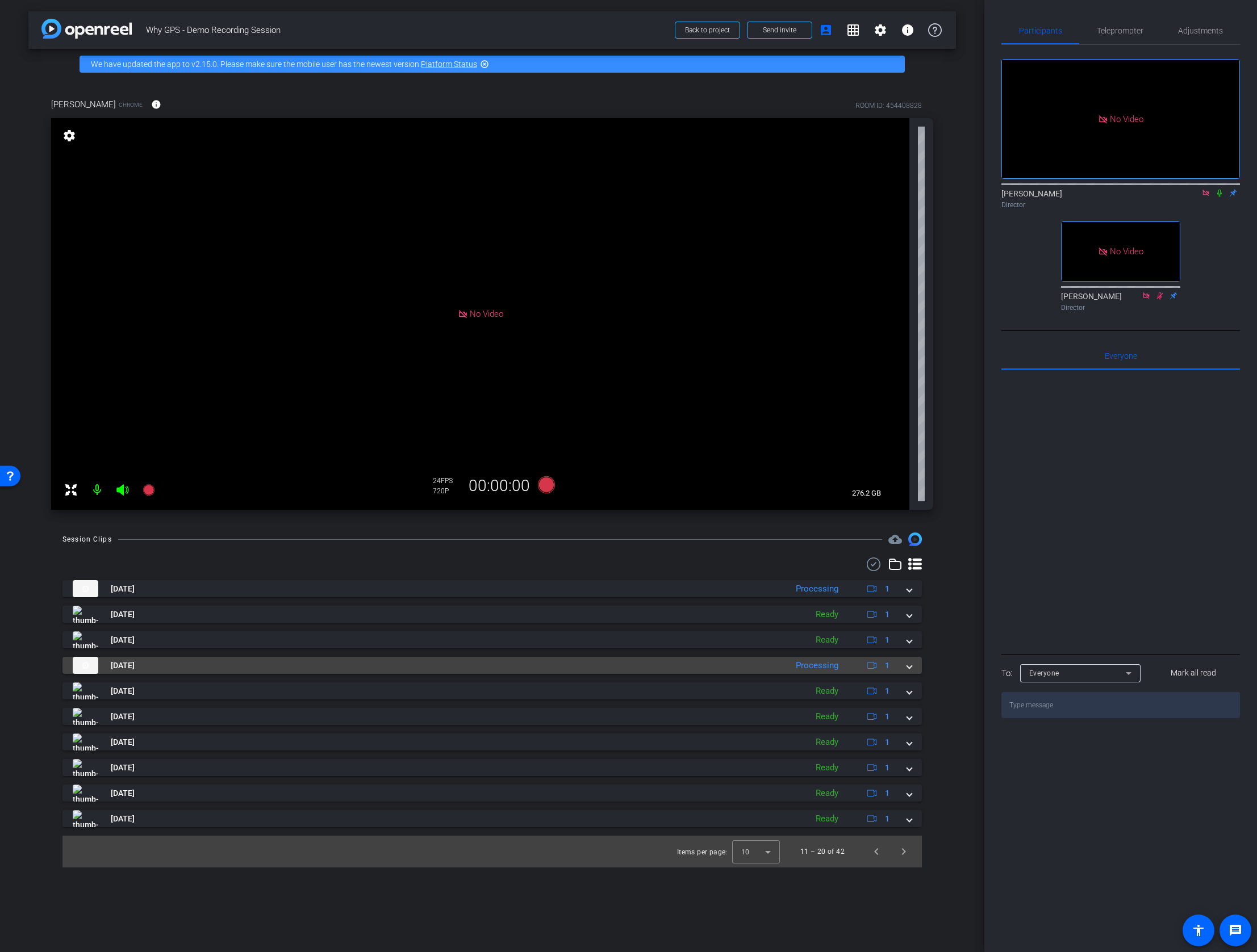
click at [909, 669] on span at bounding box center [909, 665] width 5 height 12
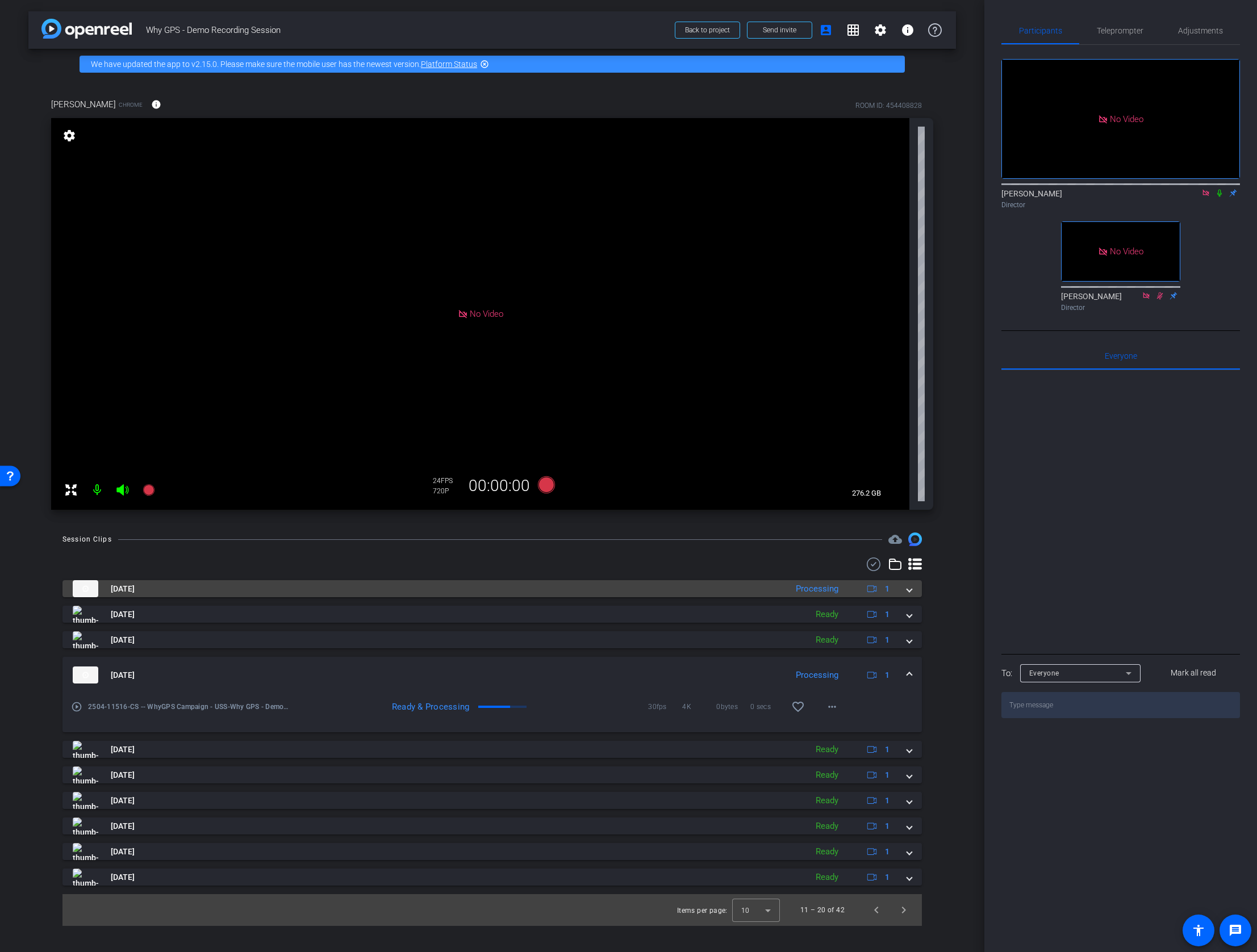
click at [907, 592] on span at bounding box center [909, 589] width 5 height 12
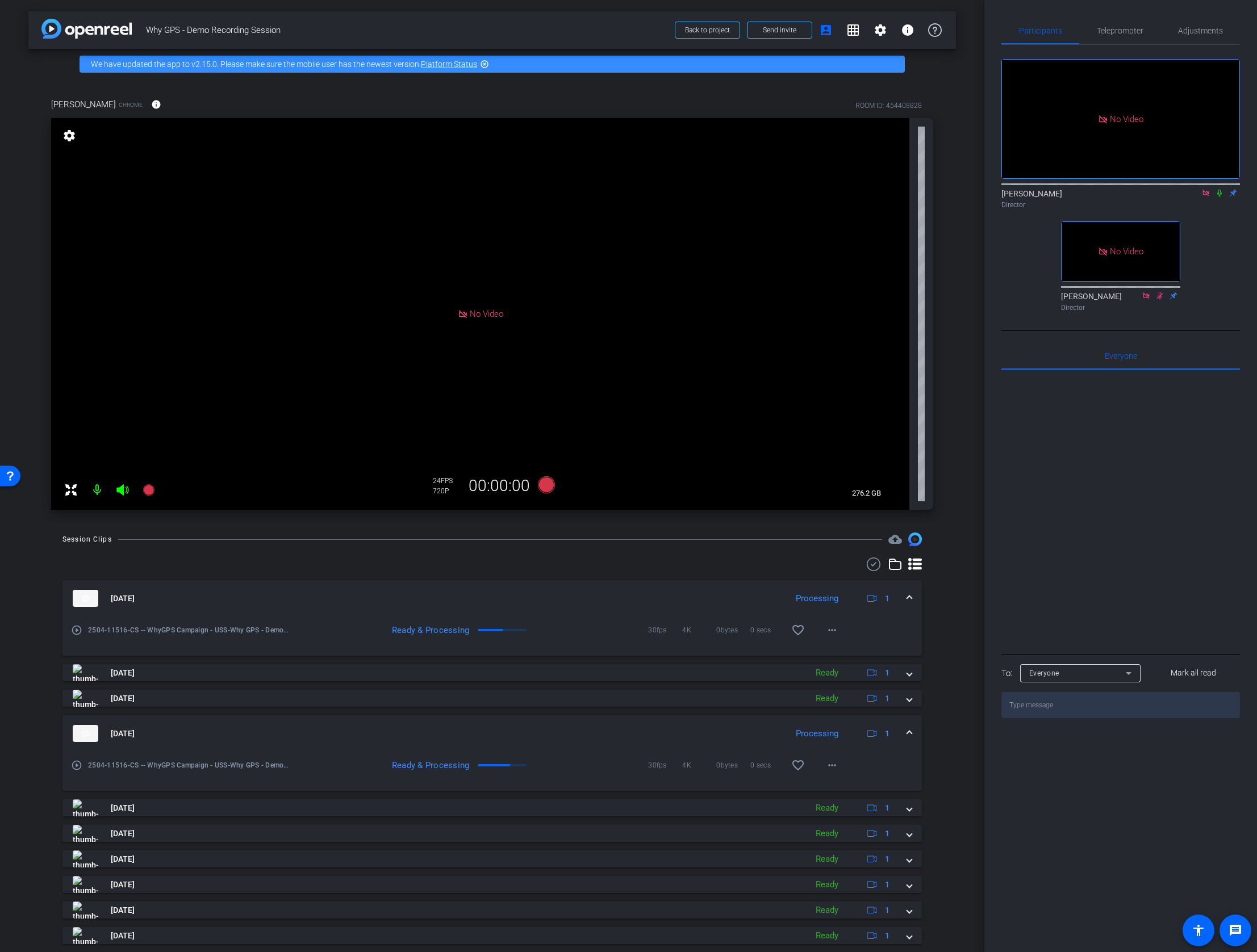
scroll to position [33, 0]
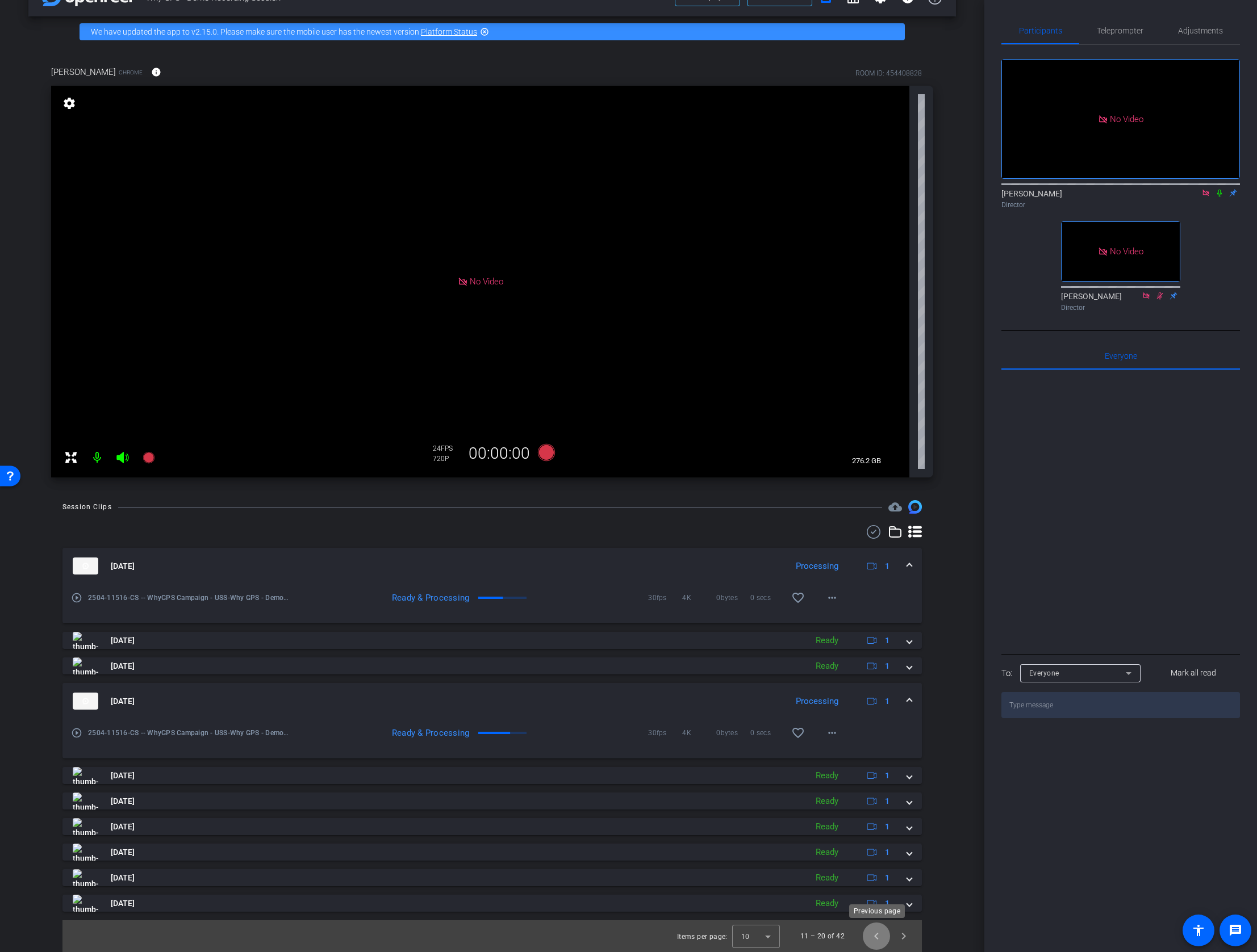
click at [873, 936] on span "Previous page" at bounding box center [876, 936] width 27 height 27
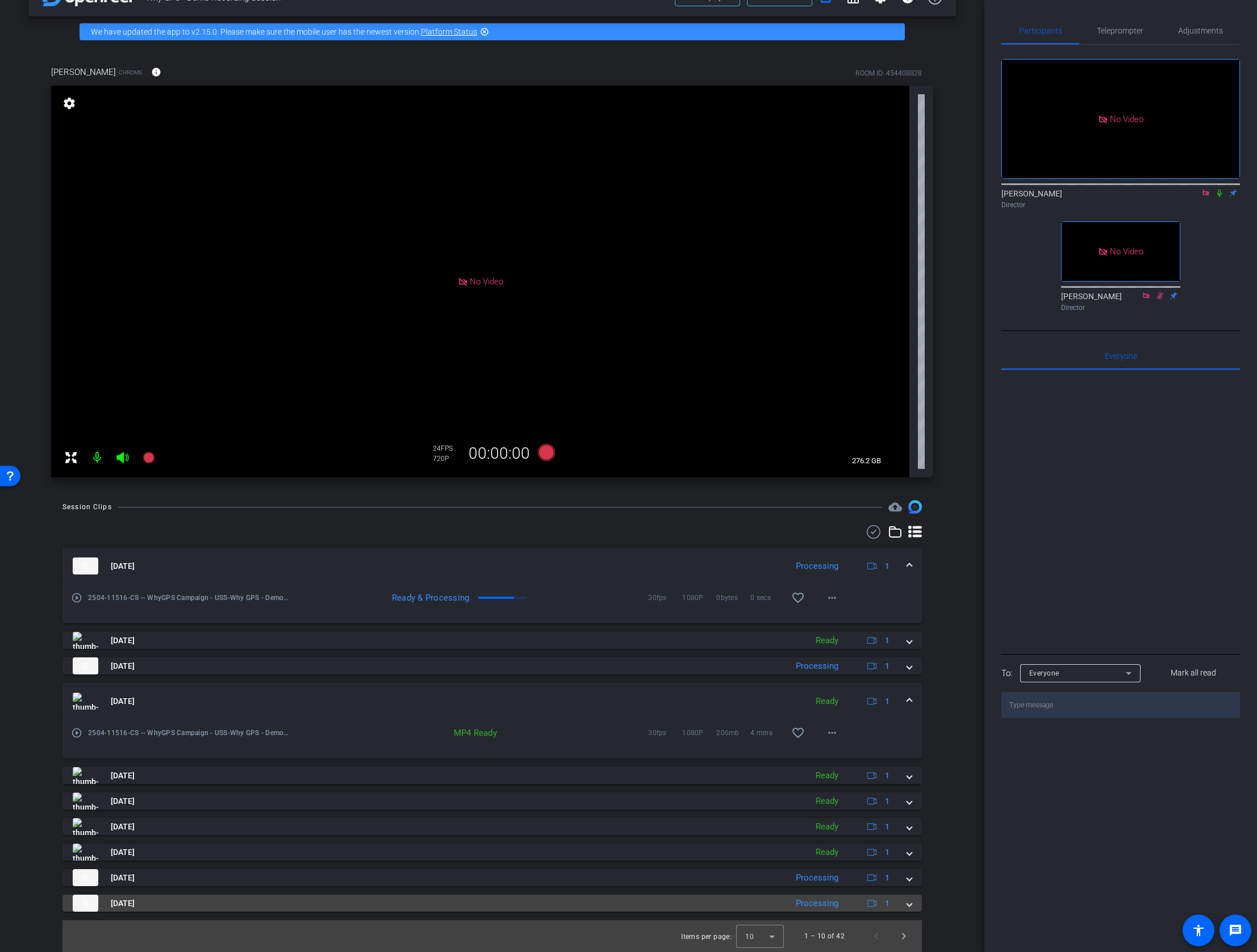
click at [909, 904] on span at bounding box center [909, 903] width 5 height 12
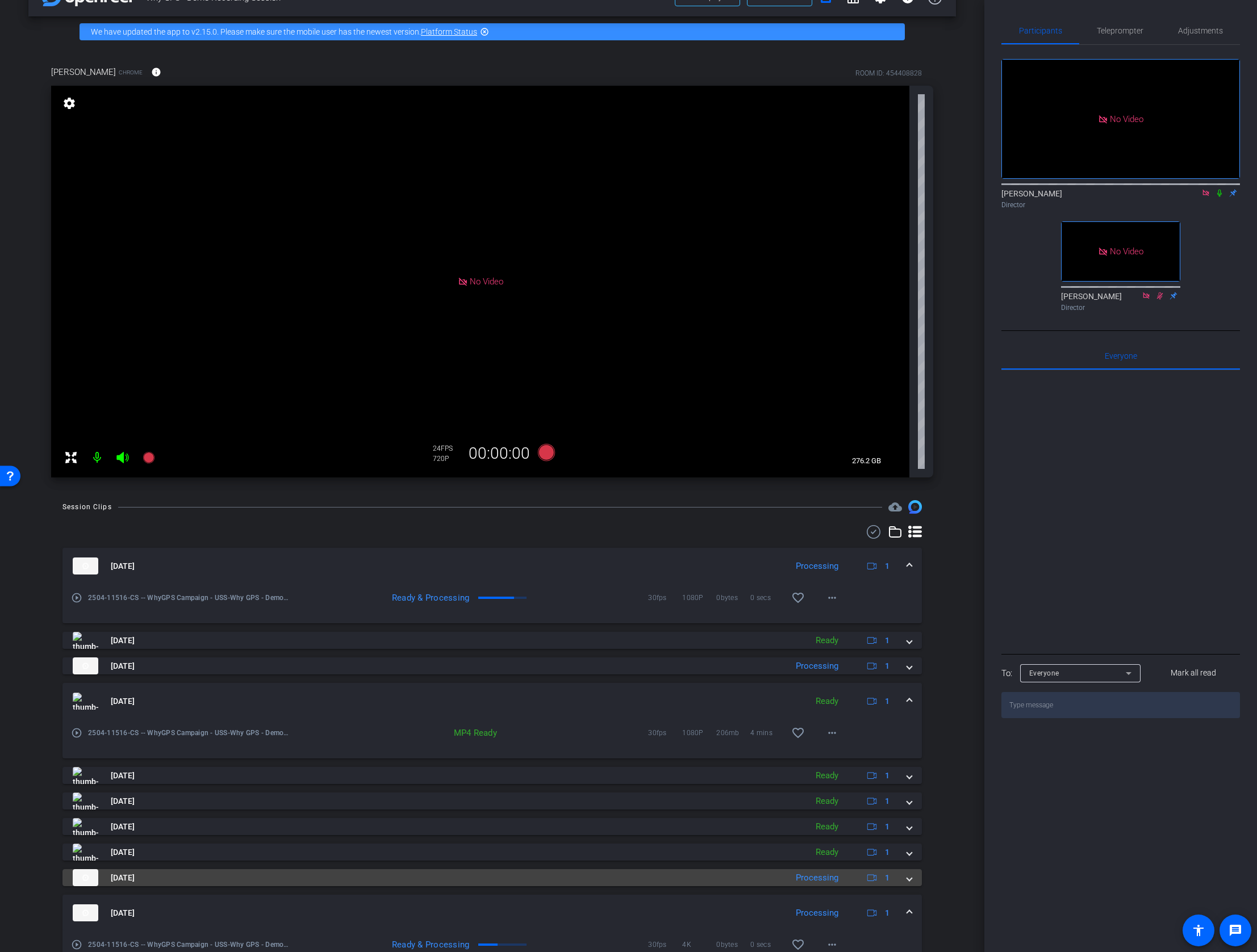
click at [909, 880] on span at bounding box center [909, 877] width 5 height 12
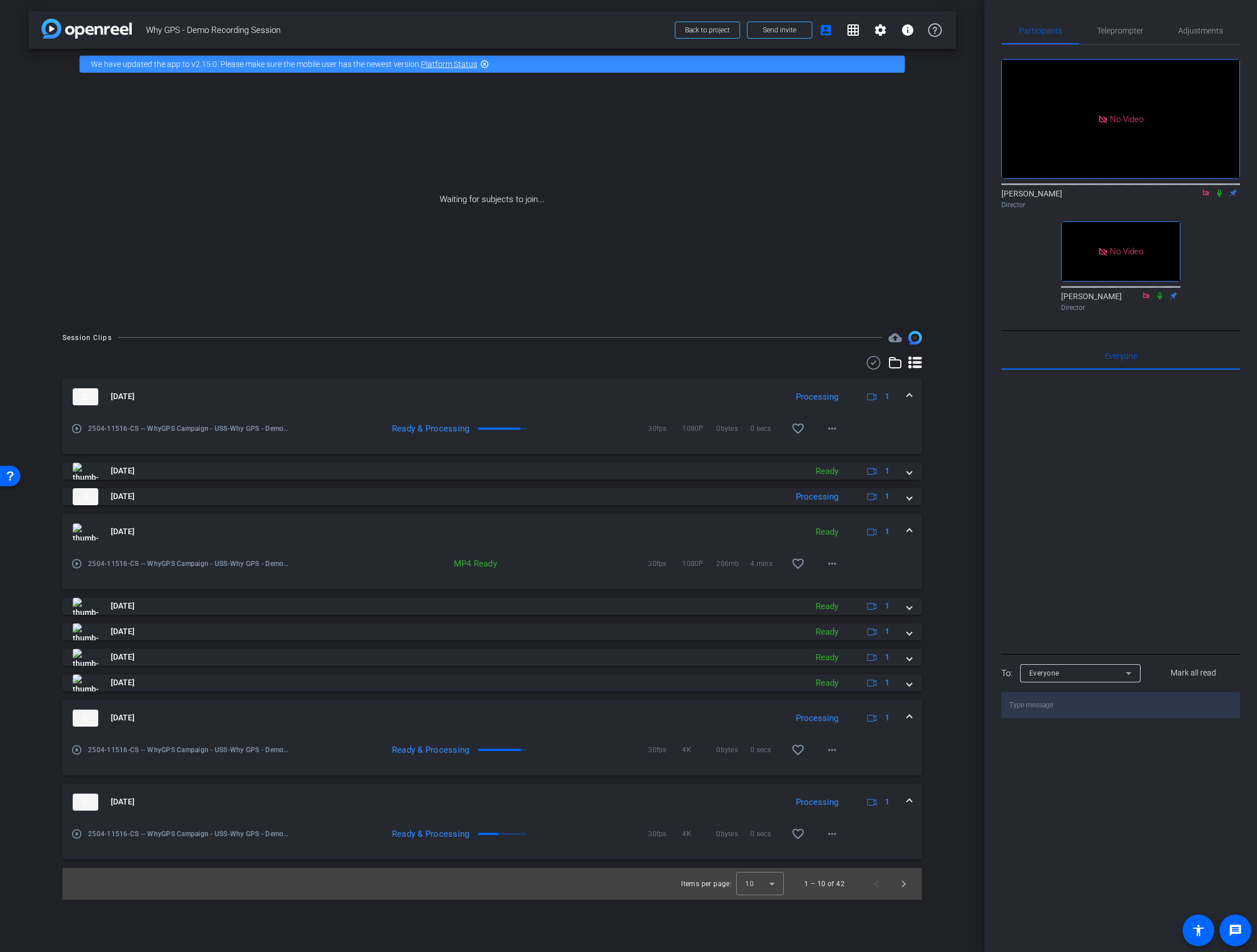
scroll to position [0, 0]
click at [830, 749] on mat-icon "more_horiz" at bounding box center [832, 750] width 14 height 14
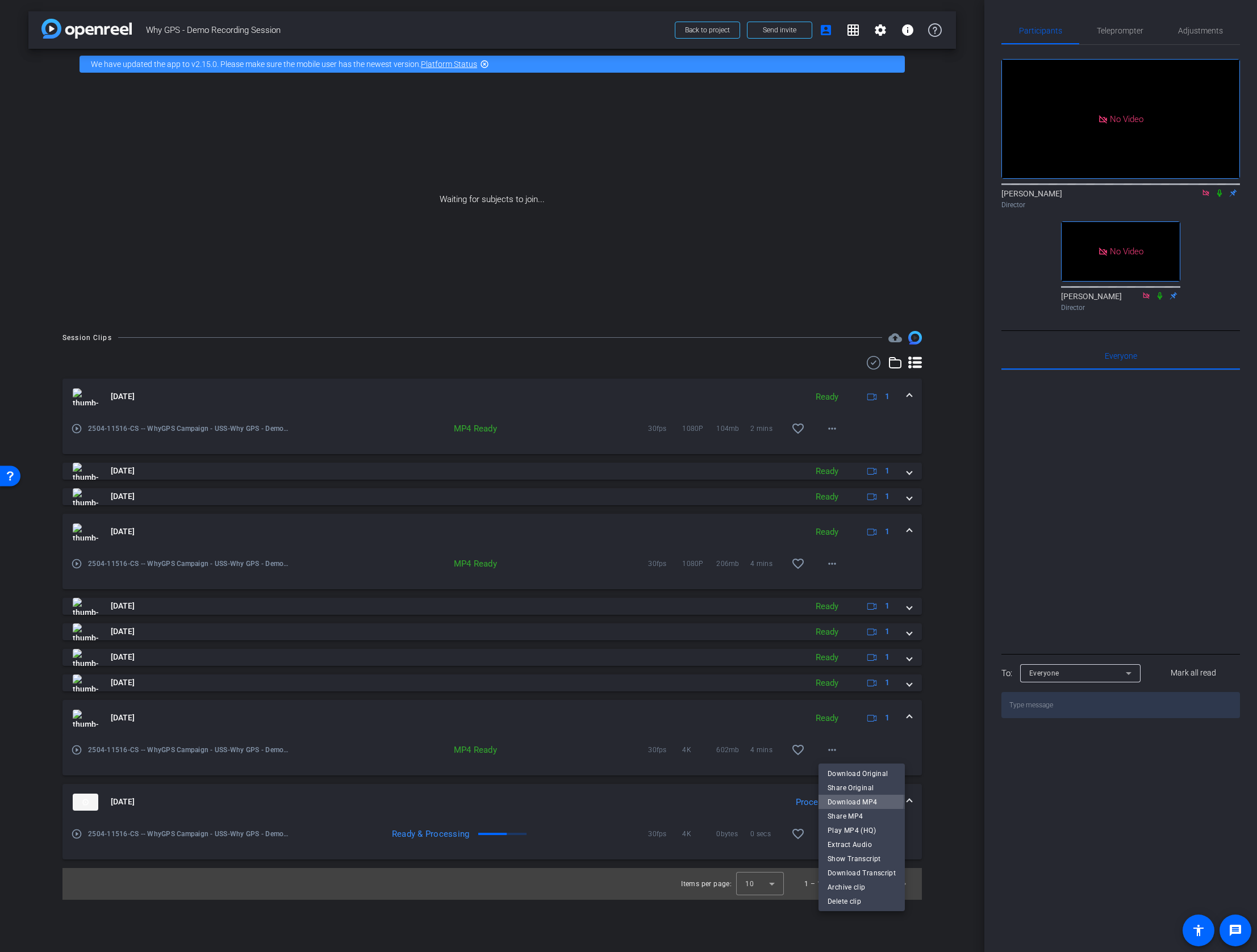
click at [844, 800] on span "Download MP4" at bounding box center [862, 801] width 68 height 14
click at [907, 883] on span "Next page" at bounding box center [903, 884] width 27 height 27
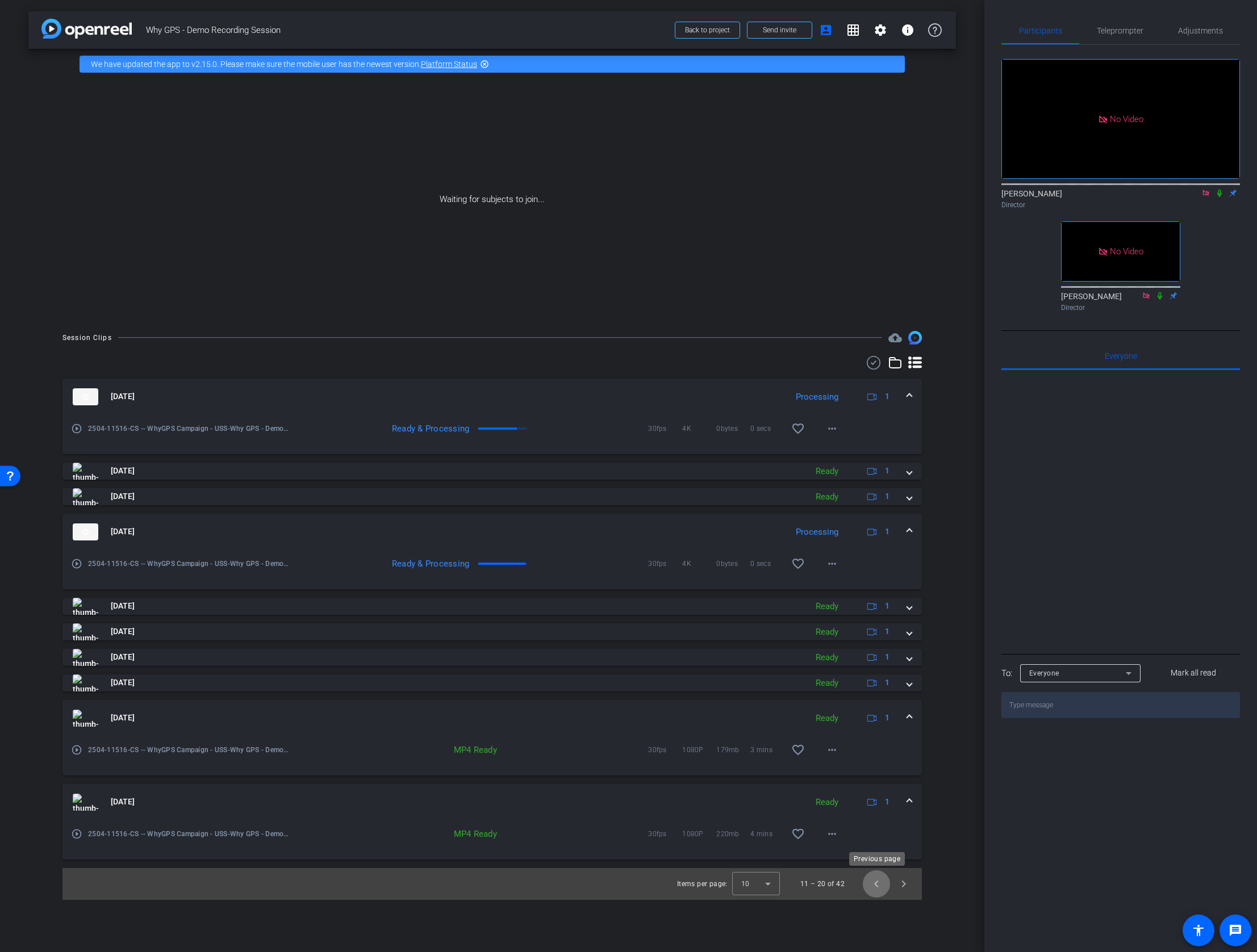
click at [869, 886] on span "Previous page" at bounding box center [876, 884] width 27 height 27
click at [1219, 197] on icon at bounding box center [1220, 193] width 9 height 8
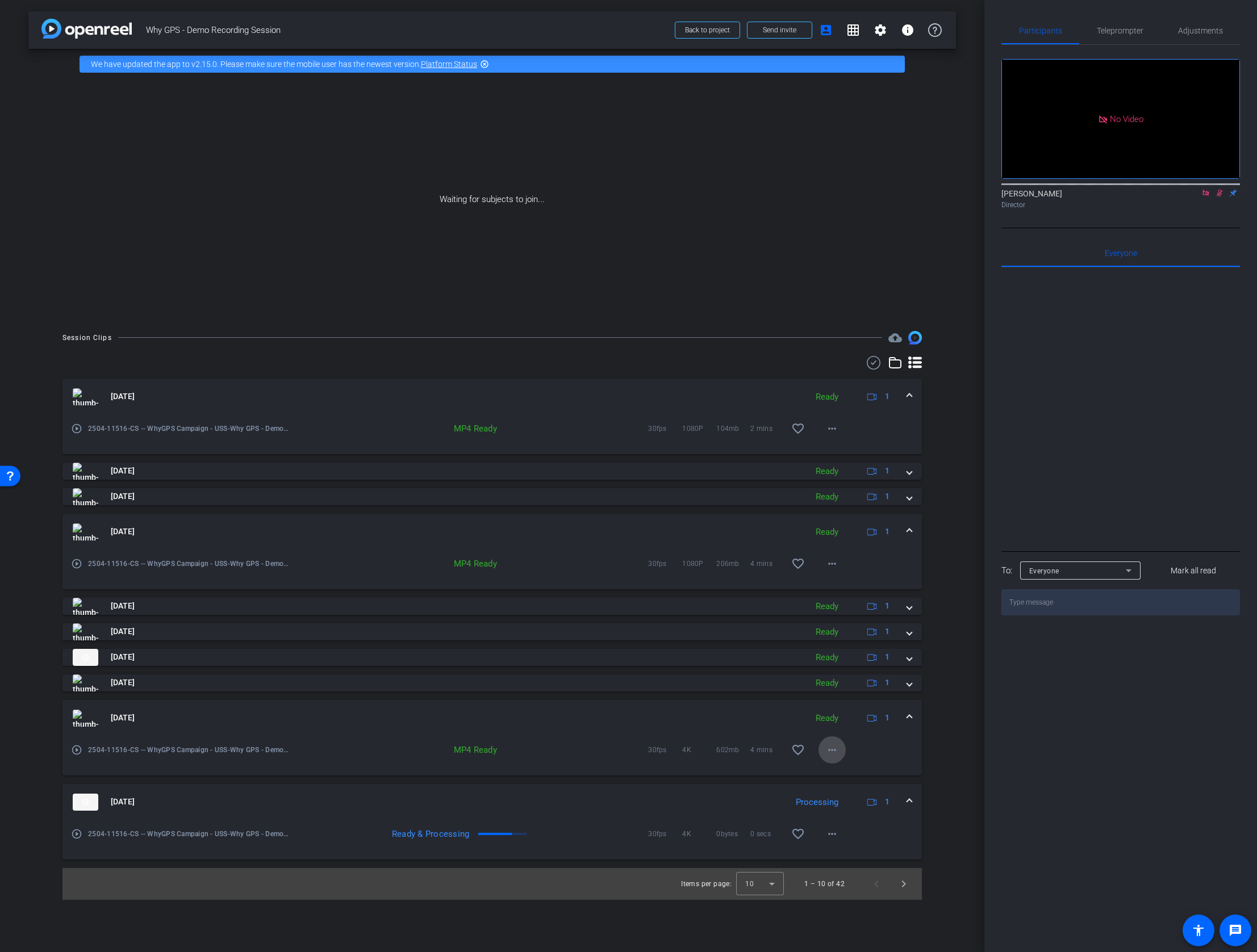
click at [837, 752] on mat-icon "more_horiz" at bounding box center [832, 750] width 14 height 14
click at [847, 802] on span "Download MP4" at bounding box center [862, 801] width 68 height 14
click at [900, 888] on span "Next page" at bounding box center [903, 884] width 27 height 27
click at [833, 560] on mat-icon "more_horiz" at bounding box center [832, 564] width 14 height 14
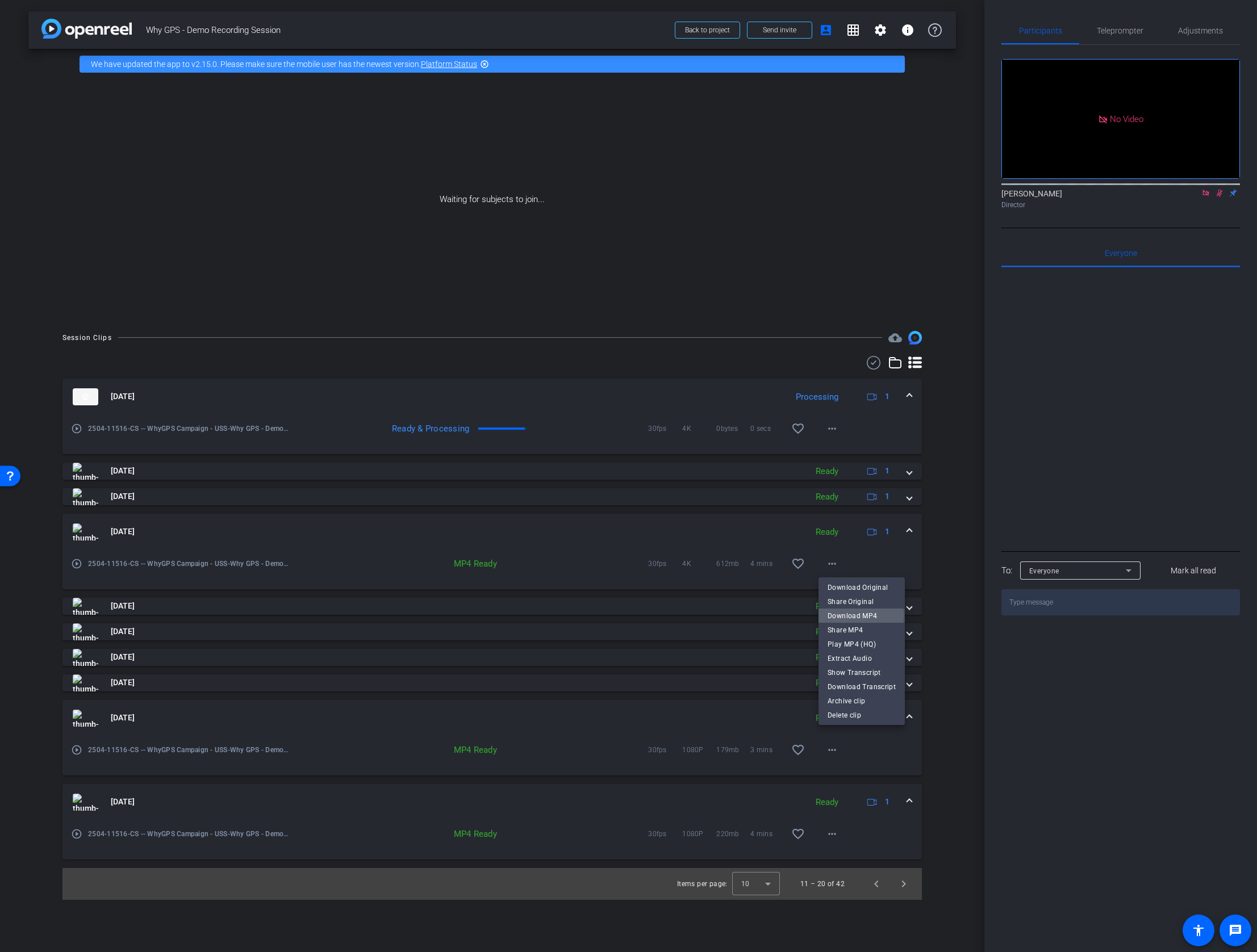
click at [860, 615] on span "Download MP4" at bounding box center [862, 616] width 68 height 14
click at [907, 530] on span at bounding box center [909, 531] width 5 height 12
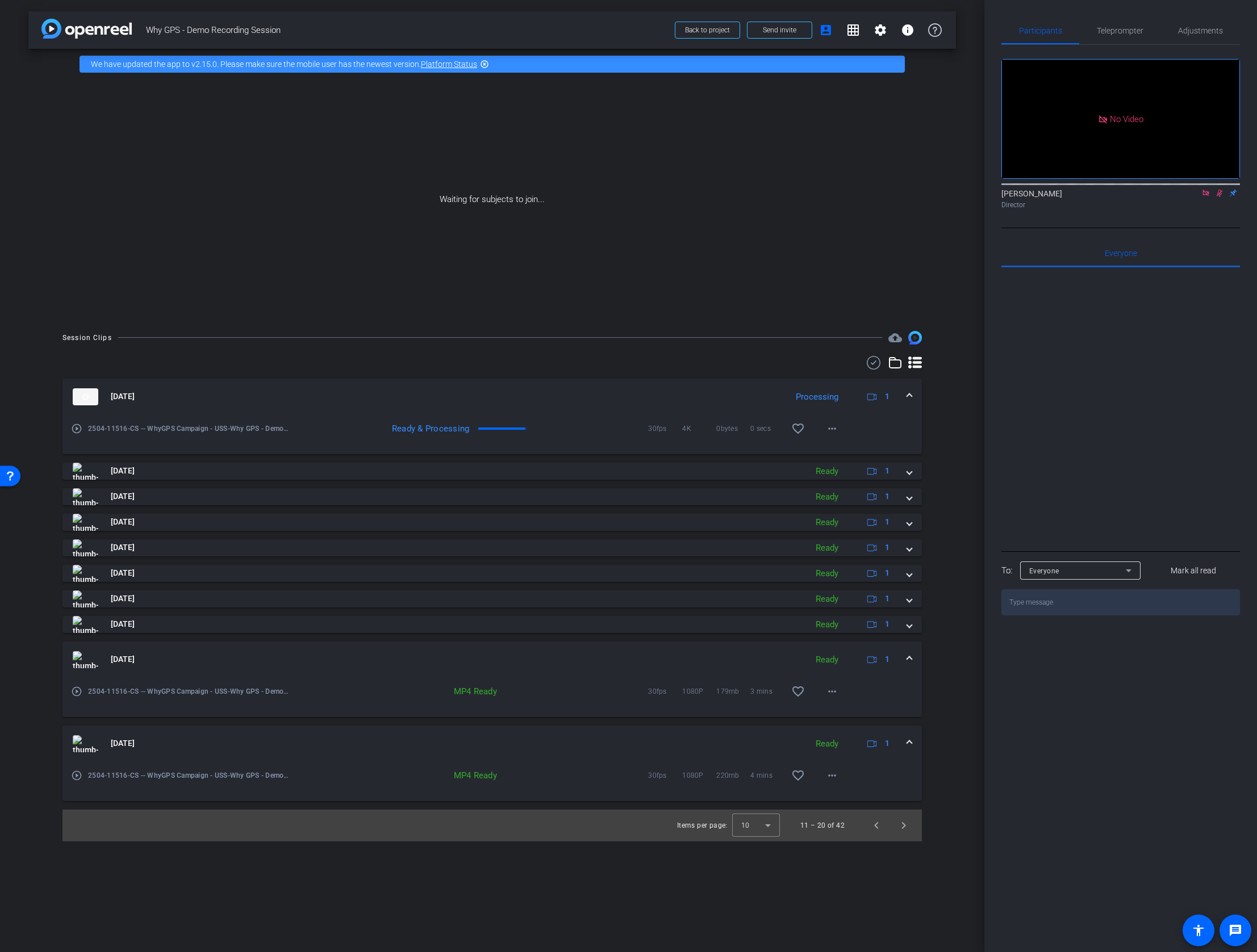
click at [907, 658] on span at bounding box center [909, 658] width 5 height 12
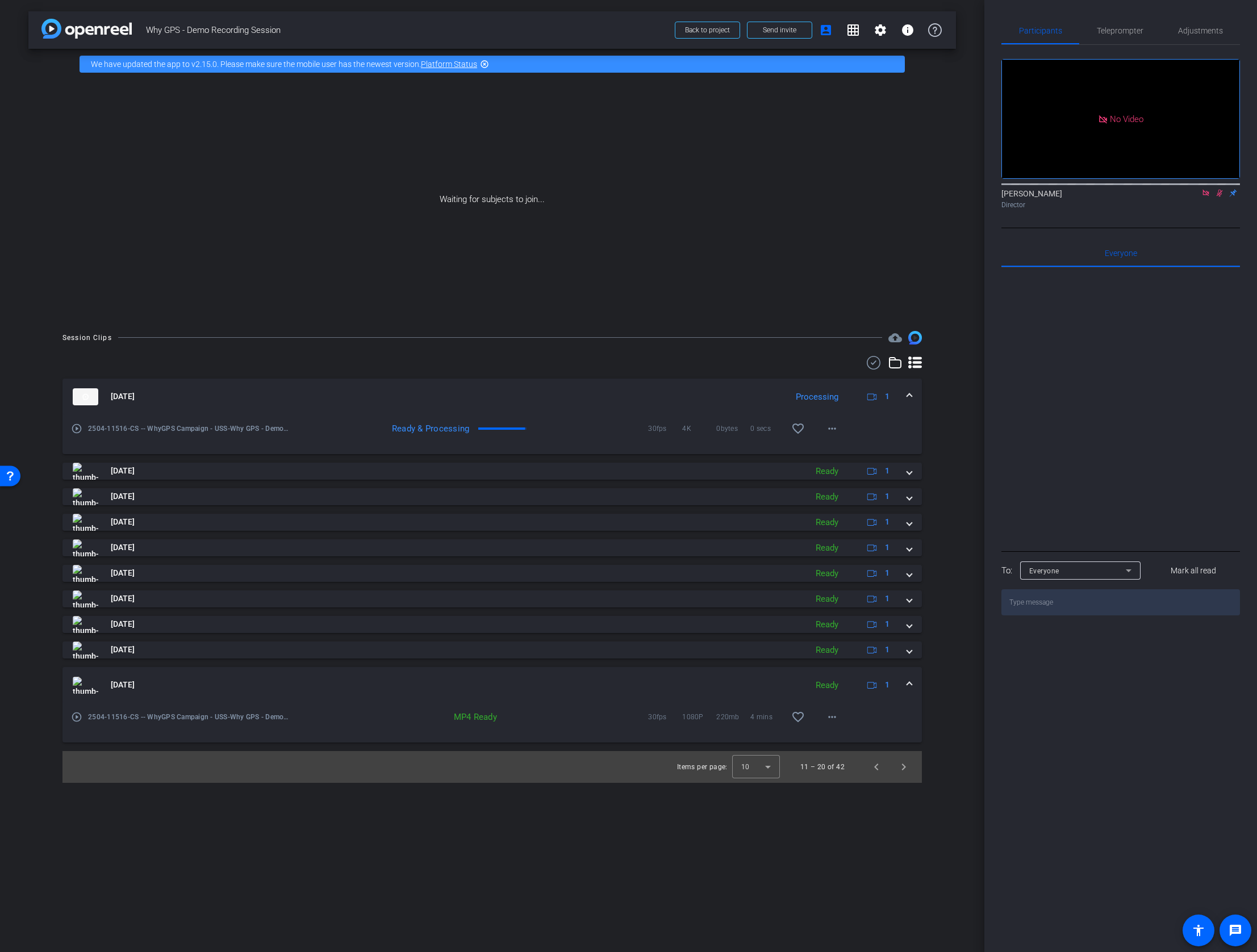
click at [905, 687] on div "Aug 21, 2025 Ready 1" at bounding box center [490, 685] width 834 height 17
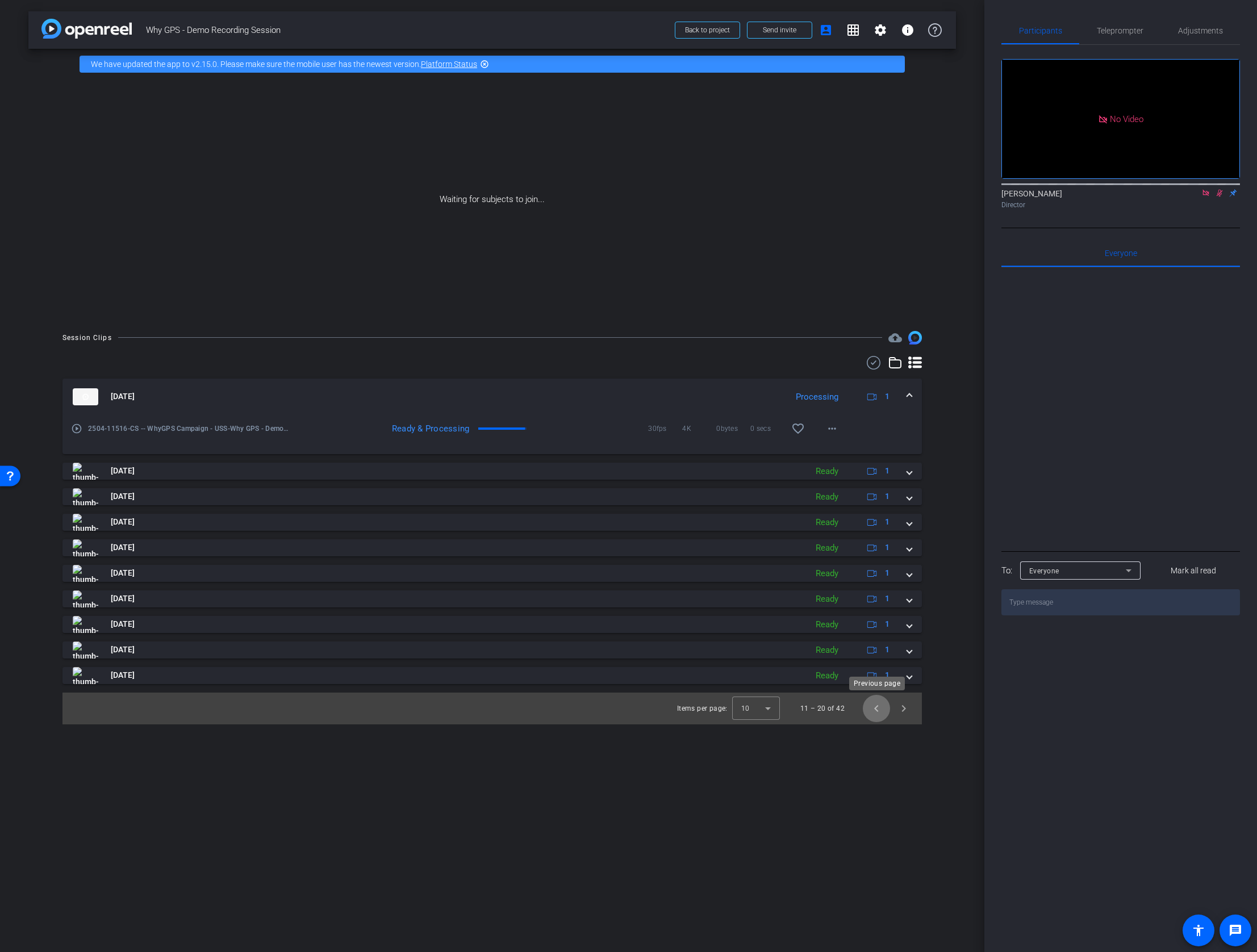
click at [879, 711] on span "Previous page" at bounding box center [876, 708] width 27 height 27
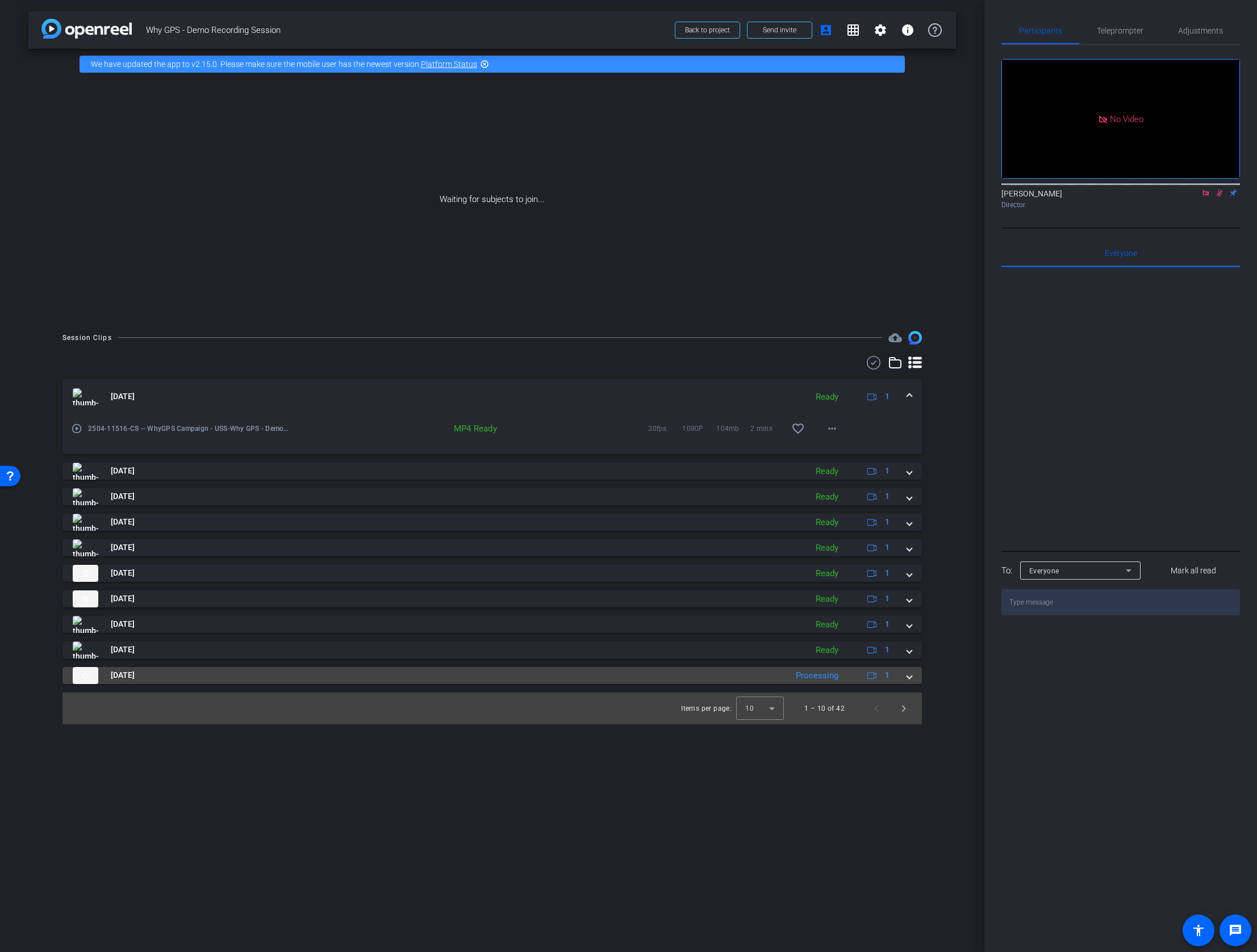
click at [913, 677] on mat-expansion-panel-header "Aug 26, 2025 Processing 1" at bounding box center [492, 676] width 859 height 17
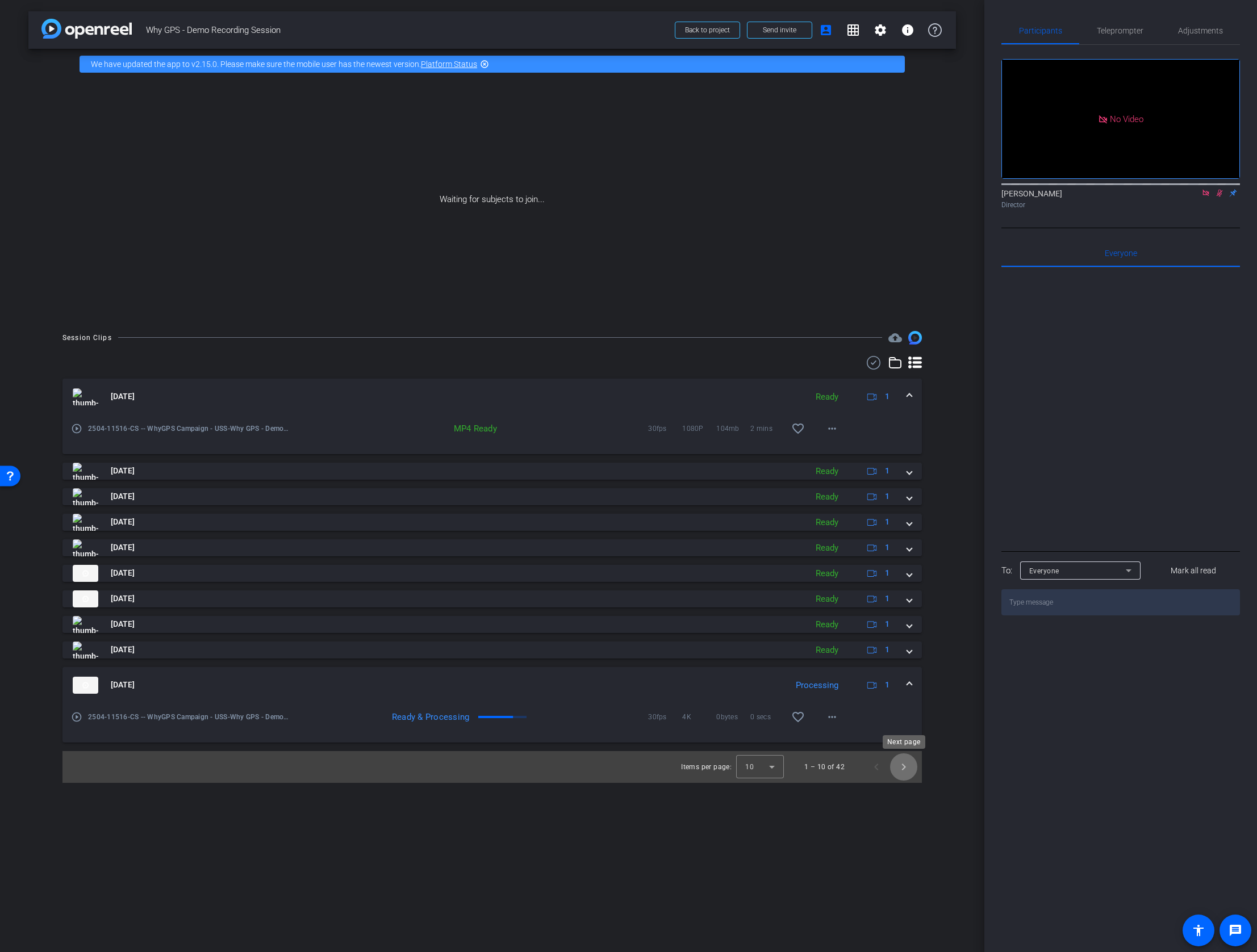
click at [904, 768] on span "Next page" at bounding box center [903, 766] width 27 height 27
click at [879, 767] on span "Previous page" at bounding box center [876, 766] width 27 height 27
click at [903, 770] on span "Next page" at bounding box center [903, 766] width 27 height 27
click at [873, 770] on span "Previous page" at bounding box center [876, 766] width 27 height 27
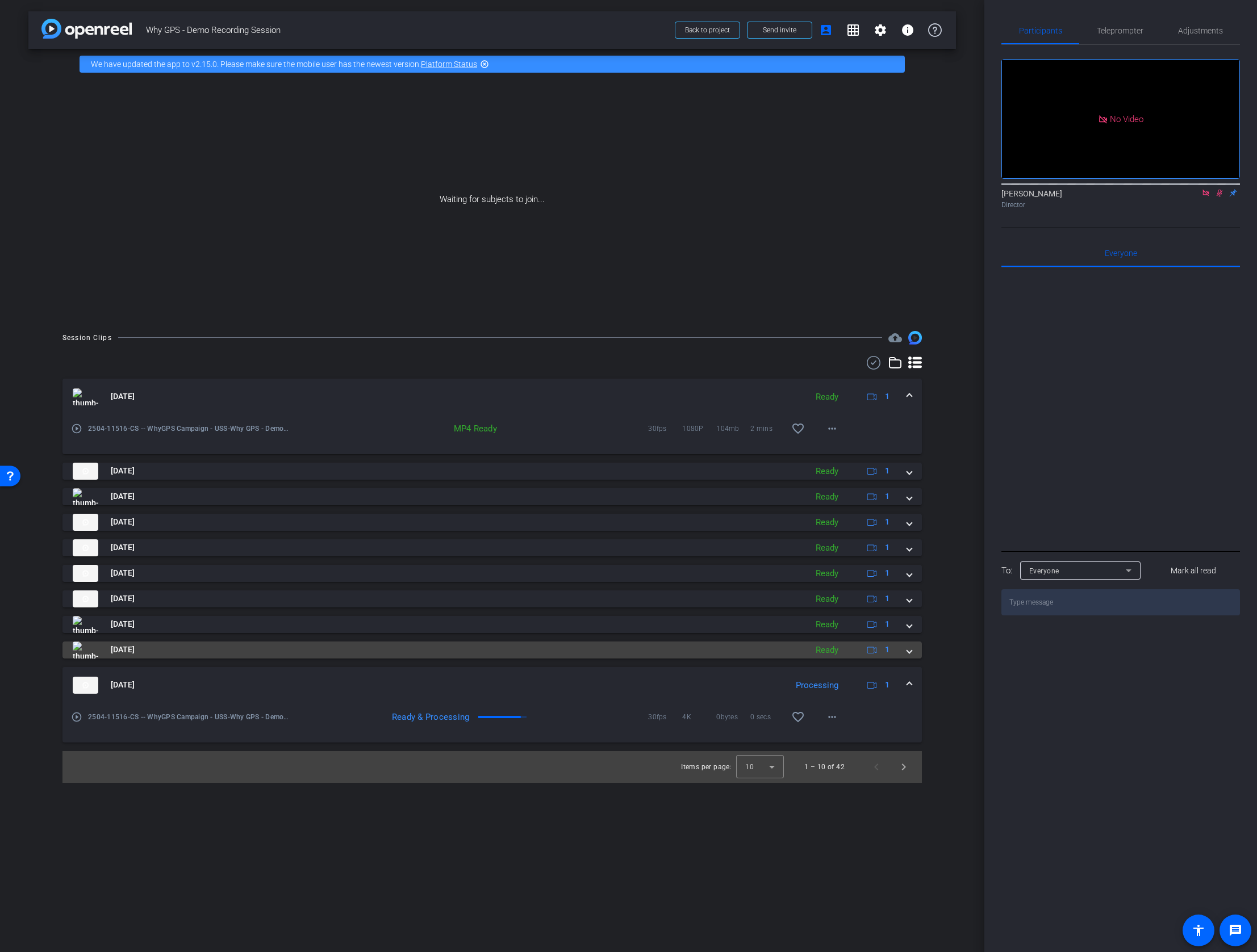
click at [907, 651] on span at bounding box center [909, 649] width 5 height 12
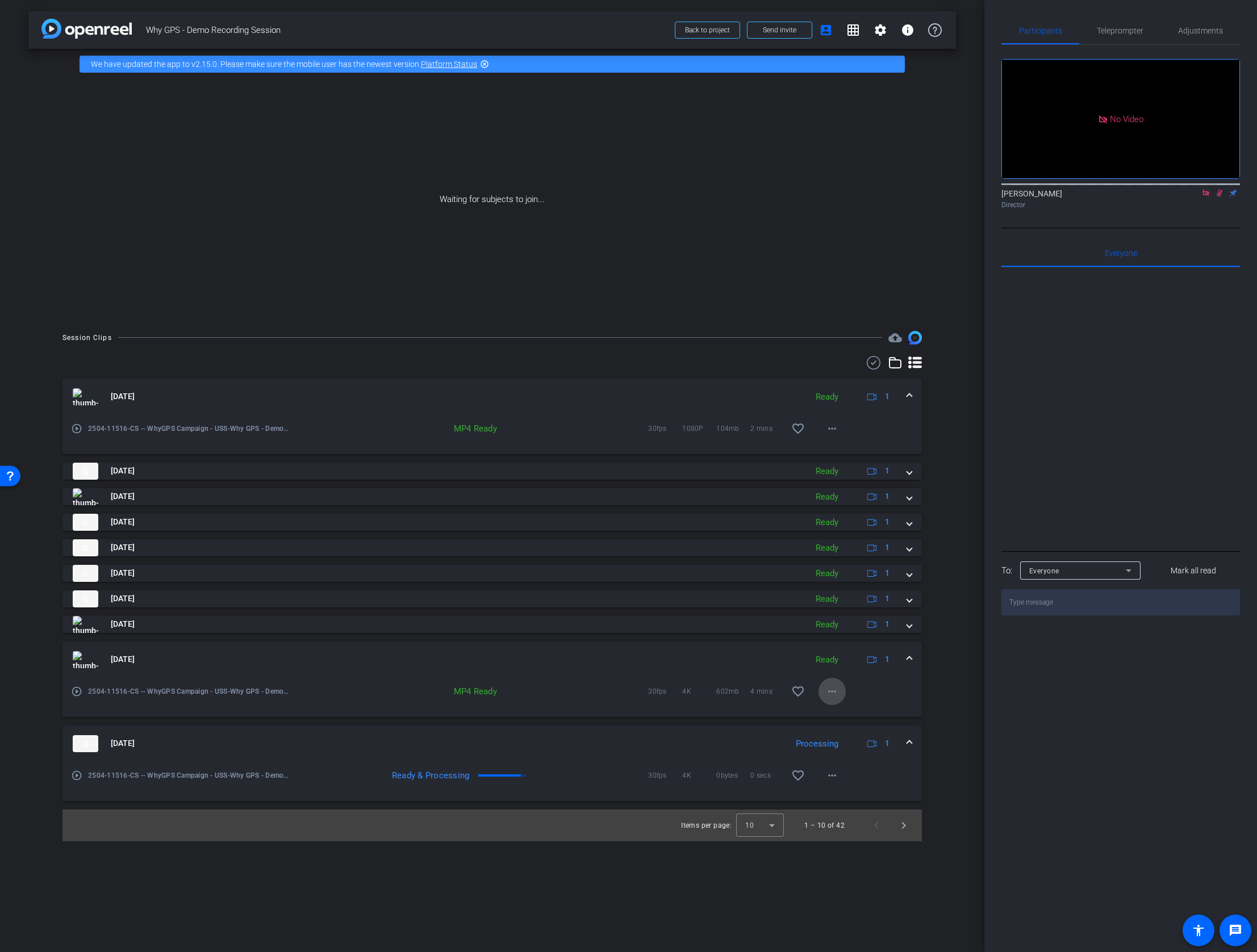
click at [832, 687] on mat-icon "more_horiz" at bounding box center [832, 692] width 14 height 14
click at [833, 742] on span "Download MP4" at bounding box center [862, 743] width 68 height 14
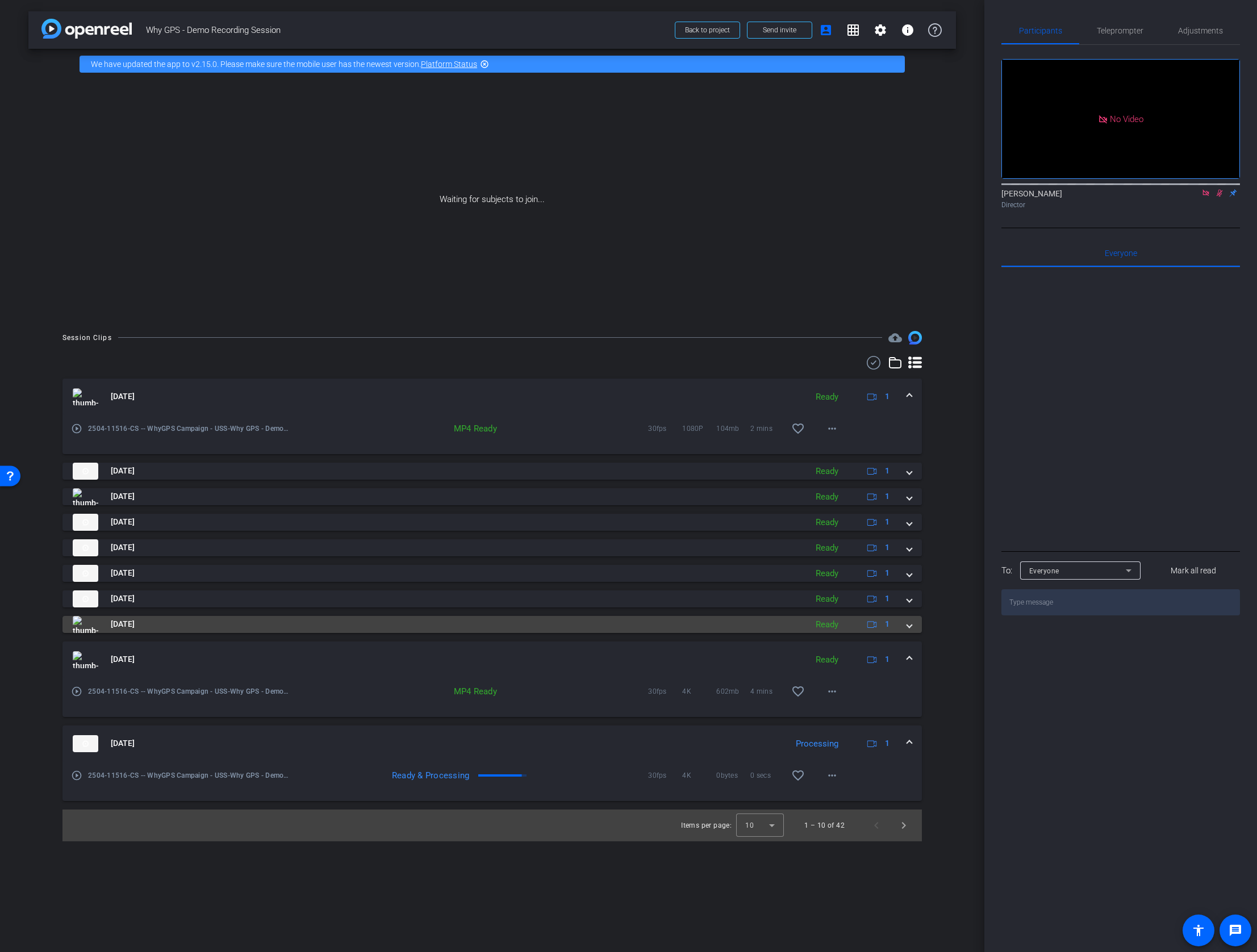
click at [908, 624] on span at bounding box center [909, 624] width 5 height 12
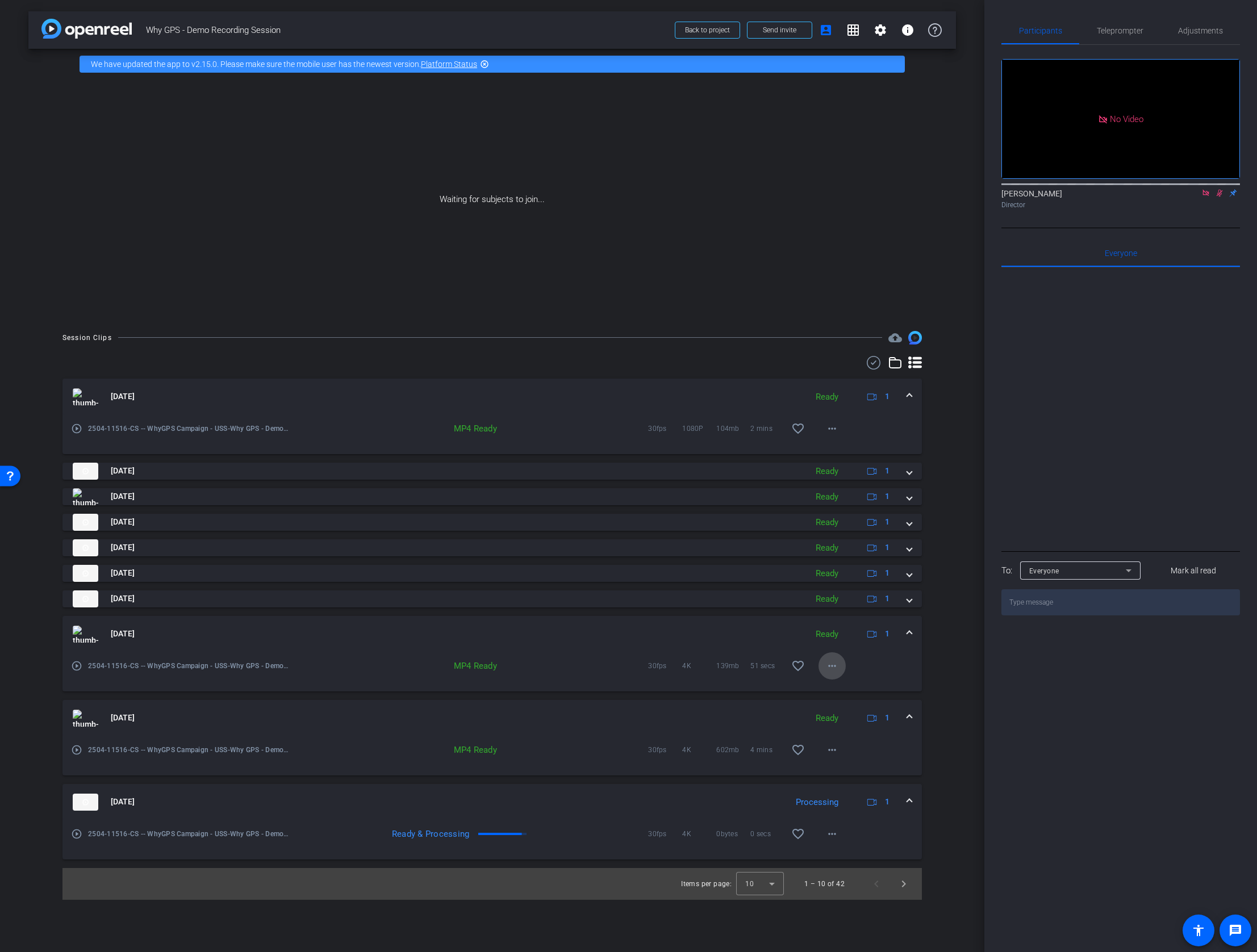
click at [830, 662] on mat-icon "more_horiz" at bounding box center [832, 666] width 14 height 14
click at [858, 717] on span "Download MP4" at bounding box center [862, 717] width 68 height 14
click at [901, 879] on span "Next page" at bounding box center [903, 884] width 27 height 27
click at [828, 425] on mat-icon "more_horiz" at bounding box center [832, 429] width 14 height 14
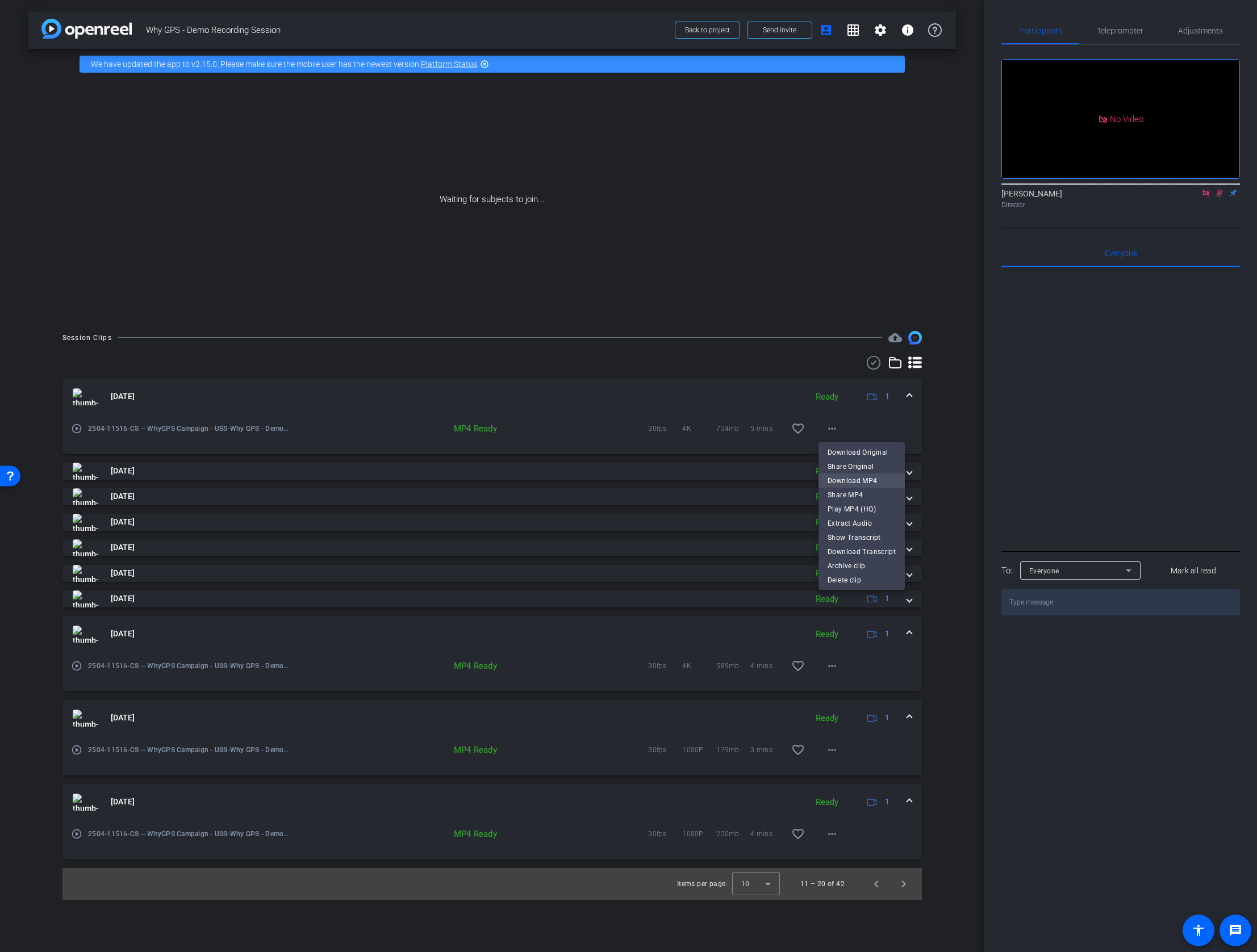
click at [855, 477] on span "Download MP4" at bounding box center [862, 481] width 68 height 14
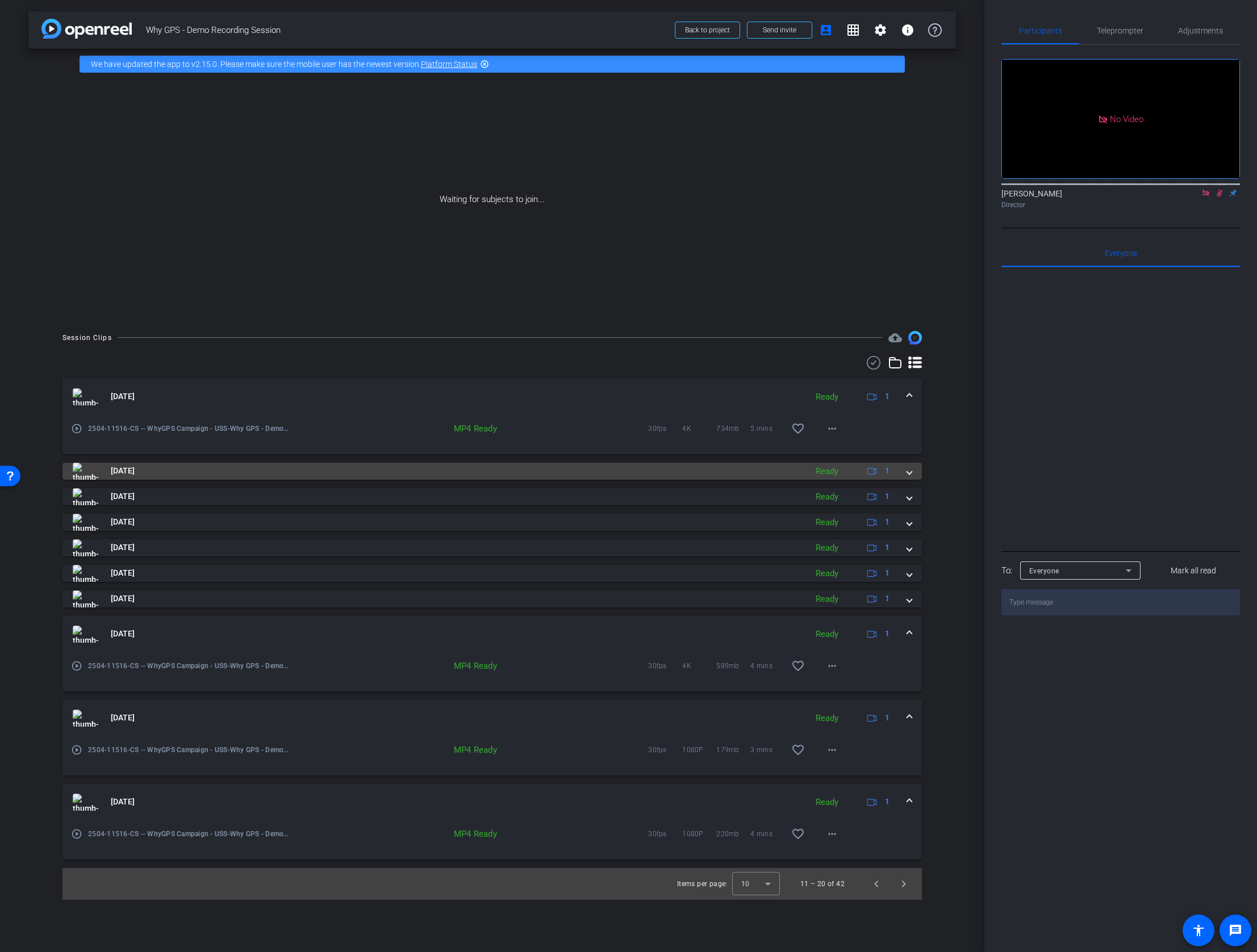
click at [909, 471] on span at bounding box center [909, 471] width 5 height 12
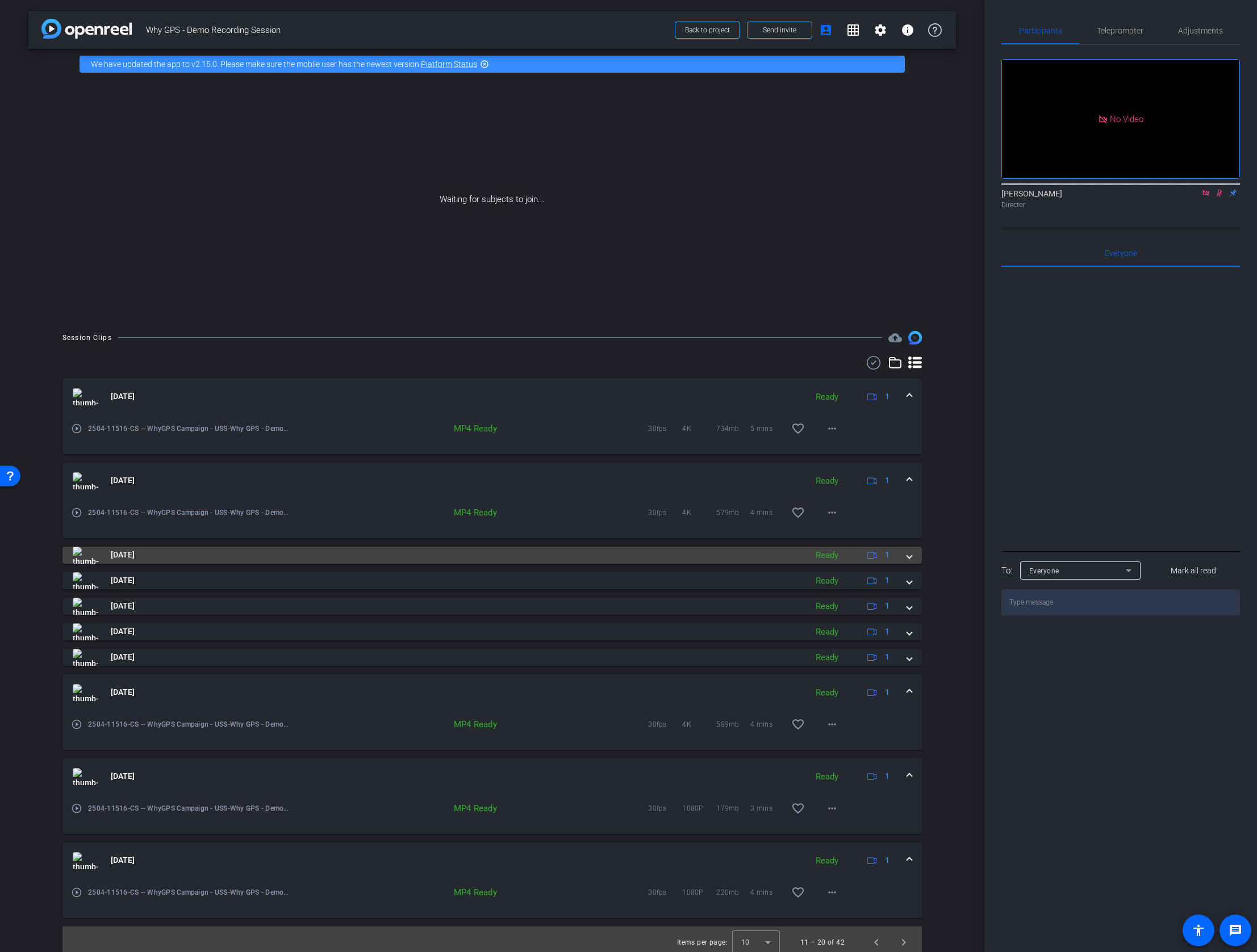
click at [911, 556] on mat-expansion-panel-header "Aug 26, 2025 Ready 1" at bounding box center [492, 555] width 859 height 17
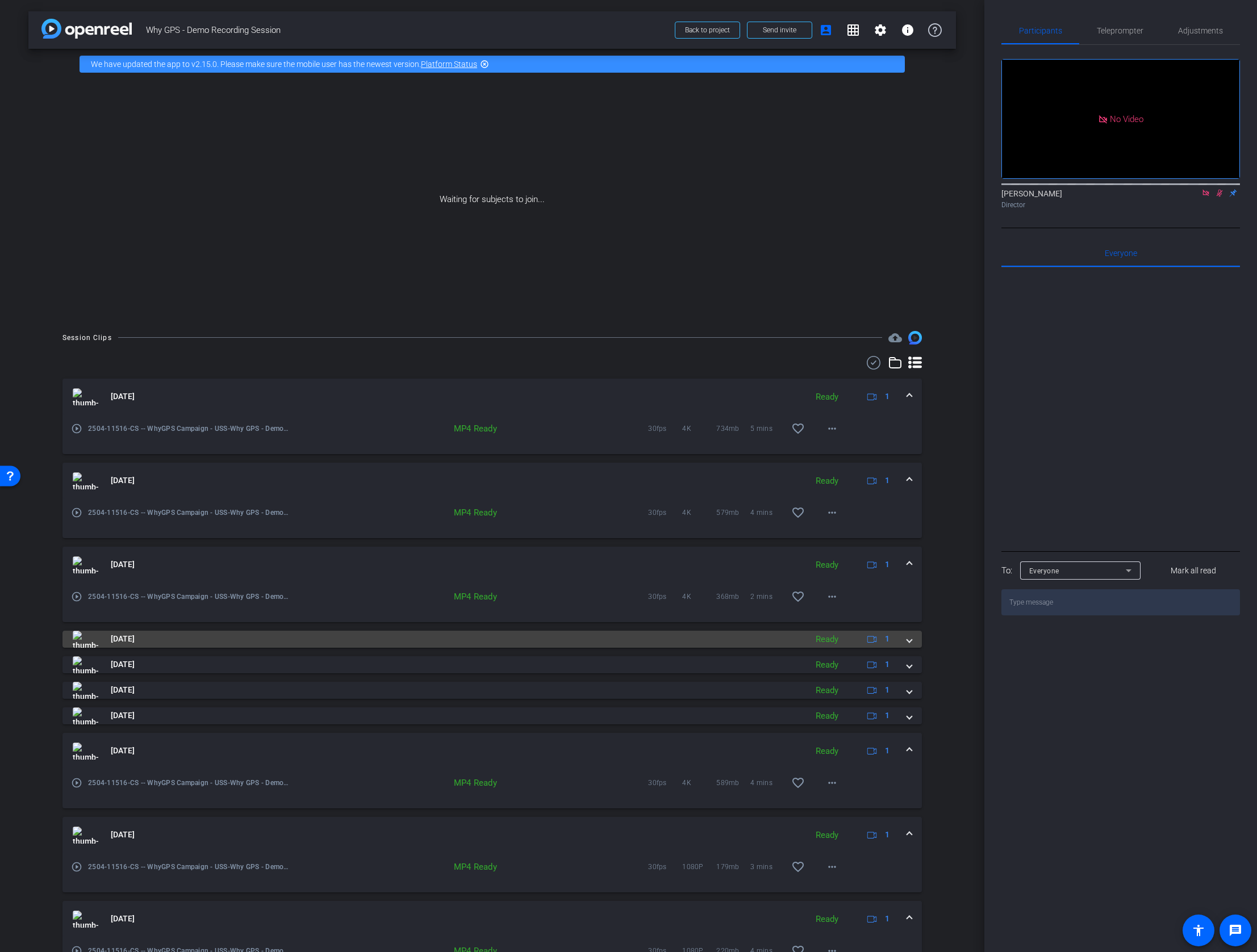
click at [910, 641] on span at bounding box center [909, 638] width 5 height 12
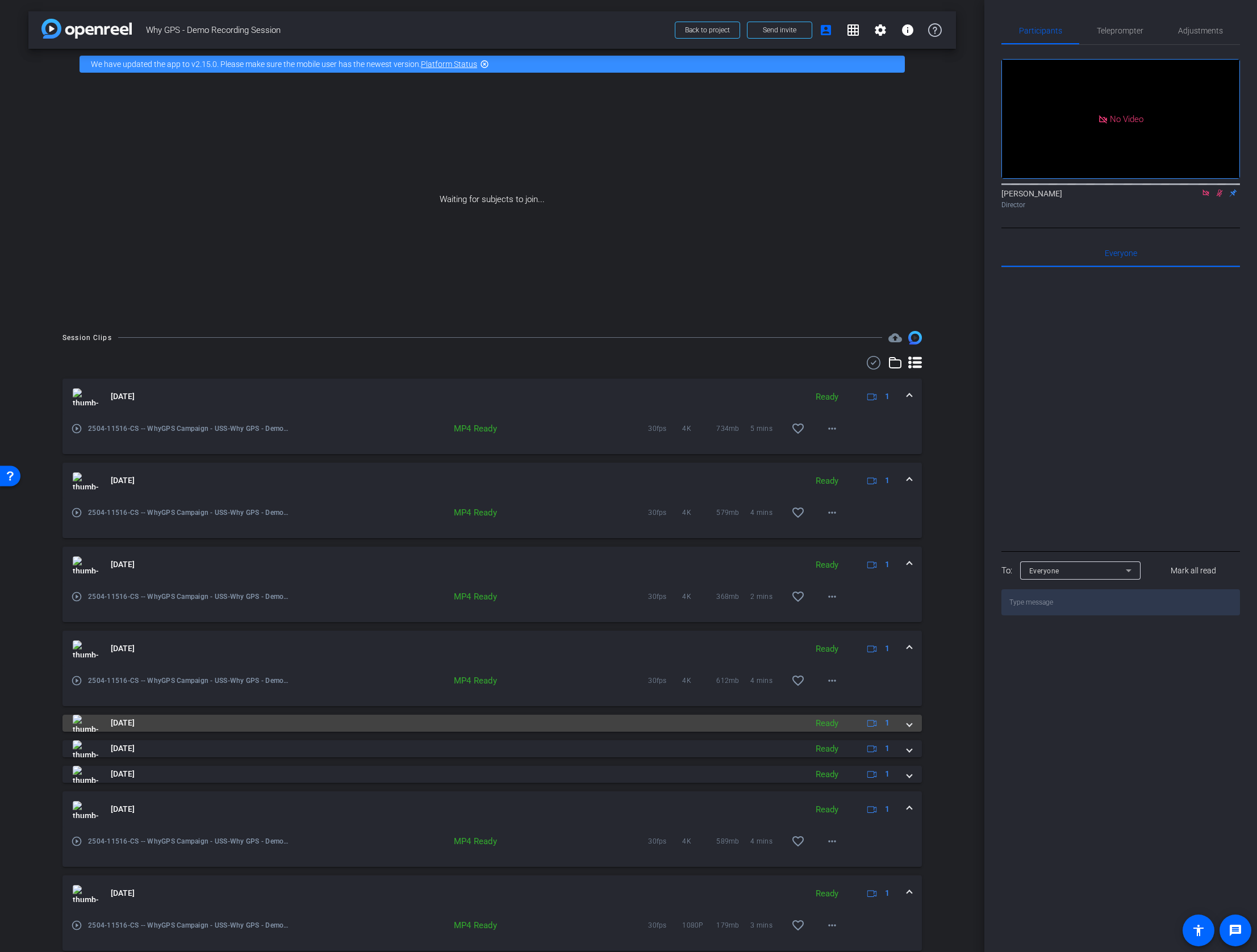
click at [909, 723] on span at bounding box center [909, 722] width 5 height 12
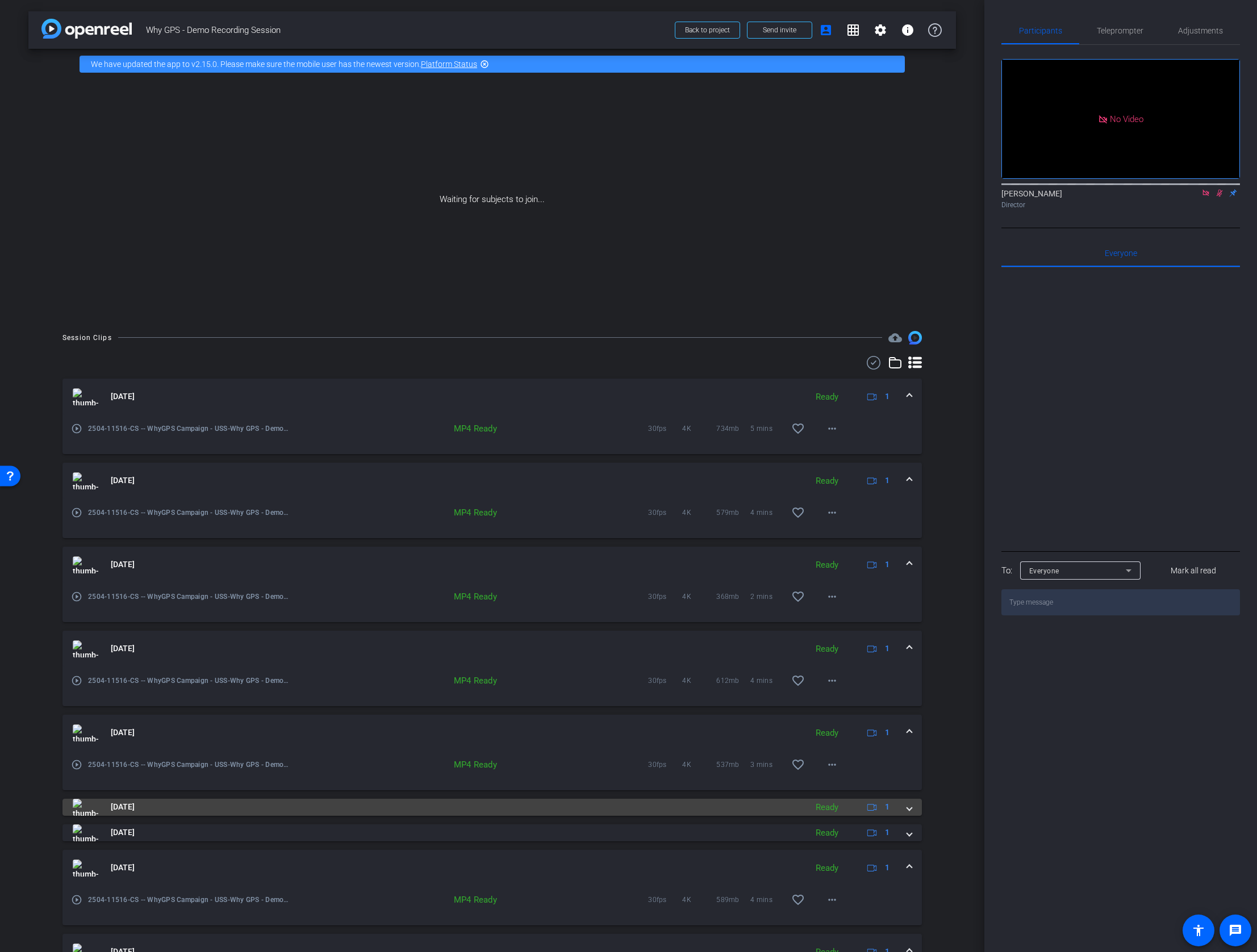
click at [903, 805] on div "Aug 26, 2025 Ready 1" at bounding box center [490, 807] width 834 height 17
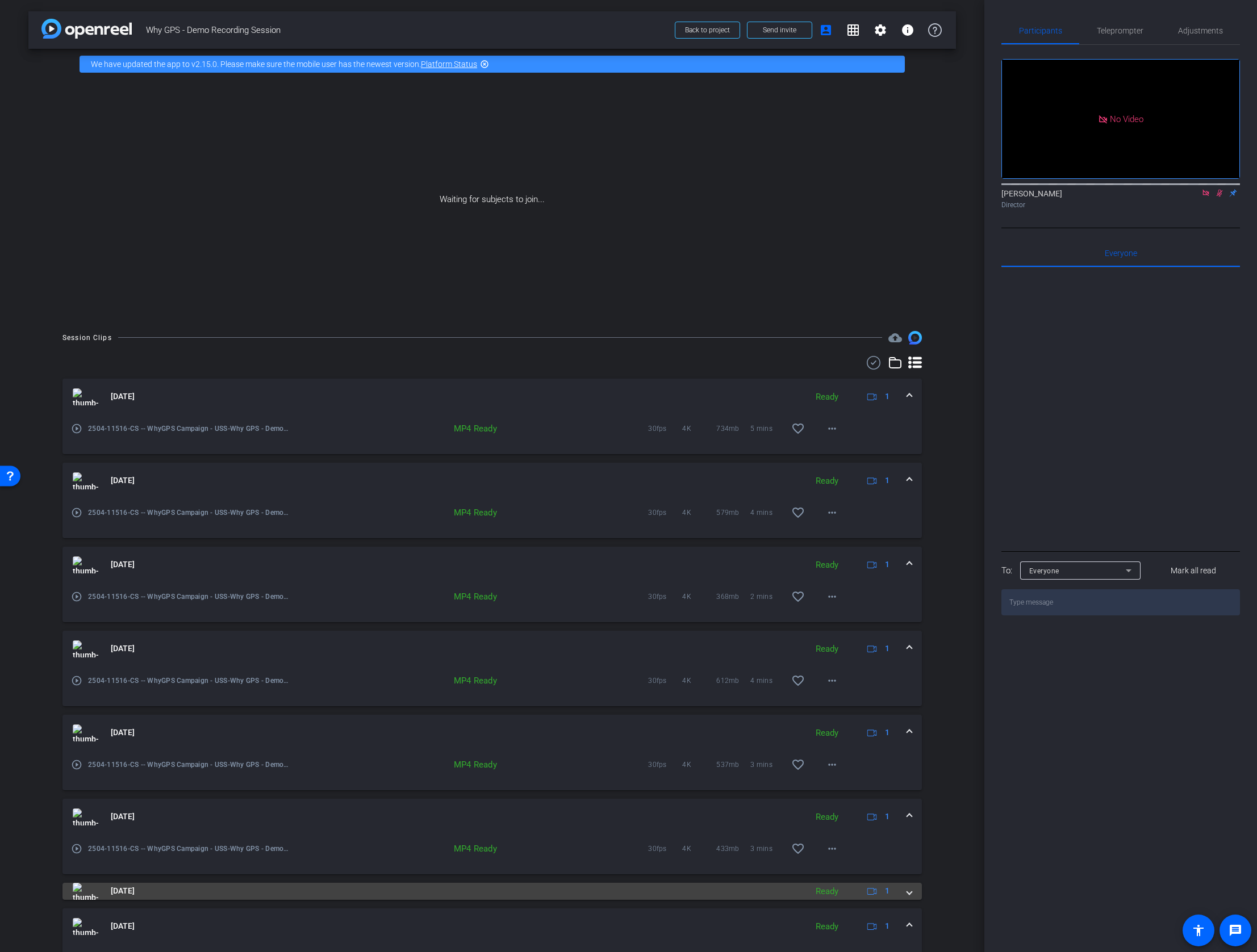
click at [904, 892] on div "Aug 26, 2025 Ready 1" at bounding box center [490, 891] width 834 height 17
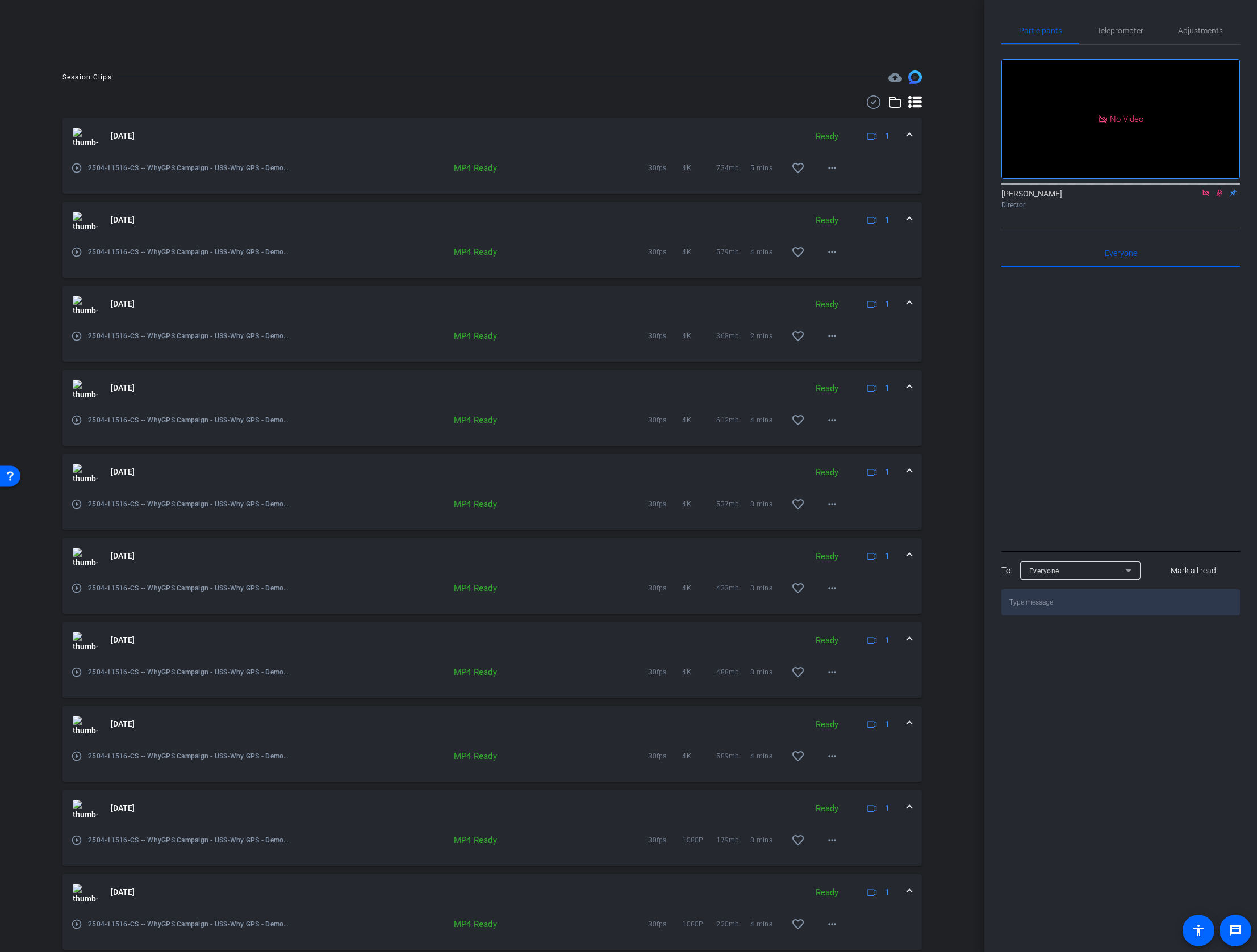
scroll to position [298, 0]
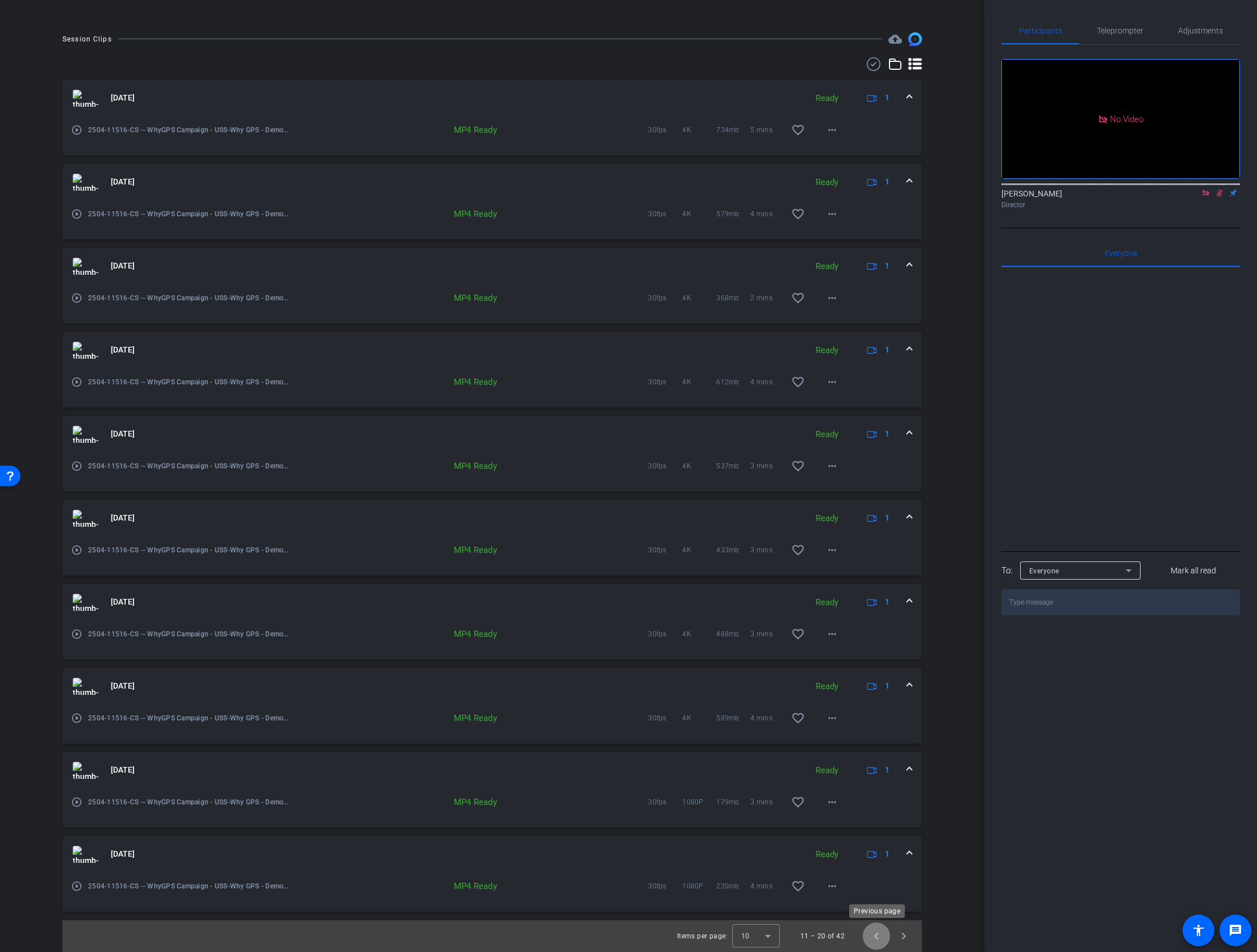
click at [872, 932] on span "Previous page" at bounding box center [876, 936] width 27 height 27
click at [837, 803] on mat-icon "more_horiz" at bounding box center [832, 802] width 14 height 14
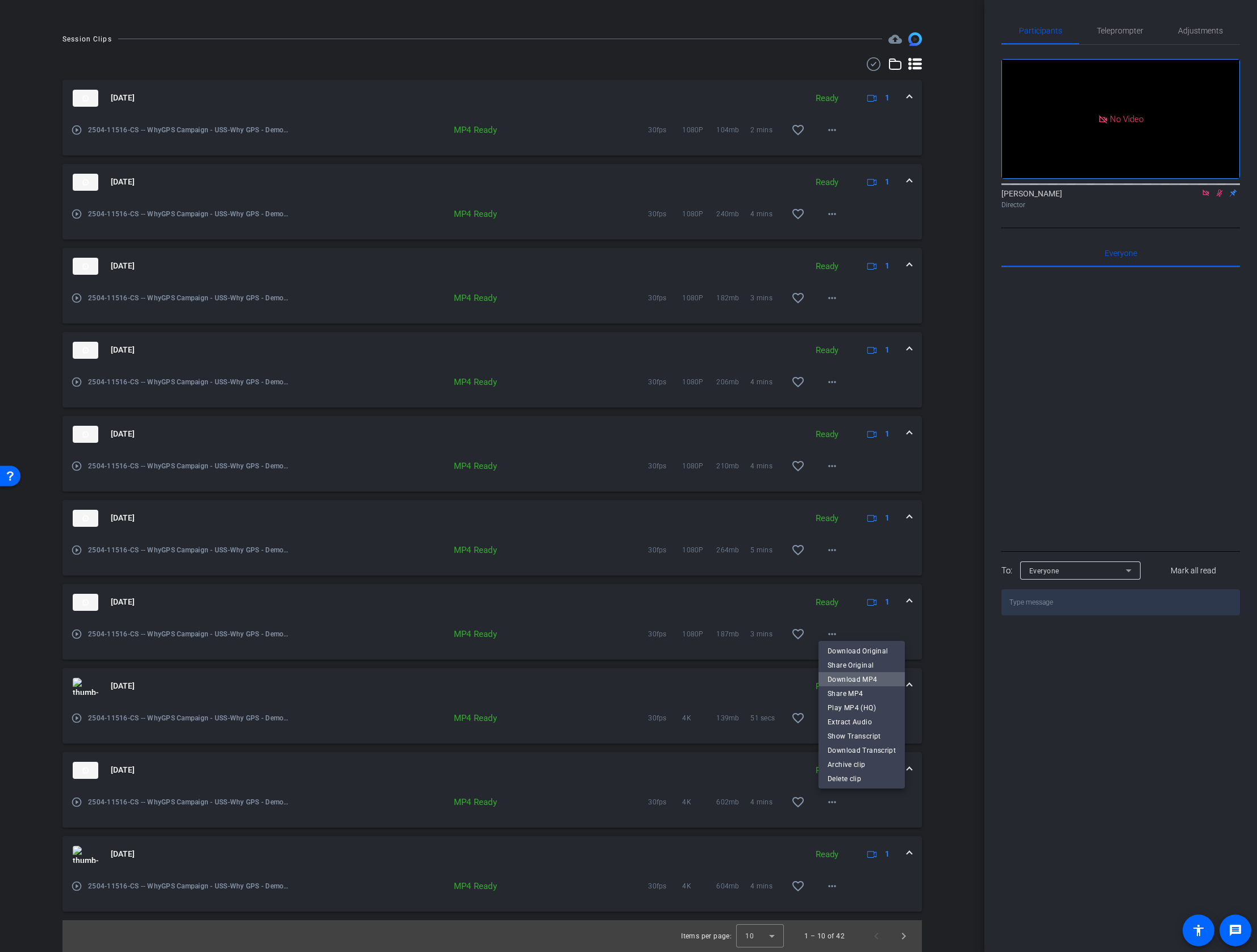
click at [865, 677] on span "Download MP4" at bounding box center [862, 679] width 68 height 14
click at [907, 686] on span at bounding box center [909, 686] width 5 height 12
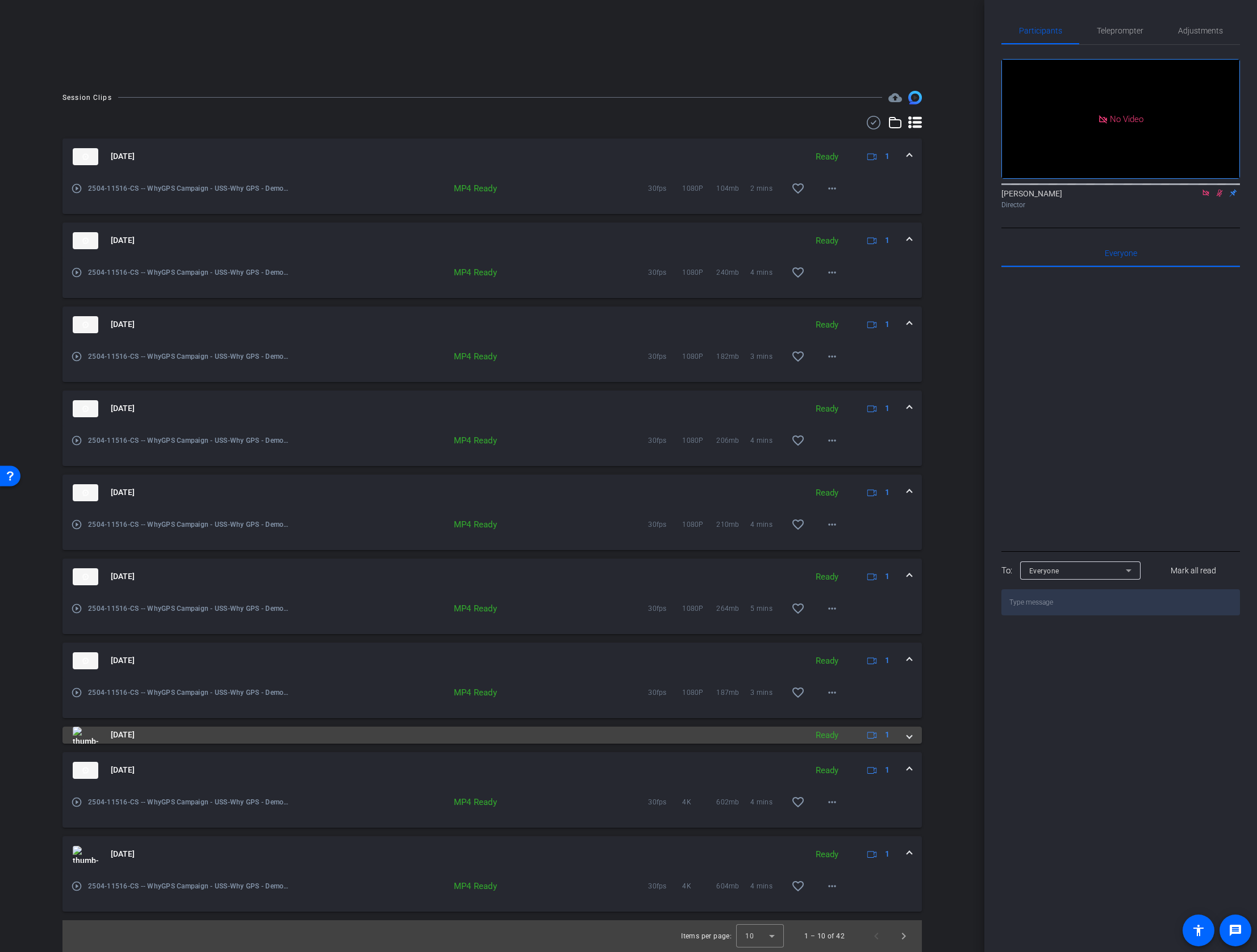
scroll to position [240, 0]
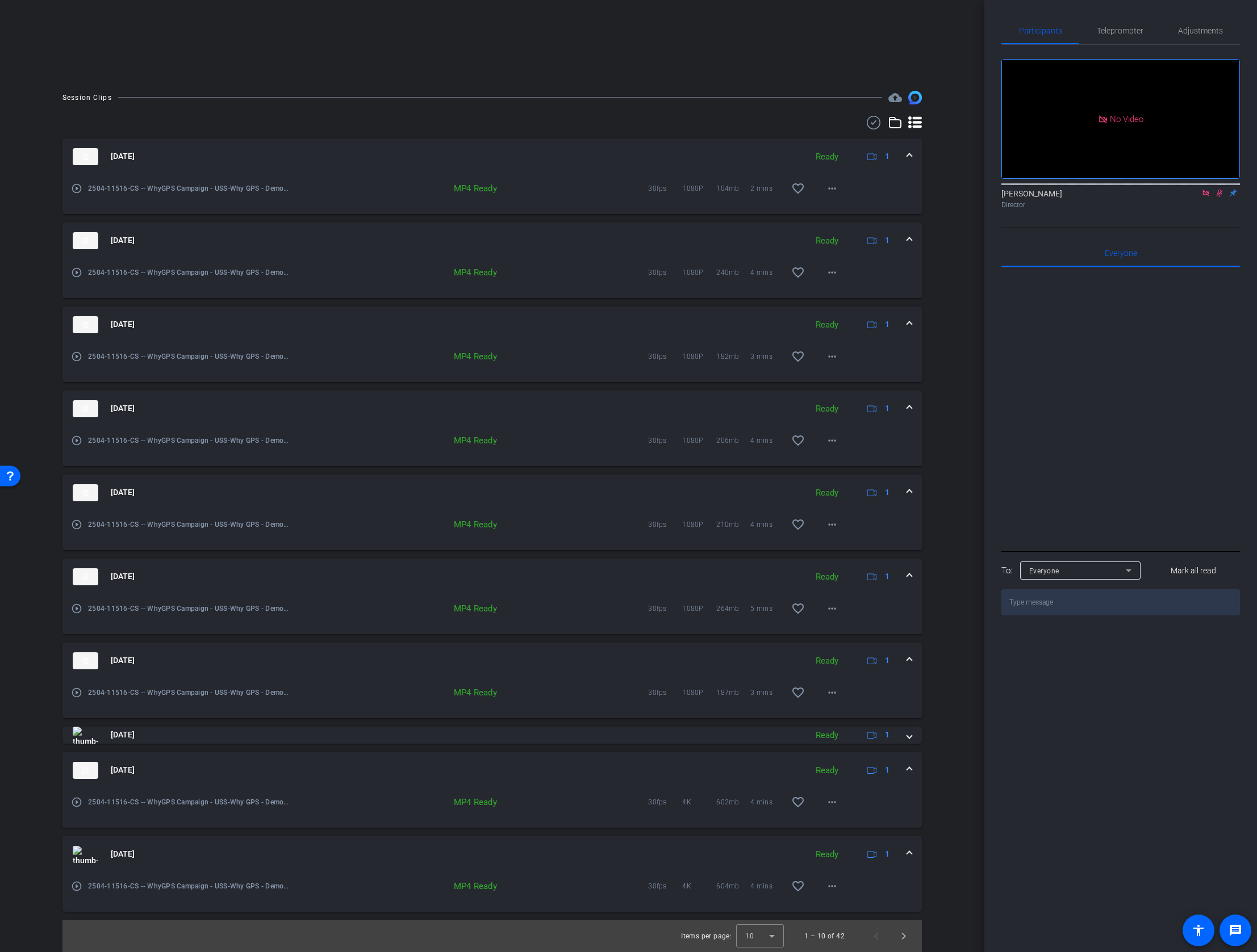
click at [910, 770] on span at bounding box center [909, 770] width 5 height 12
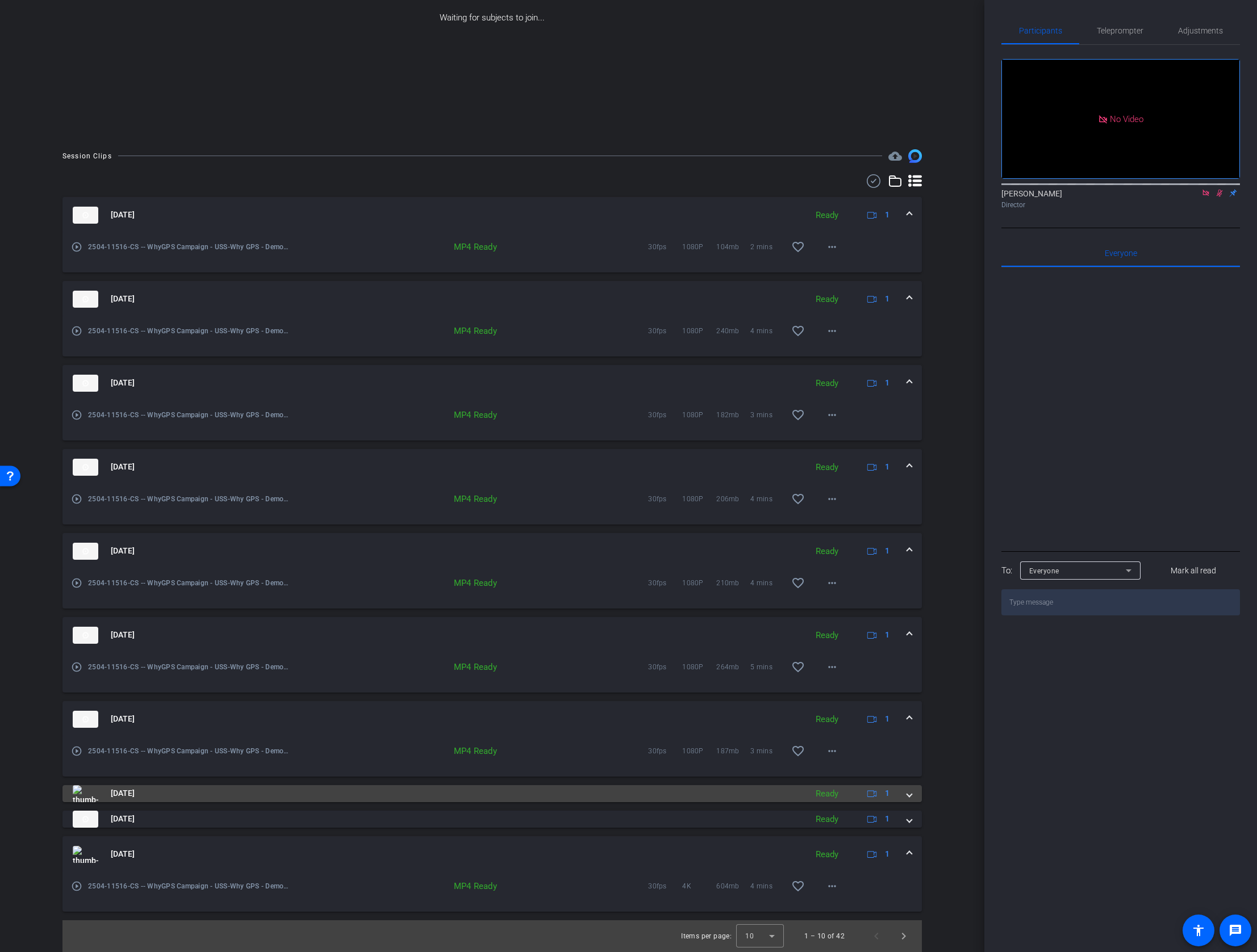
scroll to position [182, 0]
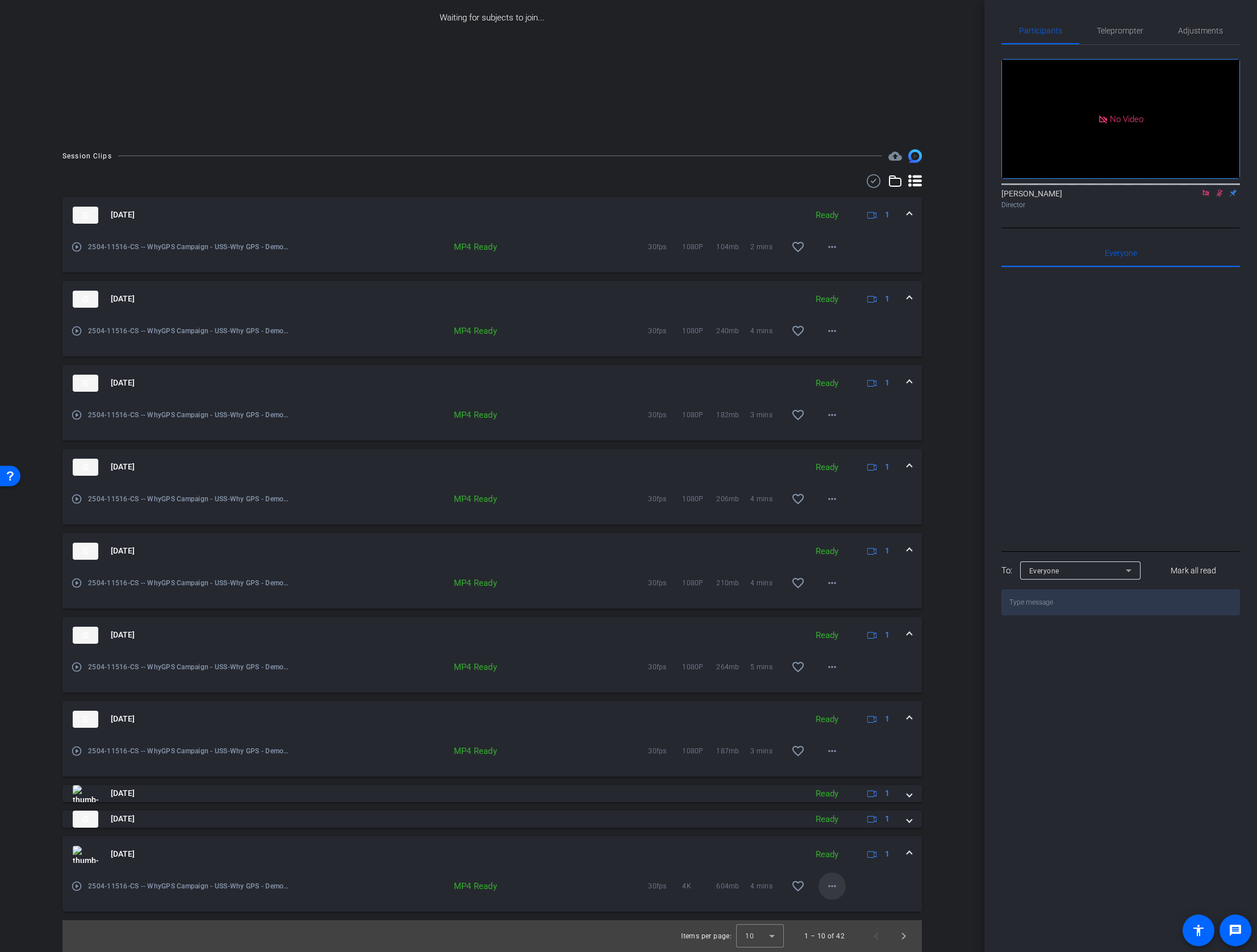
click at [829, 890] on mat-icon "more_horiz" at bounding box center [832, 886] width 14 height 14
click at [851, 759] on span "Download MP4" at bounding box center [862, 763] width 68 height 14
click at [834, 750] on mat-icon "more_horiz" at bounding box center [832, 751] width 14 height 14
click at [865, 805] on span "Download MP4" at bounding box center [862, 803] width 68 height 14
click at [908, 717] on span at bounding box center [909, 718] width 5 height 12
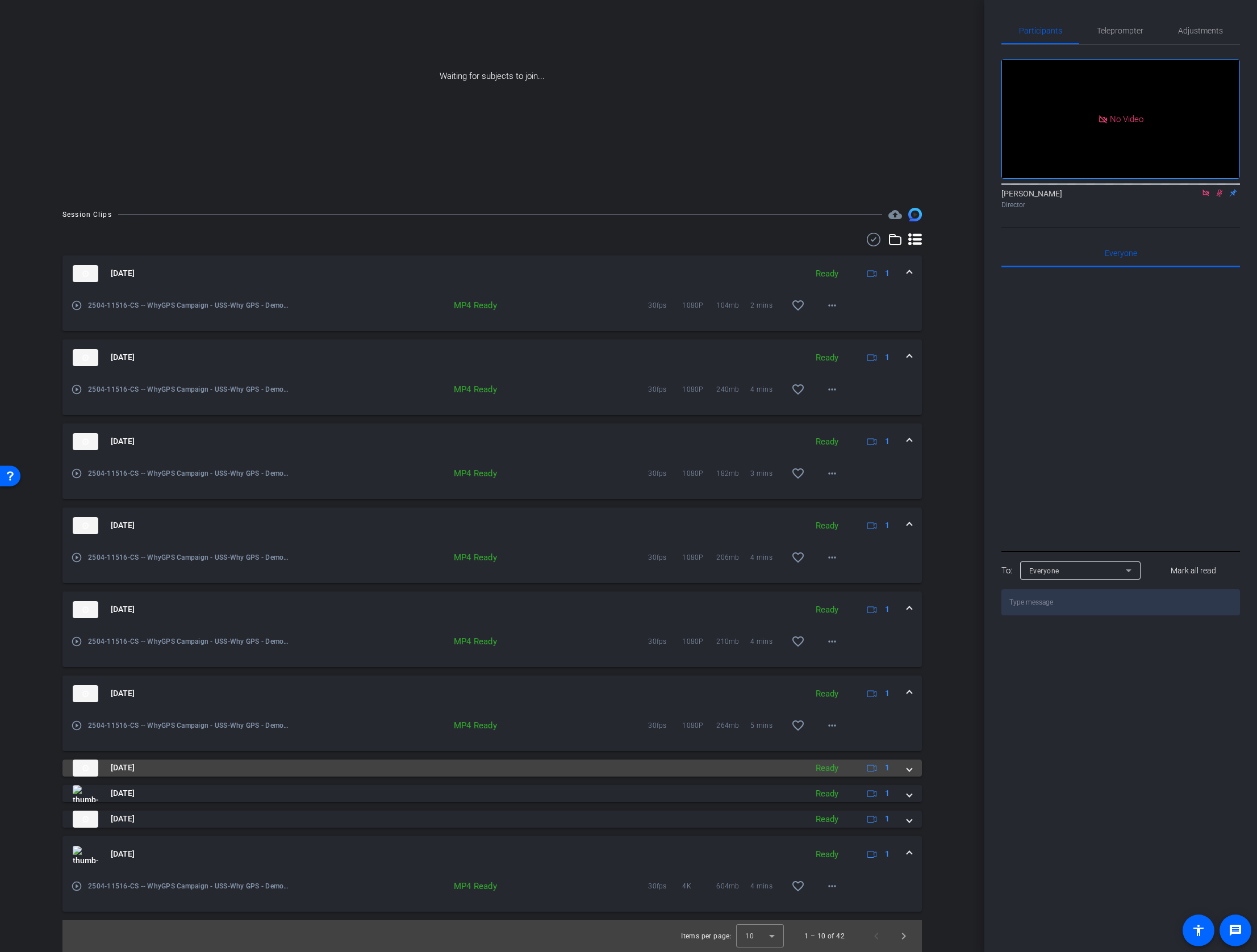
scroll to position [123, 0]
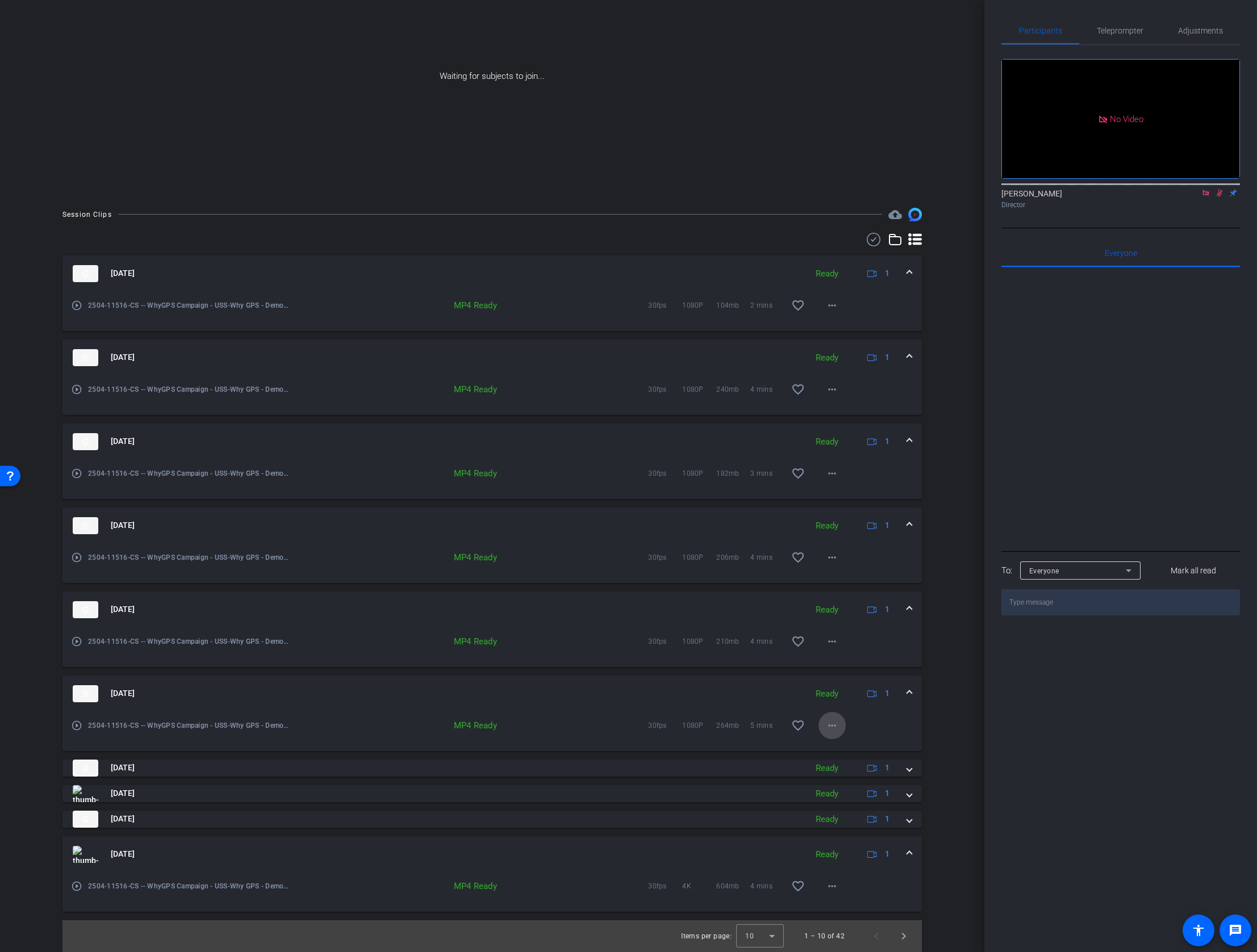
click at [834, 726] on mat-icon "more_horiz" at bounding box center [832, 725] width 14 height 14
click at [864, 780] on span "Download MP4" at bounding box center [862, 777] width 68 height 14
click at [911, 693] on span at bounding box center [909, 693] width 5 height 12
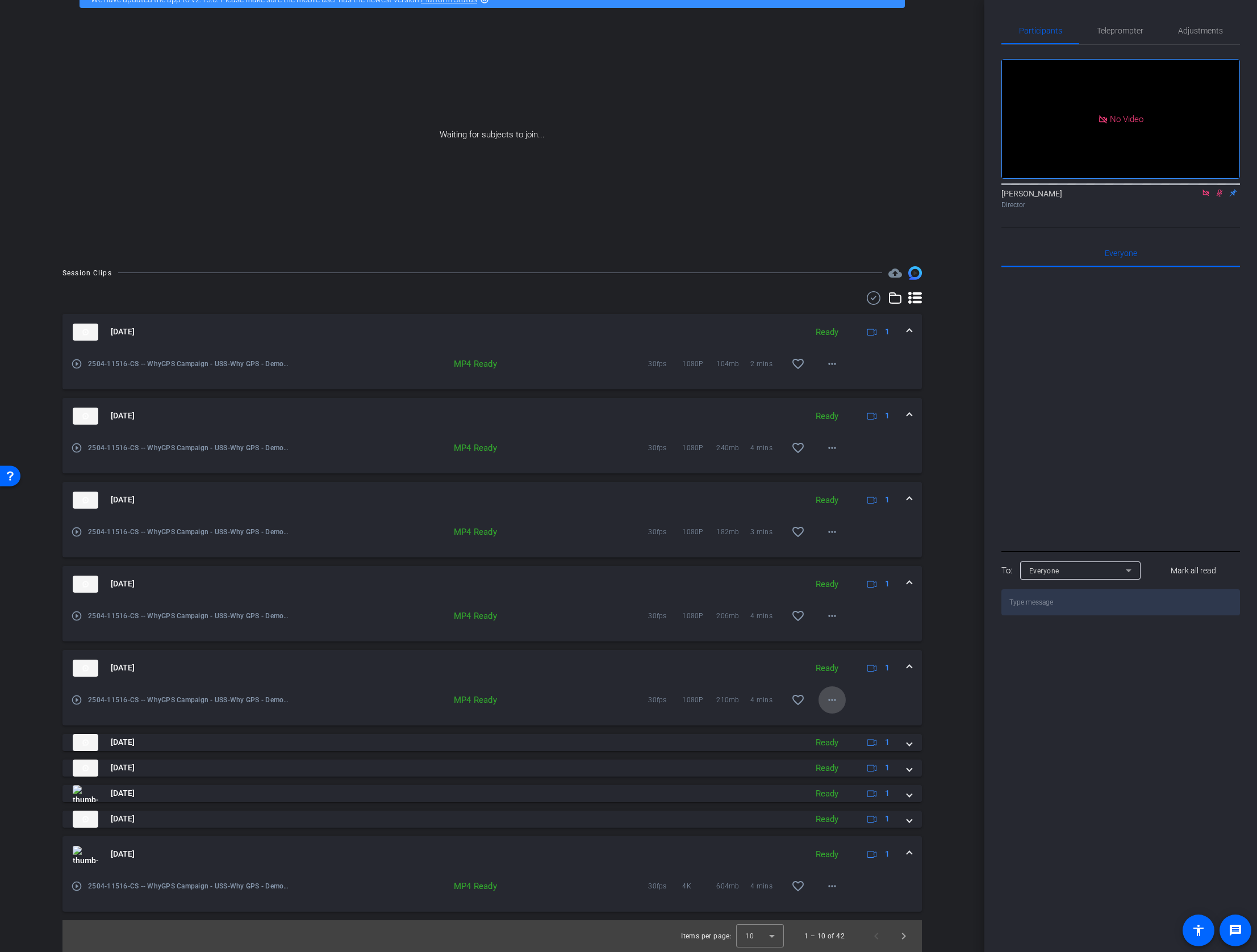
click at [836, 697] on mat-icon "more_horiz" at bounding box center [832, 700] width 14 height 14
click at [854, 752] on span "Download MP4" at bounding box center [862, 752] width 68 height 14
click at [907, 668] on span at bounding box center [909, 667] width 5 height 12
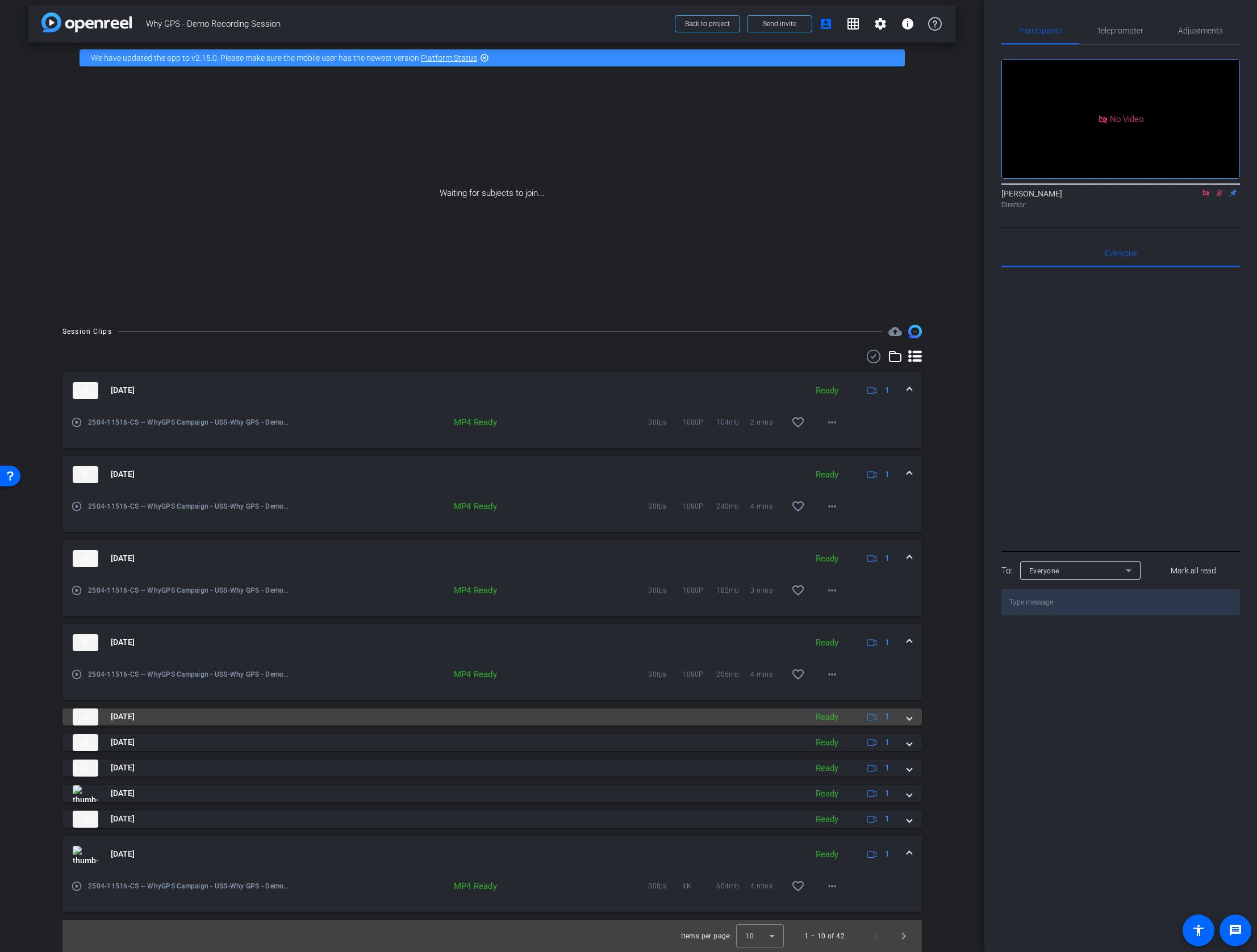
scroll to position [6, 0]
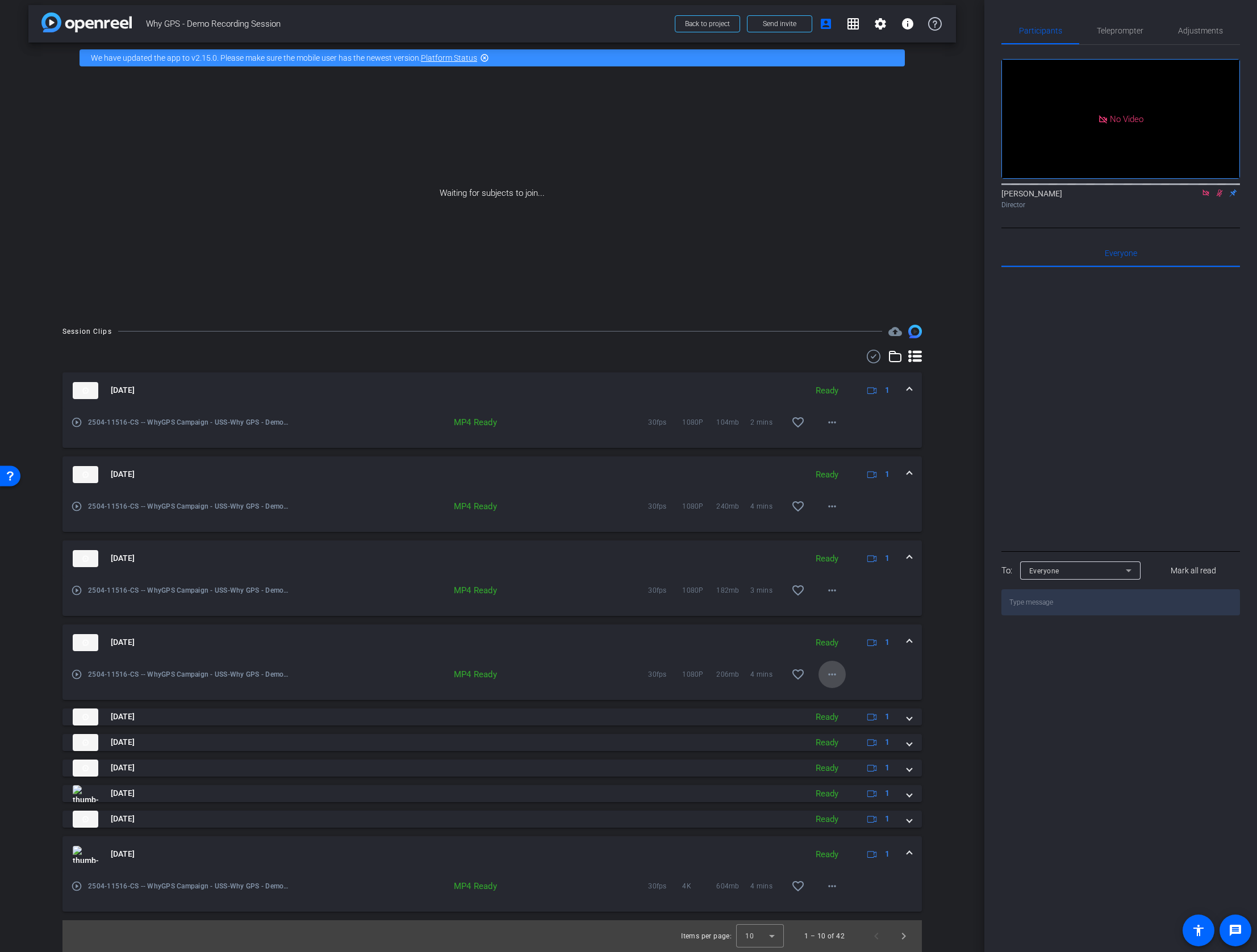
click at [834, 672] on mat-icon "more_horiz" at bounding box center [832, 675] width 14 height 14
click at [858, 724] on span "Download MP4" at bounding box center [862, 726] width 68 height 14
click at [907, 641] on span at bounding box center [909, 641] width 5 height 12
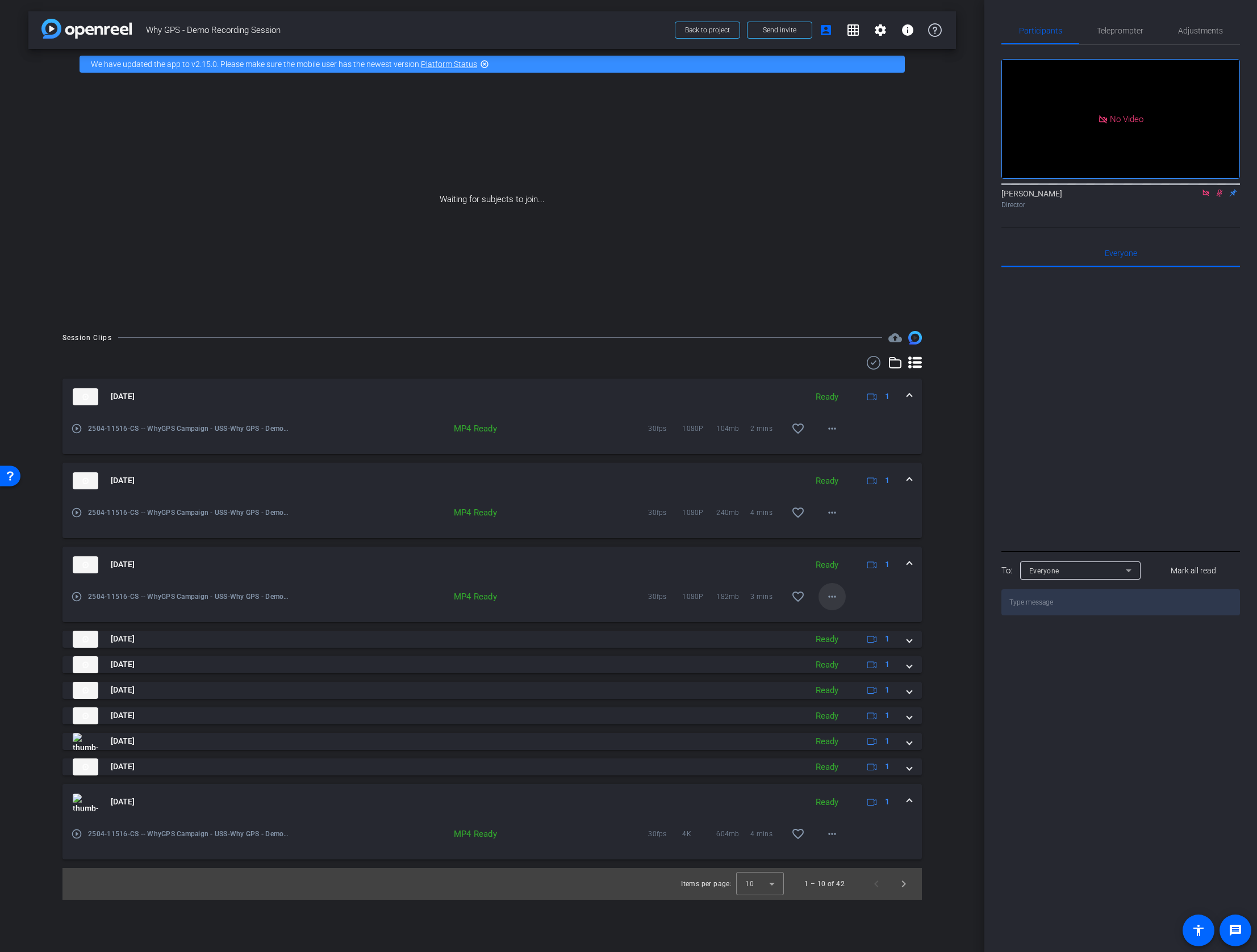
click at [831, 596] on mat-icon "more_horiz" at bounding box center [832, 596] width 14 height 14
click at [881, 649] on span "Download MP4" at bounding box center [862, 648] width 68 height 14
click at [840, 510] on span at bounding box center [831, 512] width 27 height 27
click at [951, 545] on div at bounding box center [628, 476] width 1257 height 952
click at [915, 565] on mat-expansion-panel-header "Aug 27, 2025 Ready 1" at bounding box center [492, 565] width 859 height 36
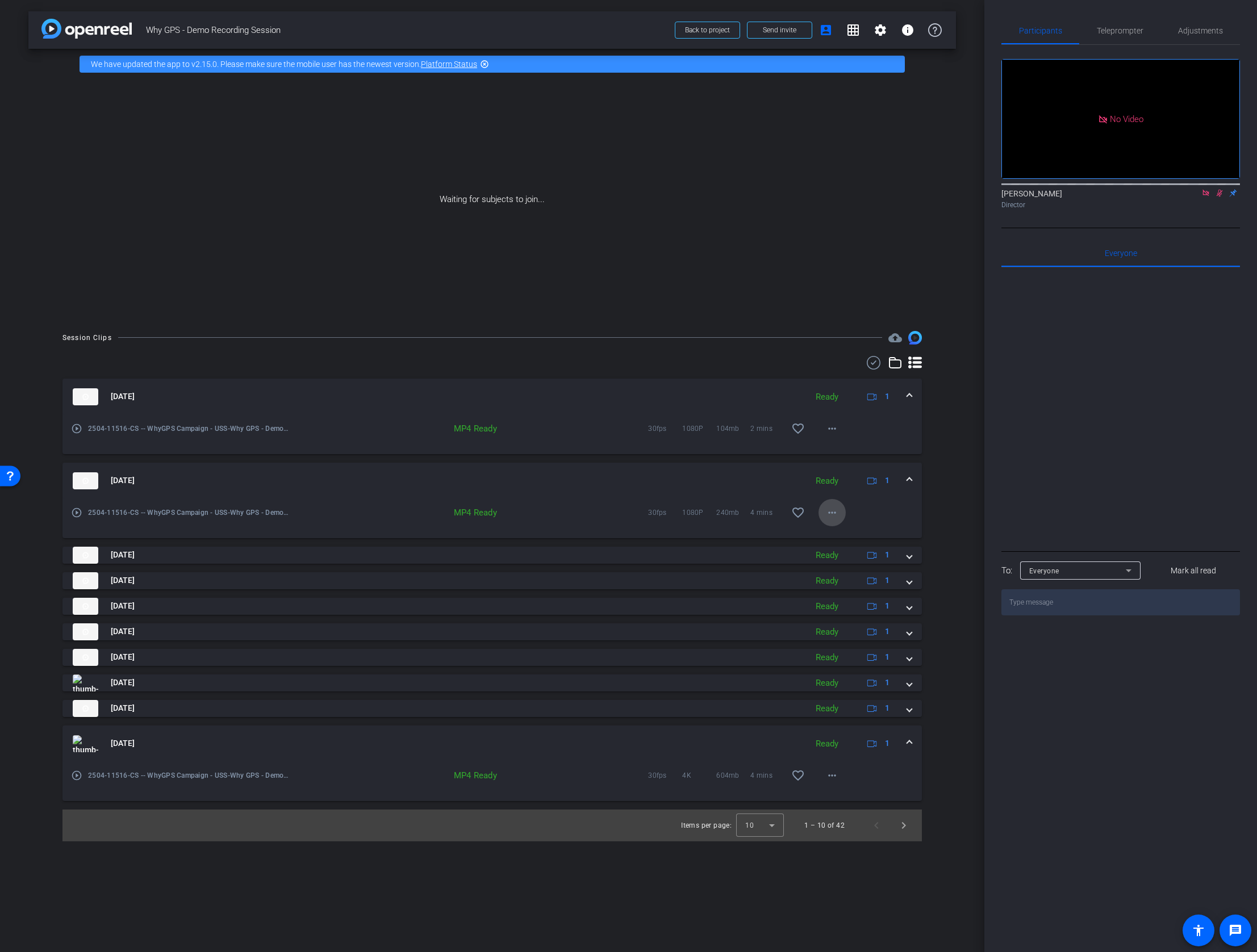
click at [833, 511] on mat-icon "more_horiz" at bounding box center [832, 512] width 14 height 14
click at [869, 565] on span "Download MP4" at bounding box center [862, 565] width 68 height 14
click at [911, 478] on span at bounding box center [909, 480] width 5 height 12
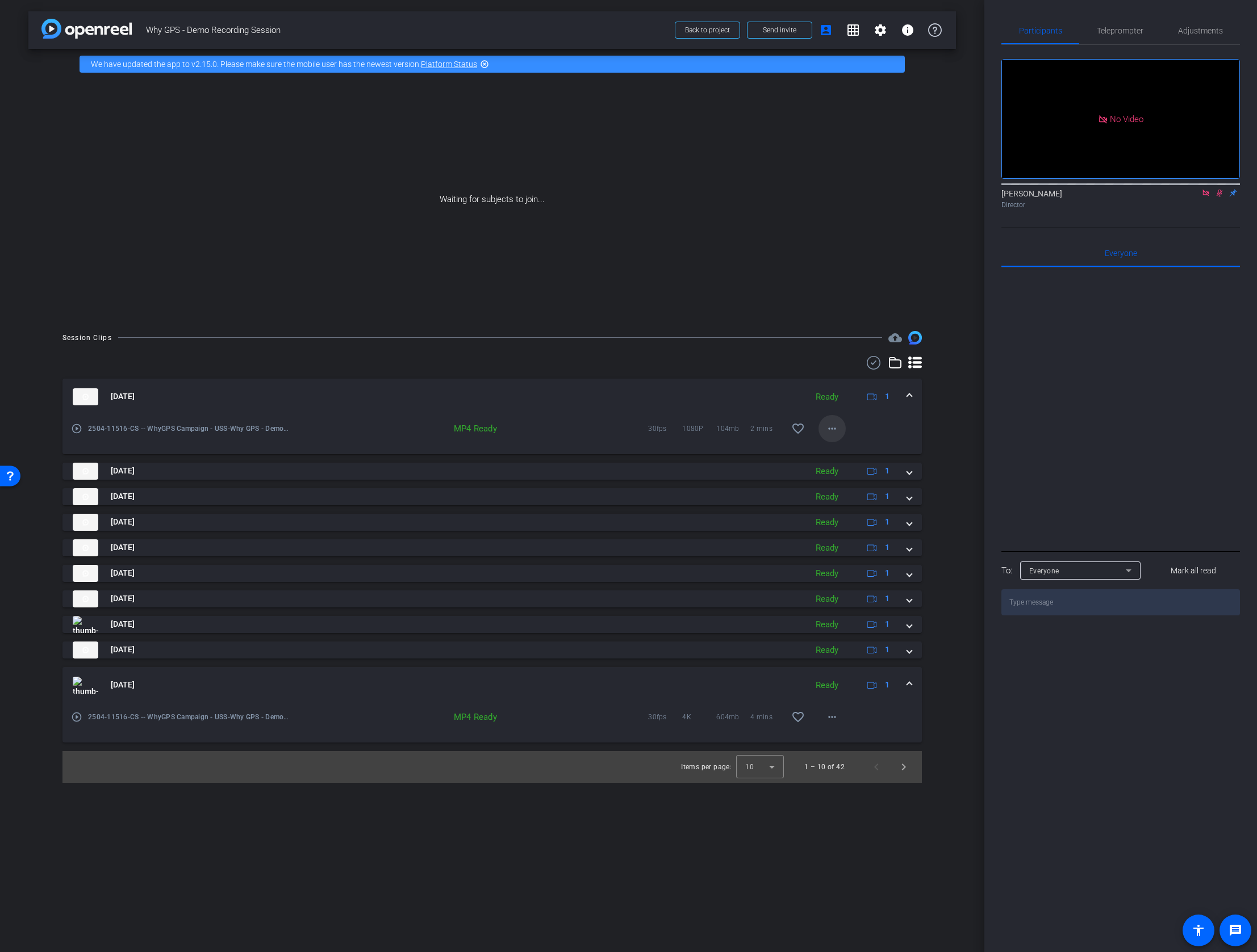
click at [839, 426] on span at bounding box center [831, 428] width 27 height 27
click at [865, 482] on span "Download MP4" at bounding box center [862, 481] width 68 height 14
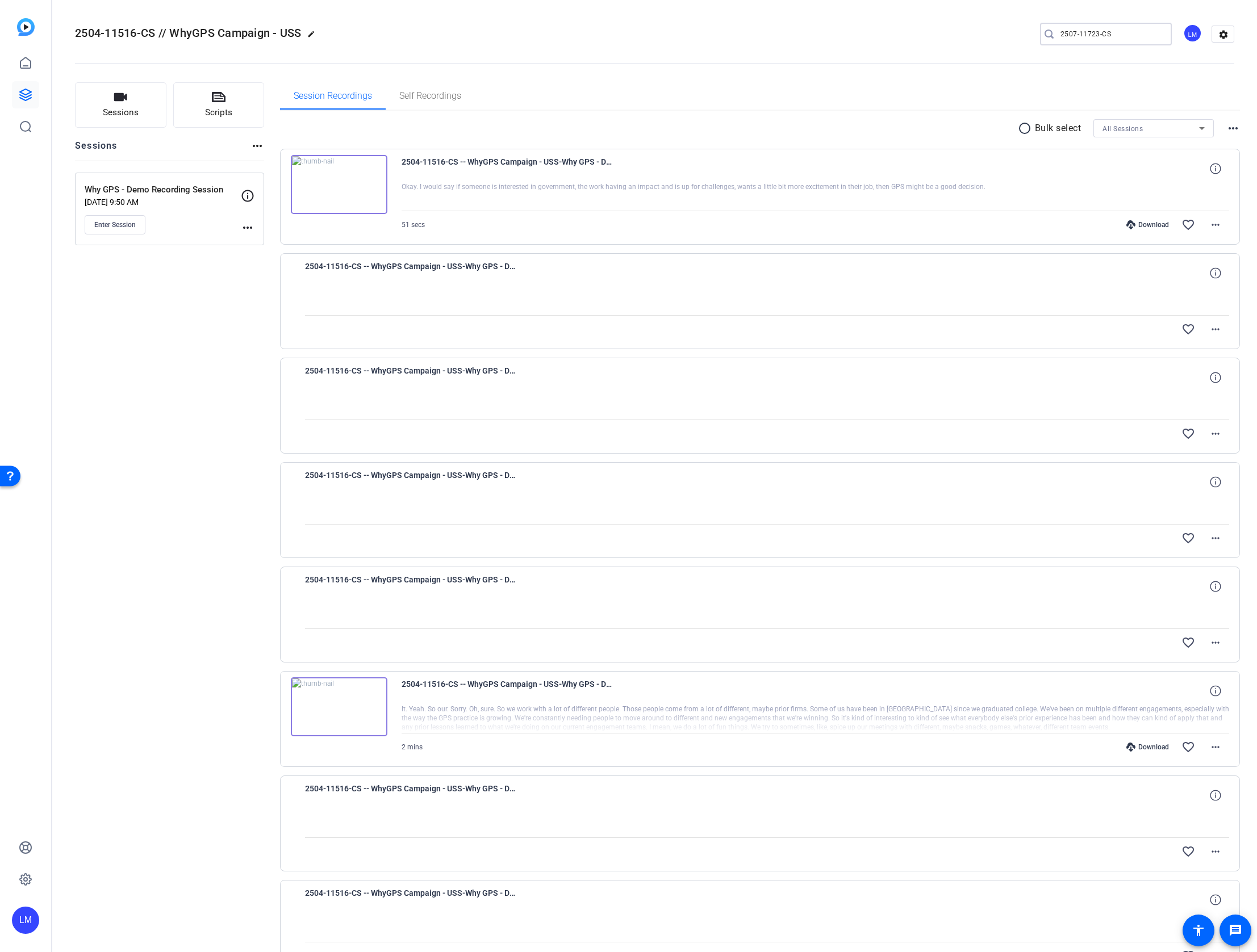
click at [1116, 35] on input "2507-11723-CS" at bounding box center [1112, 34] width 103 height 14
paste input "4-11516"
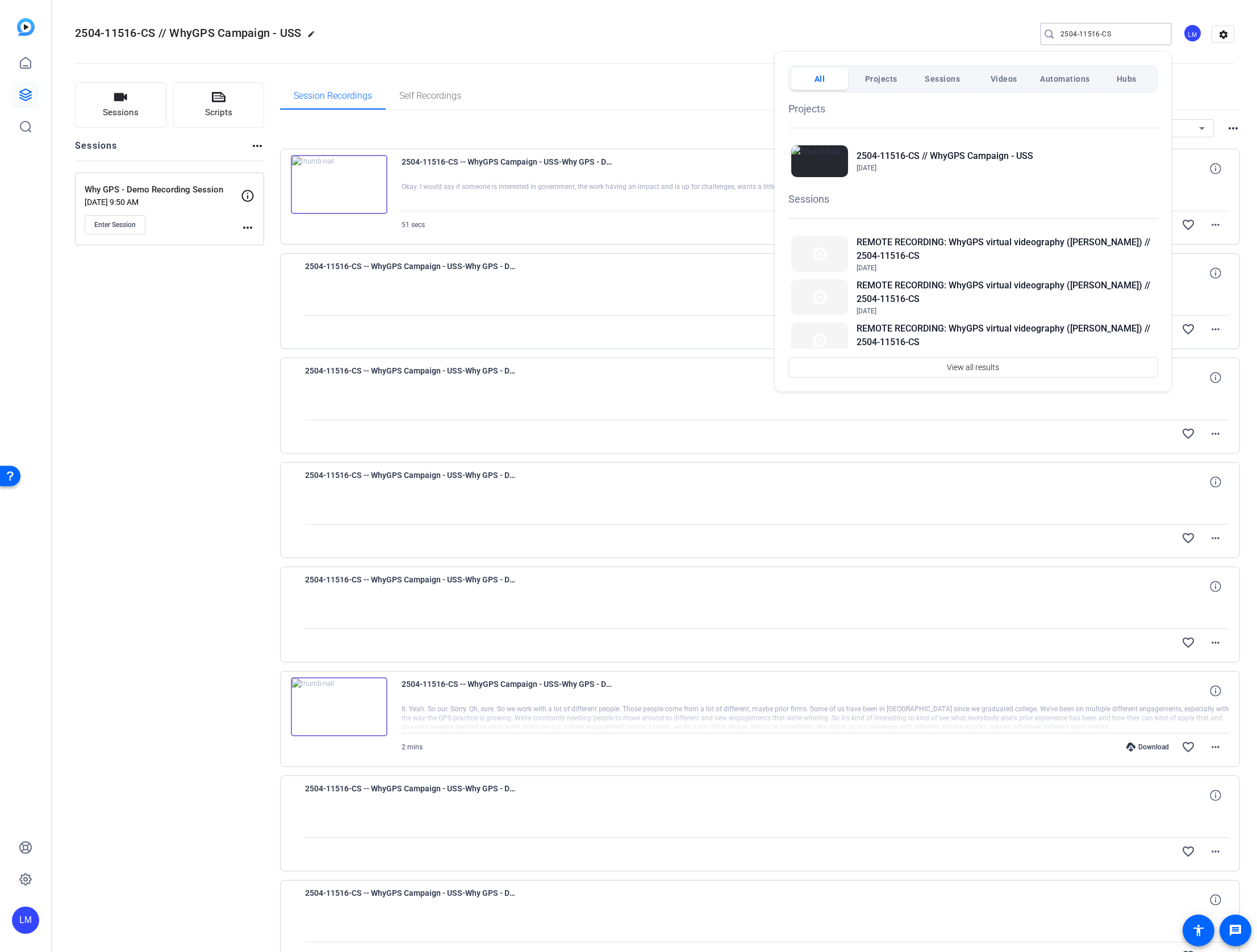
type input "2504-11516-CS"
